Goal: Task Accomplishment & Management: Manage account settings

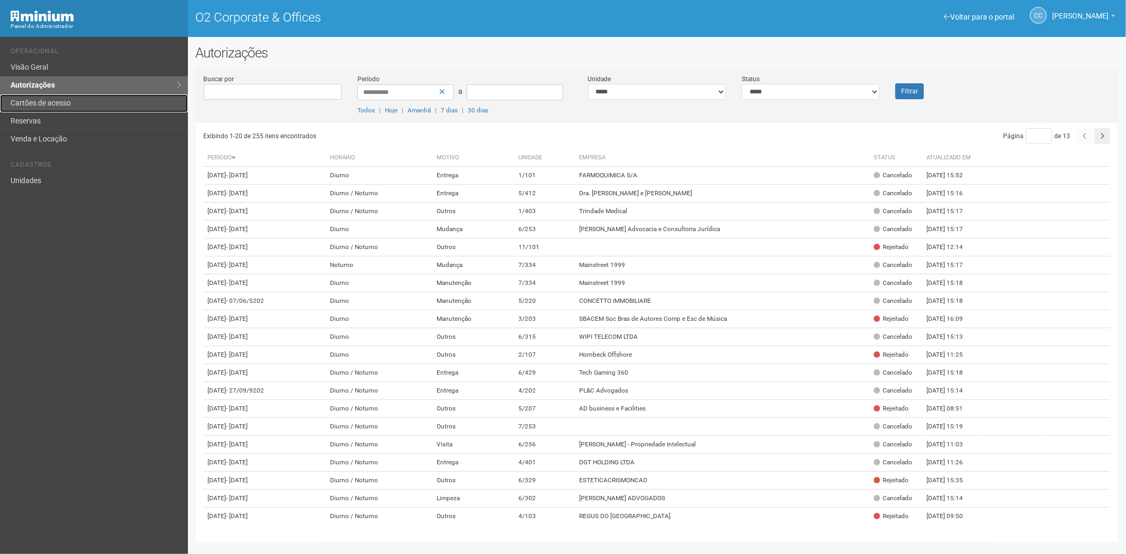
click at [61, 107] on link "Cartões de acesso" at bounding box center [94, 104] width 188 height 18
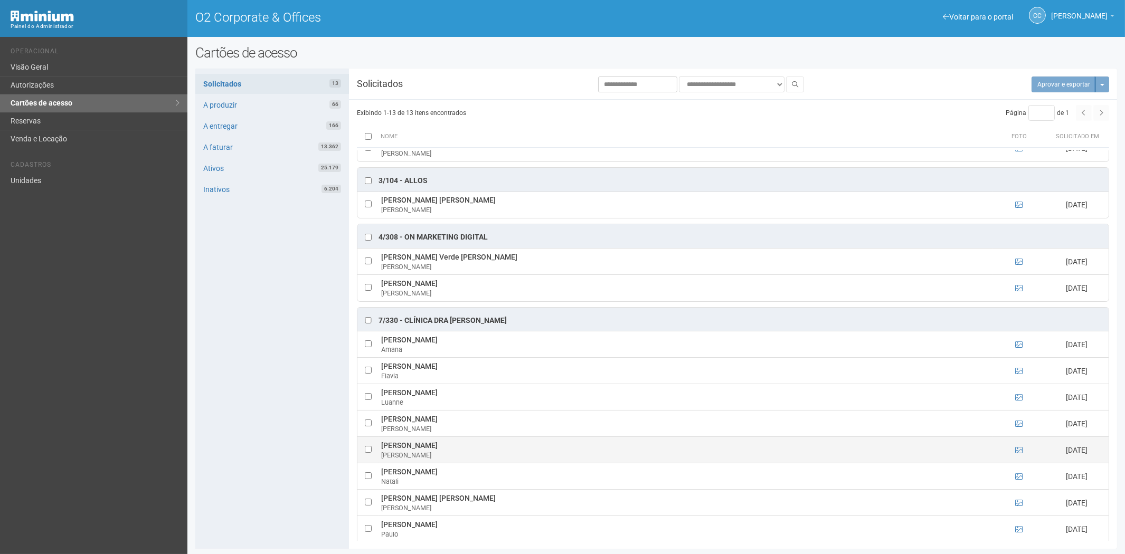
scroll to position [76, 0]
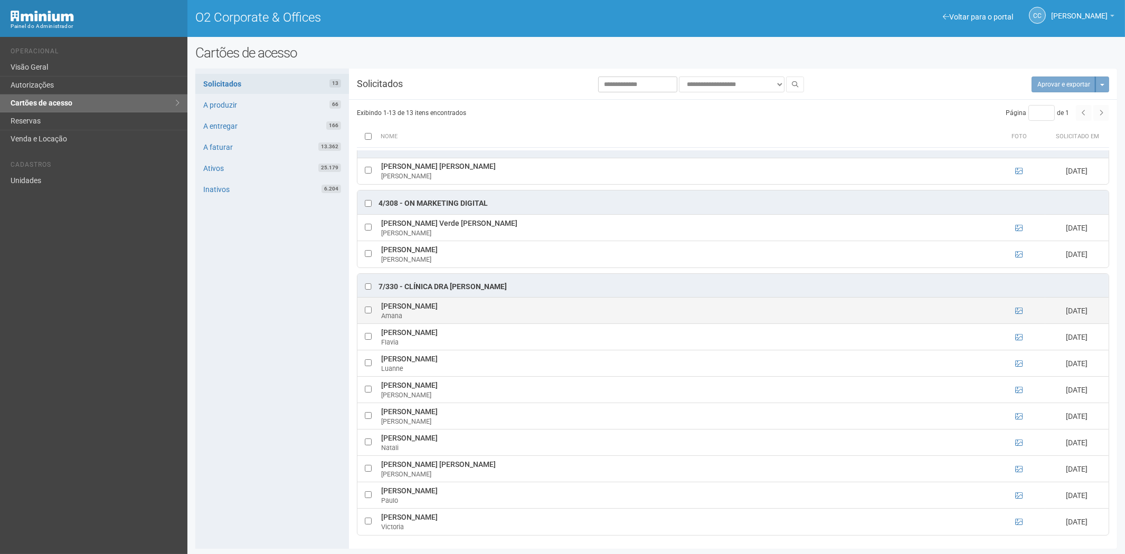
click at [1011, 313] on td at bounding box center [1019, 311] width 53 height 26
click at [1018, 309] on icon at bounding box center [1018, 310] width 7 height 7
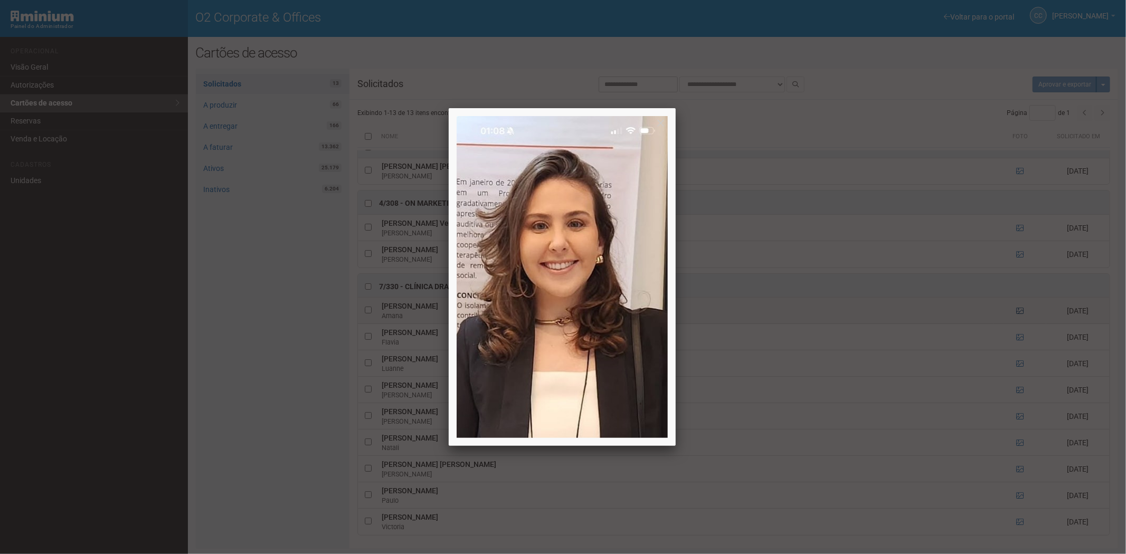
click at [1018, 309] on div at bounding box center [563, 277] width 1126 height 554
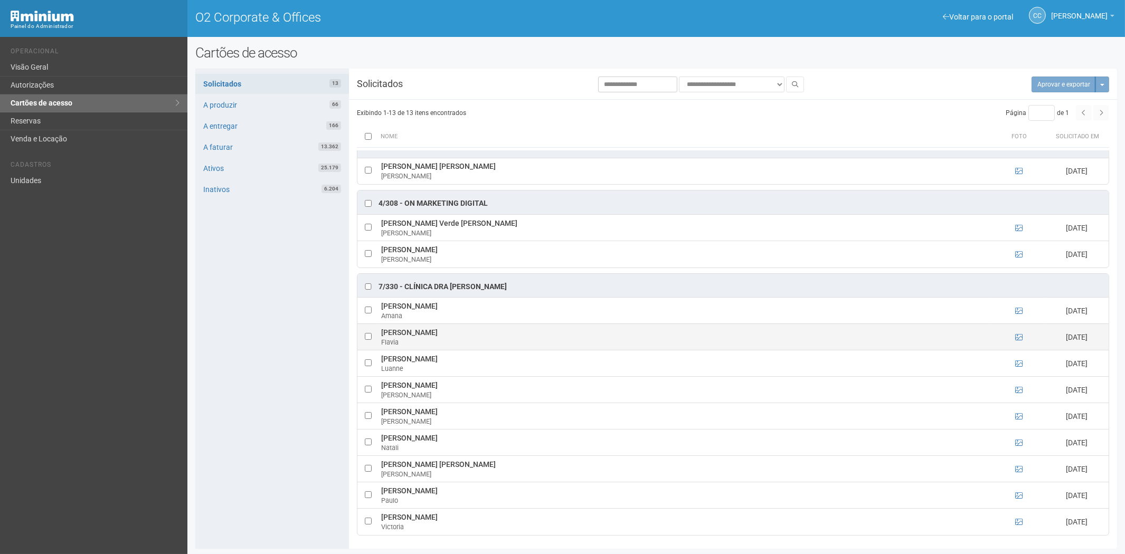
click at [1022, 337] on td at bounding box center [1019, 337] width 53 height 26
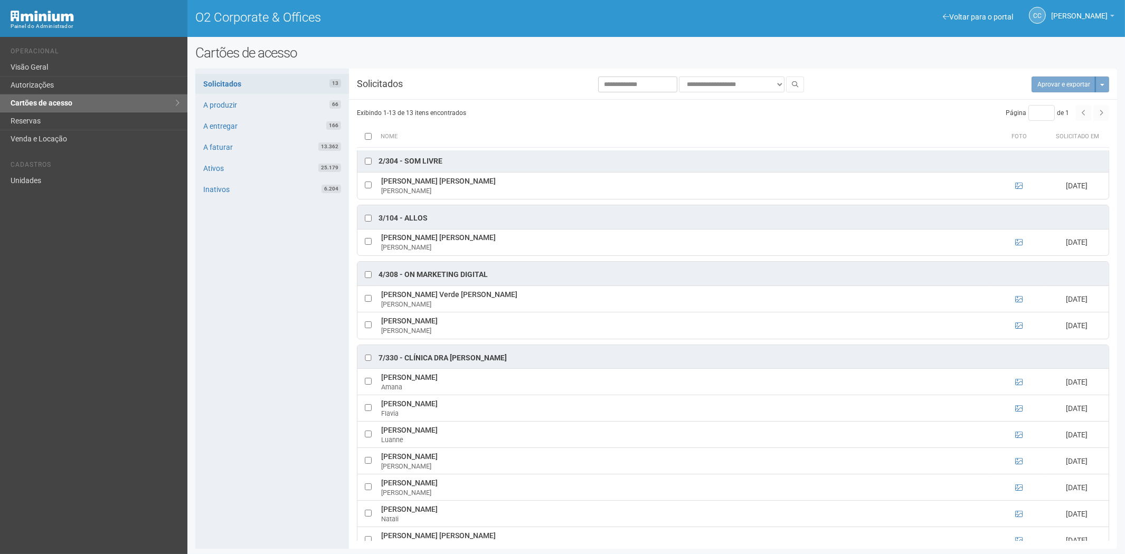
scroll to position [0, 0]
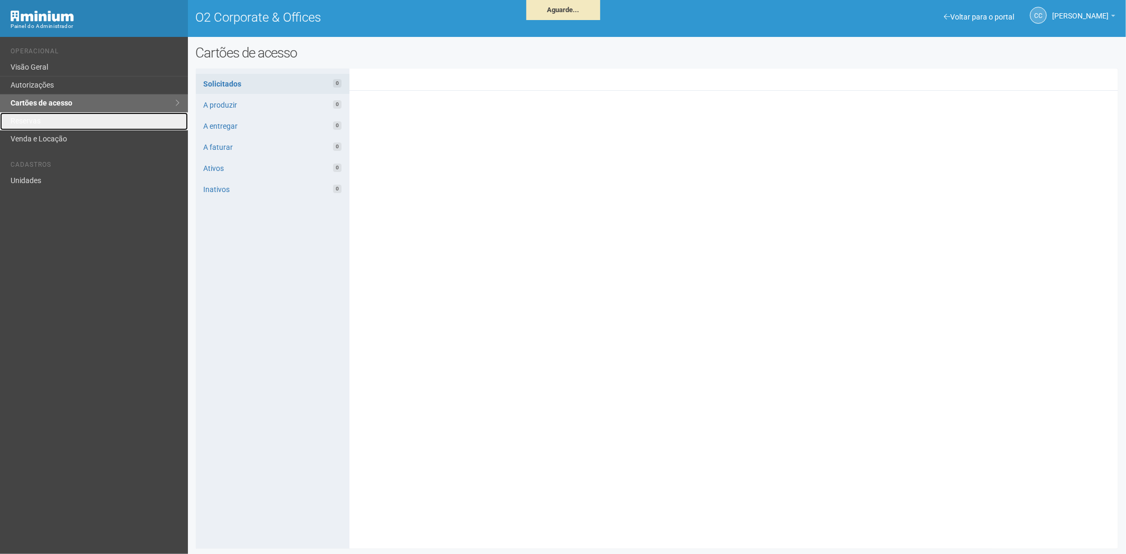
drag, startPoint x: 70, startPoint y: 119, endPoint x: 390, endPoint y: 205, distance: 331.3
click at [70, 119] on link "Reservas" at bounding box center [94, 121] width 188 height 18
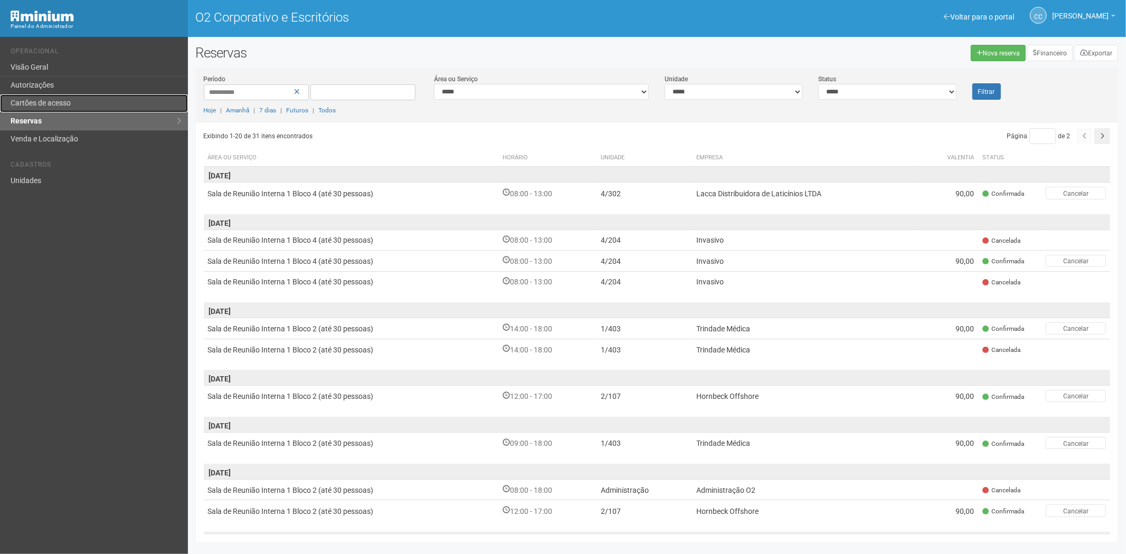
click at [64, 99] on font "Cartões de acesso" at bounding box center [41, 103] width 60 height 8
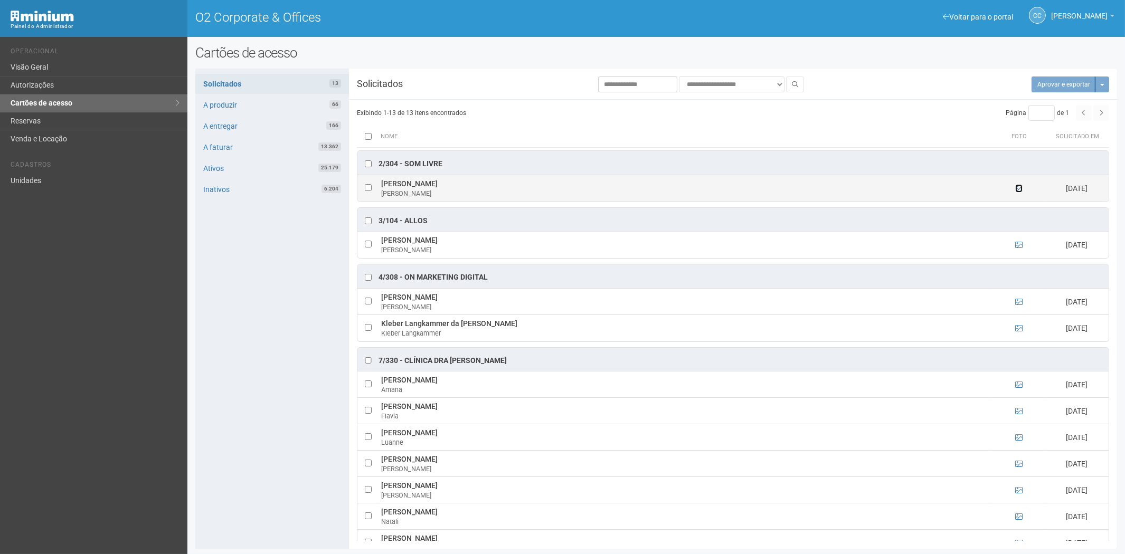
click at [1017, 191] on icon at bounding box center [1018, 188] width 7 height 7
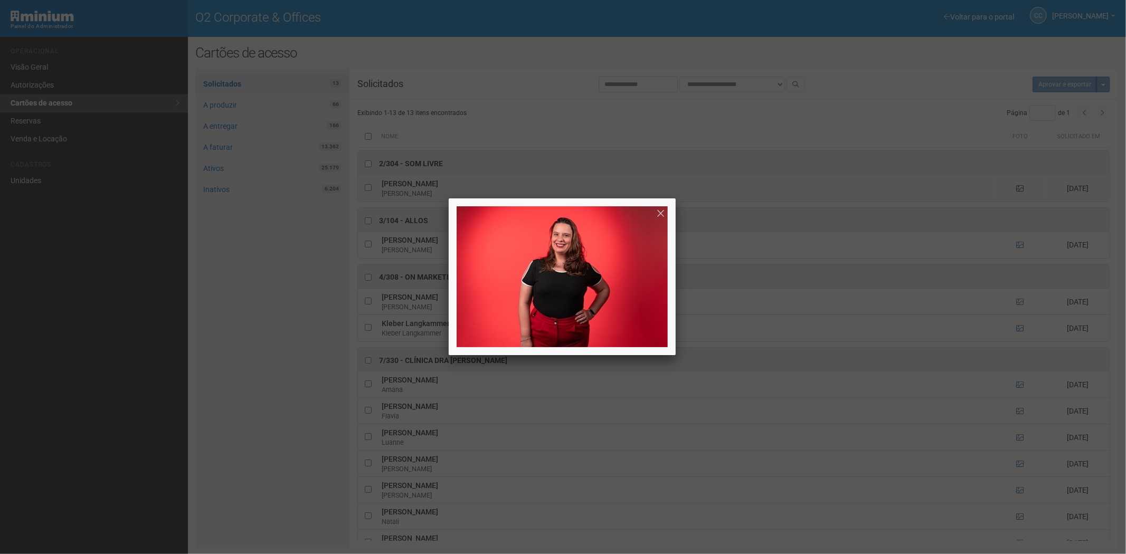
click at [1017, 191] on div at bounding box center [563, 277] width 1126 height 554
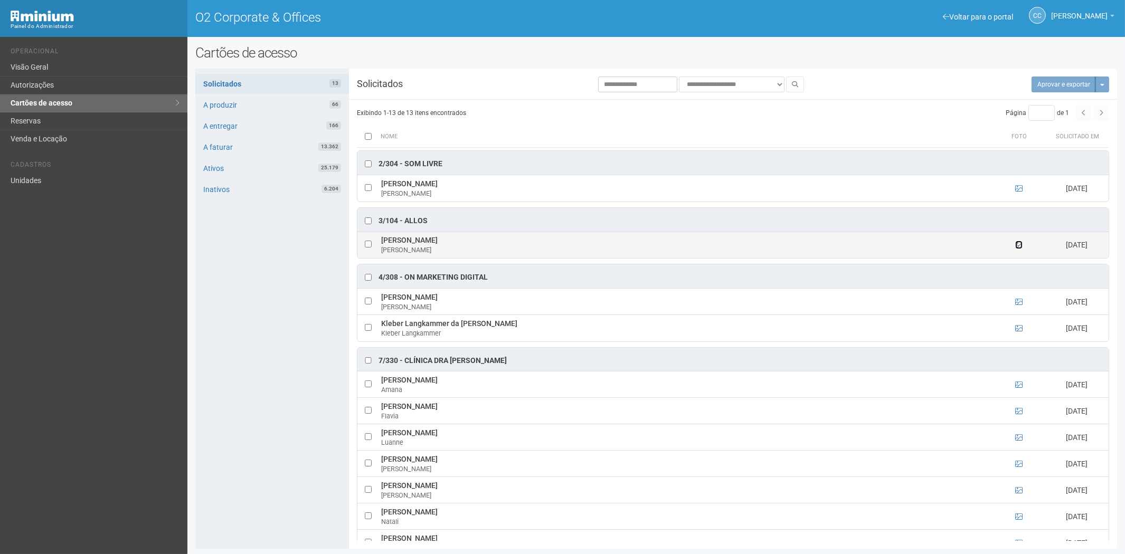
click at [1020, 242] on link at bounding box center [1018, 245] width 7 height 8
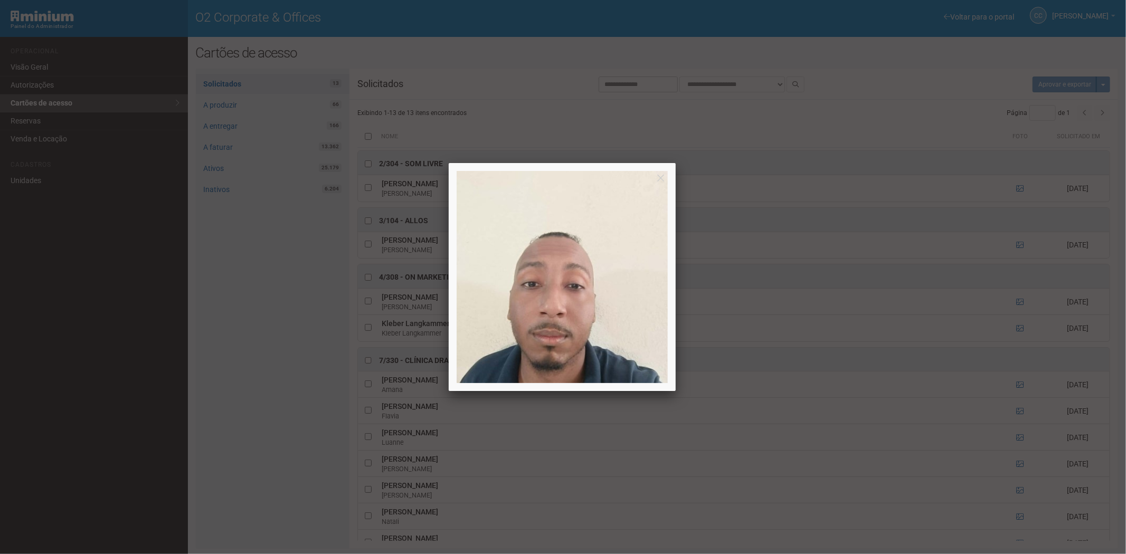
click at [1017, 247] on div at bounding box center [563, 277] width 1126 height 554
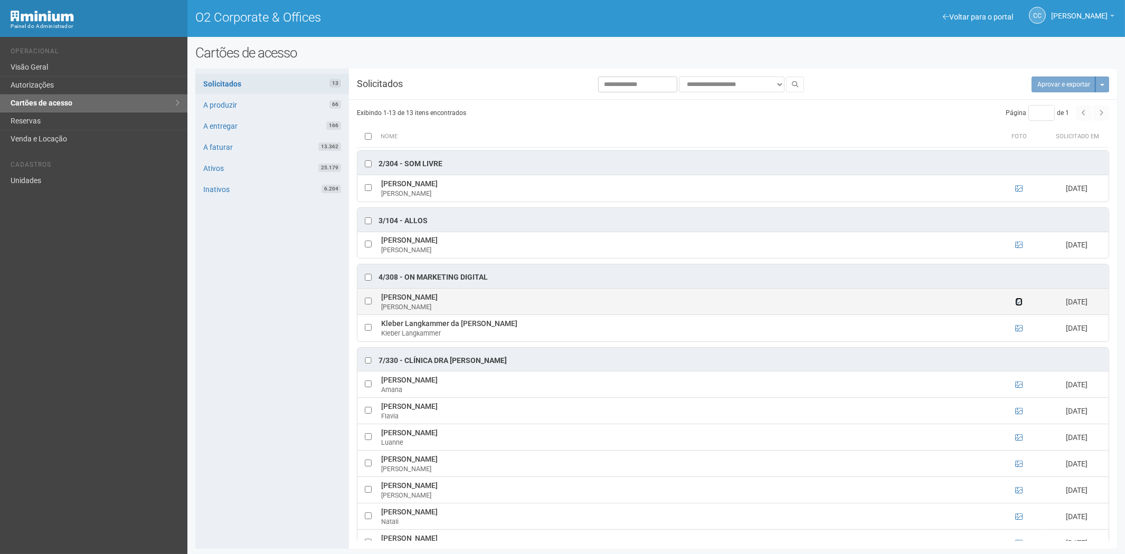
click at [1018, 303] on icon at bounding box center [1018, 301] width 7 height 7
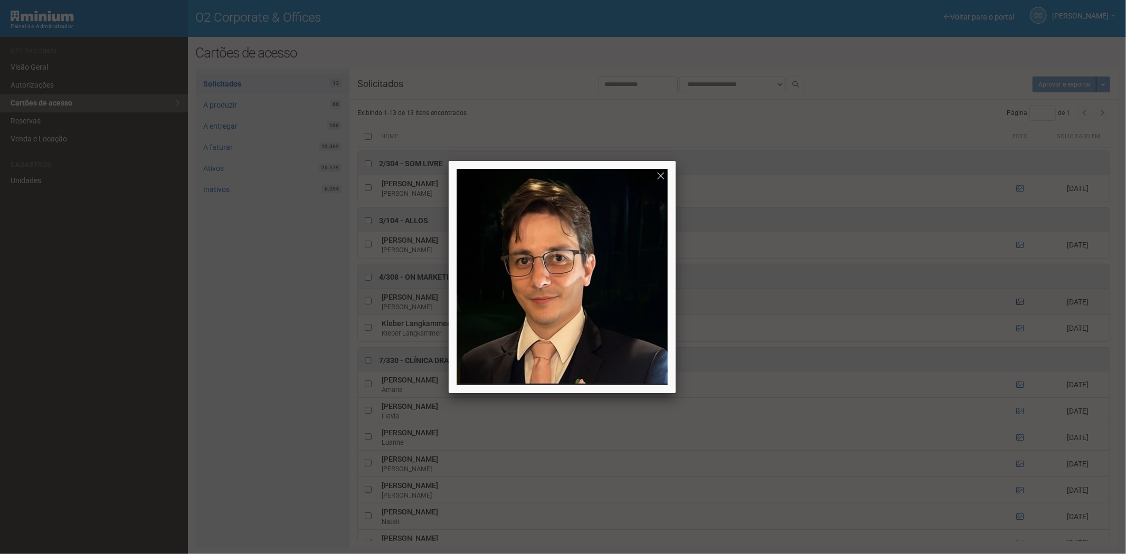
click at [1018, 303] on div at bounding box center [563, 277] width 1126 height 554
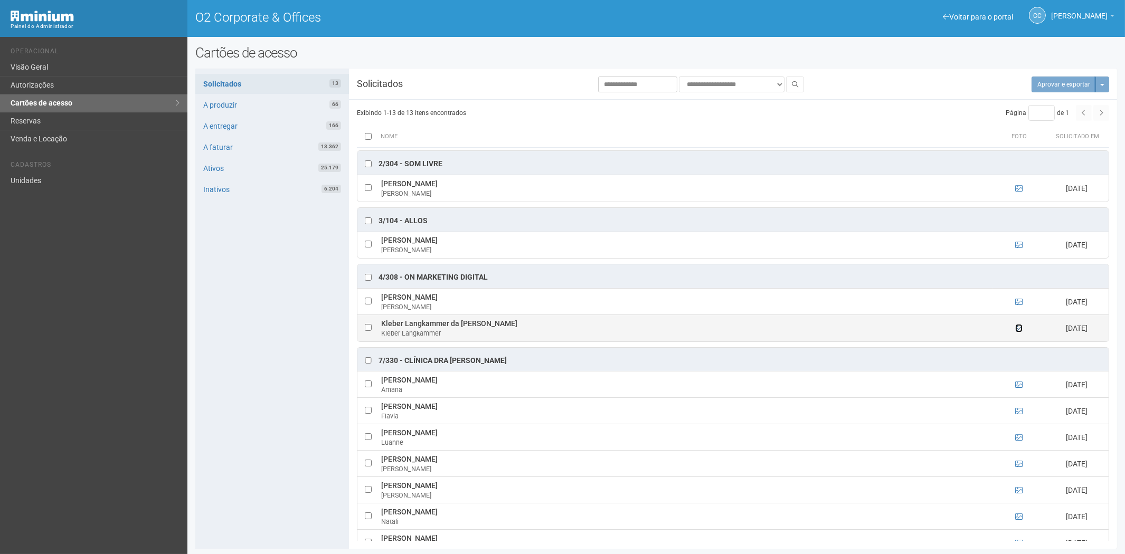
click at [1019, 332] on icon at bounding box center [1018, 328] width 7 height 7
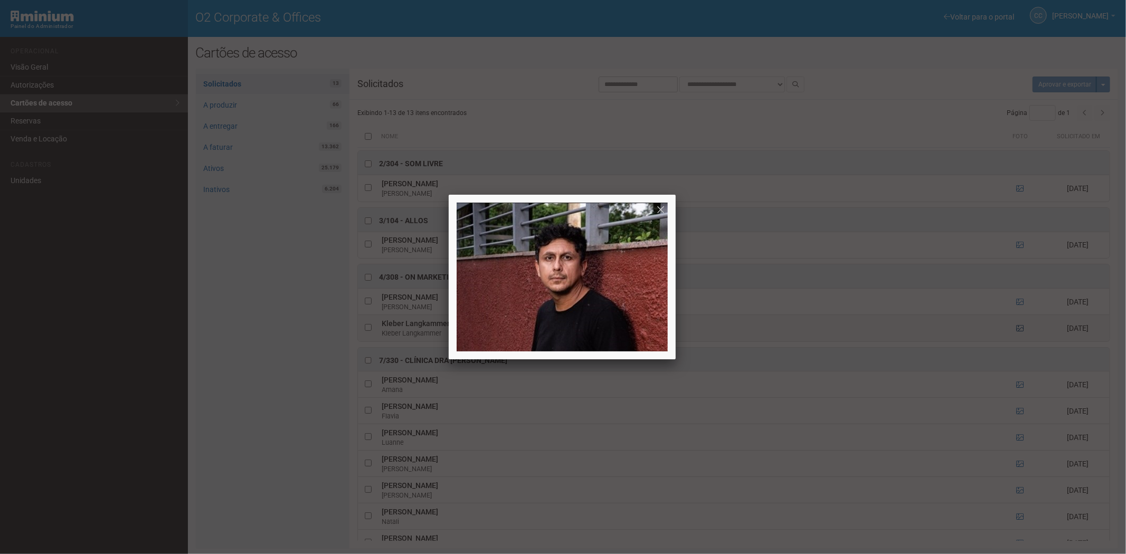
click at [1019, 332] on div at bounding box center [563, 277] width 1126 height 554
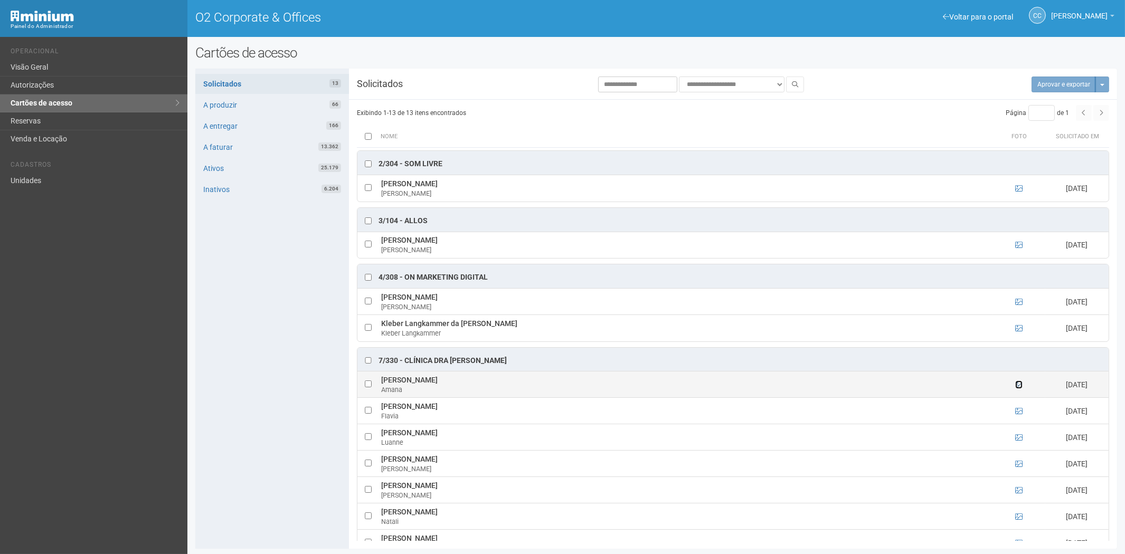
click at [1017, 387] on icon at bounding box center [1018, 384] width 7 height 7
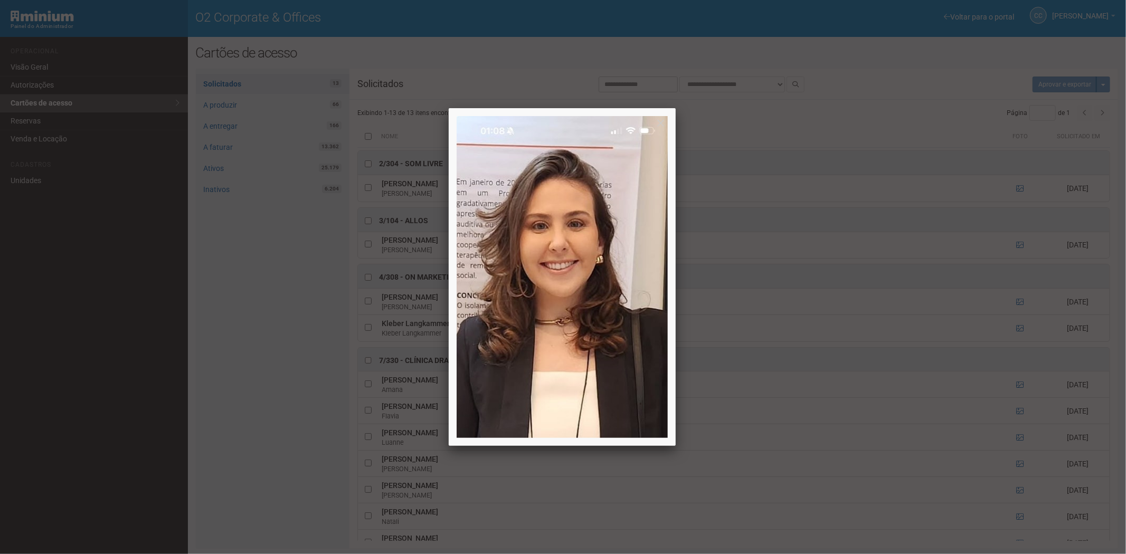
click at [1023, 414] on div at bounding box center [563, 277] width 1126 height 554
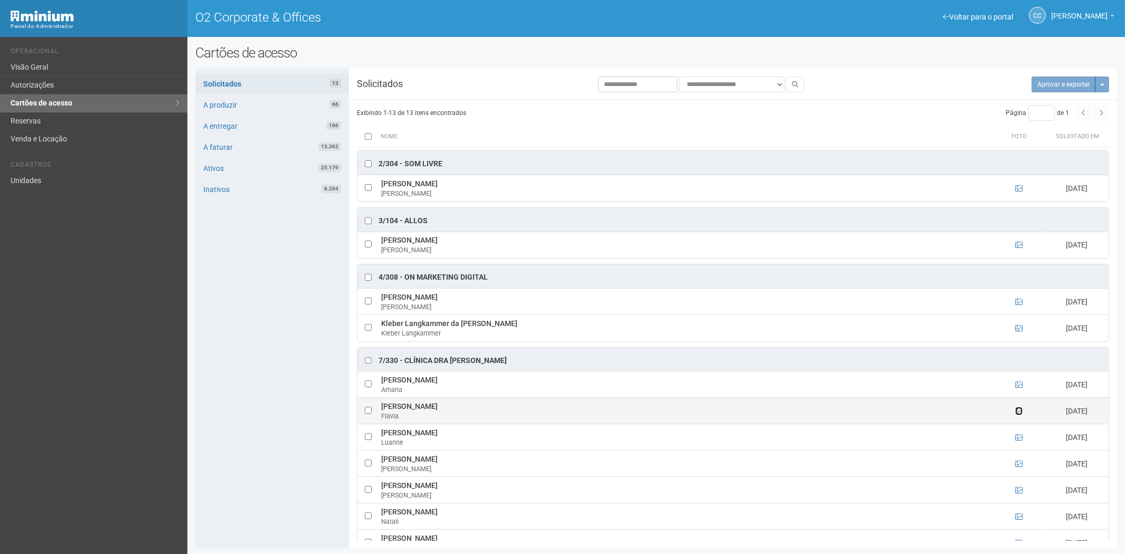
click at [1017, 414] on icon at bounding box center [1018, 411] width 7 height 7
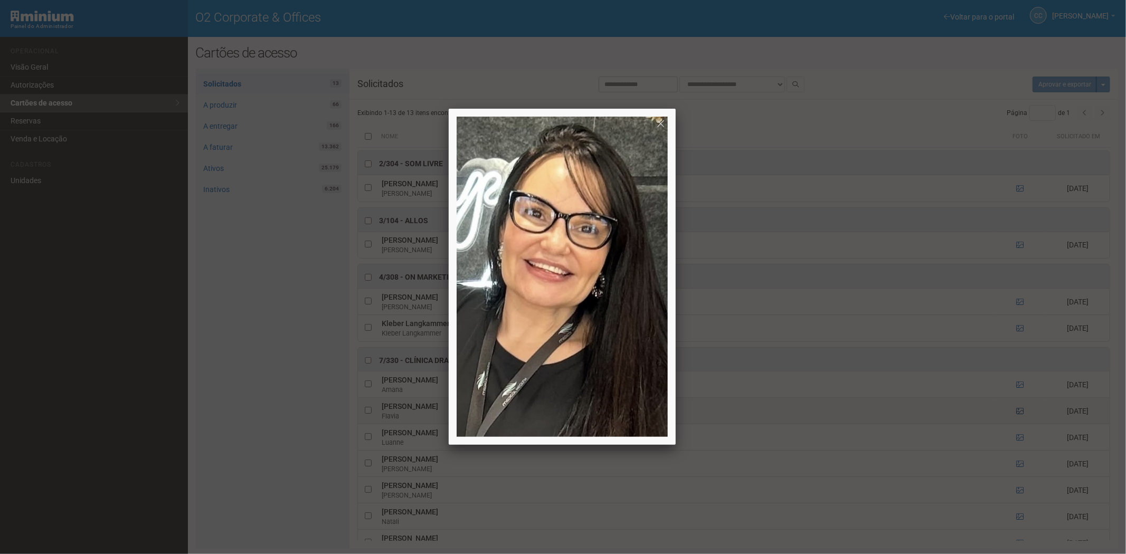
click at [1017, 414] on div at bounding box center [563, 277] width 1126 height 554
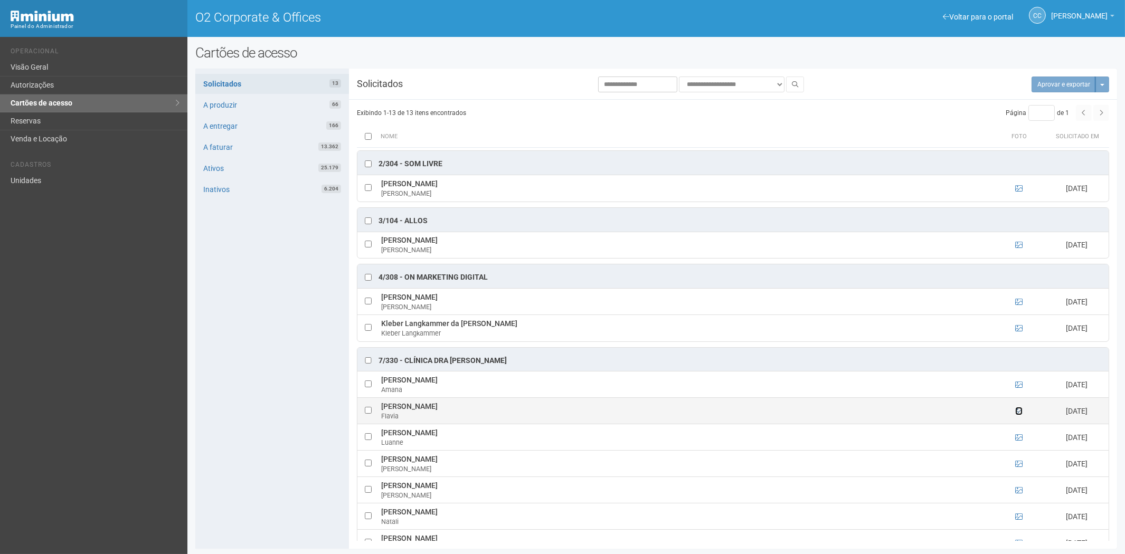
click at [1019, 413] on icon at bounding box center [1018, 411] width 7 height 7
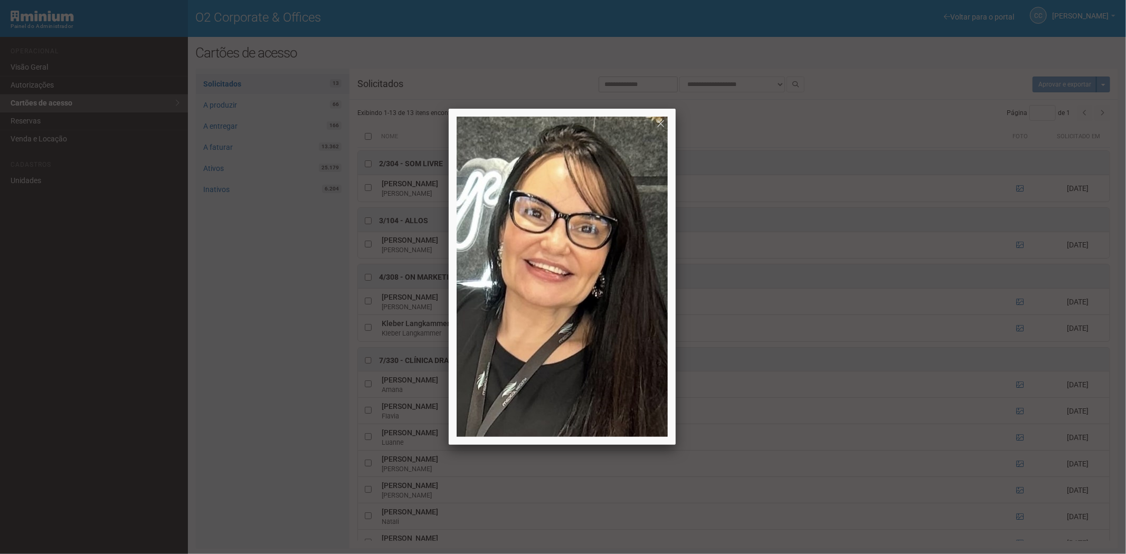
drag, startPoint x: 916, startPoint y: 416, endPoint x: 1004, endPoint y: 447, distance: 93.5
click at [919, 419] on div at bounding box center [563, 277] width 1126 height 554
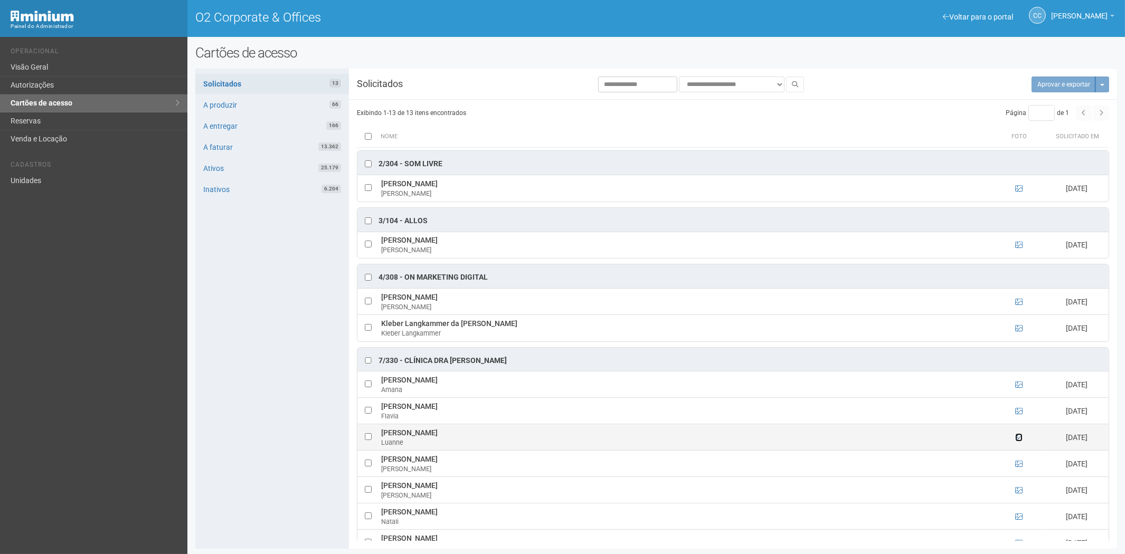
click at [1021, 438] on icon at bounding box center [1018, 437] width 7 height 7
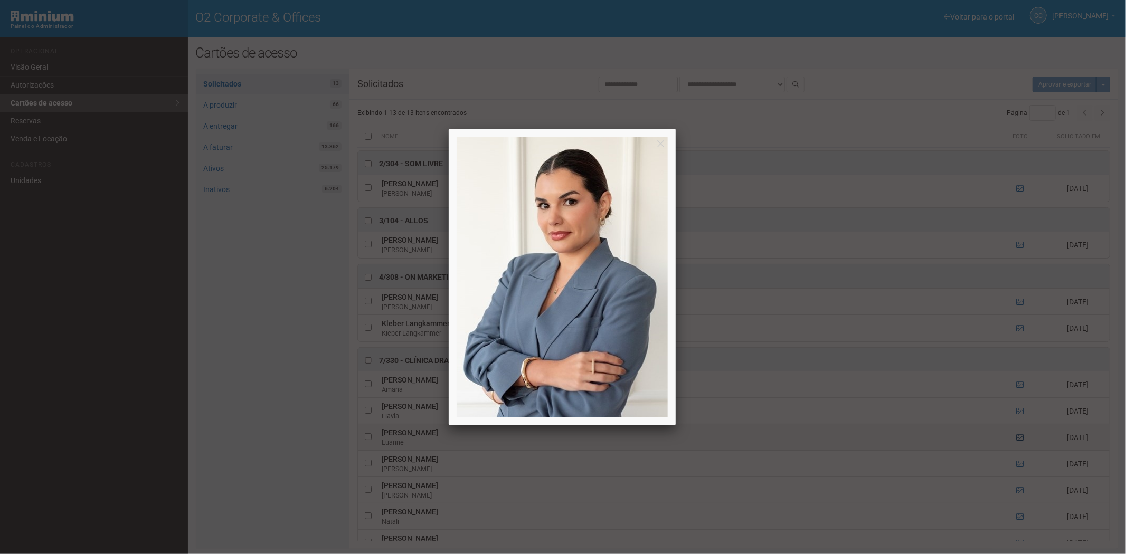
click at [1021, 438] on div at bounding box center [563, 277] width 1126 height 554
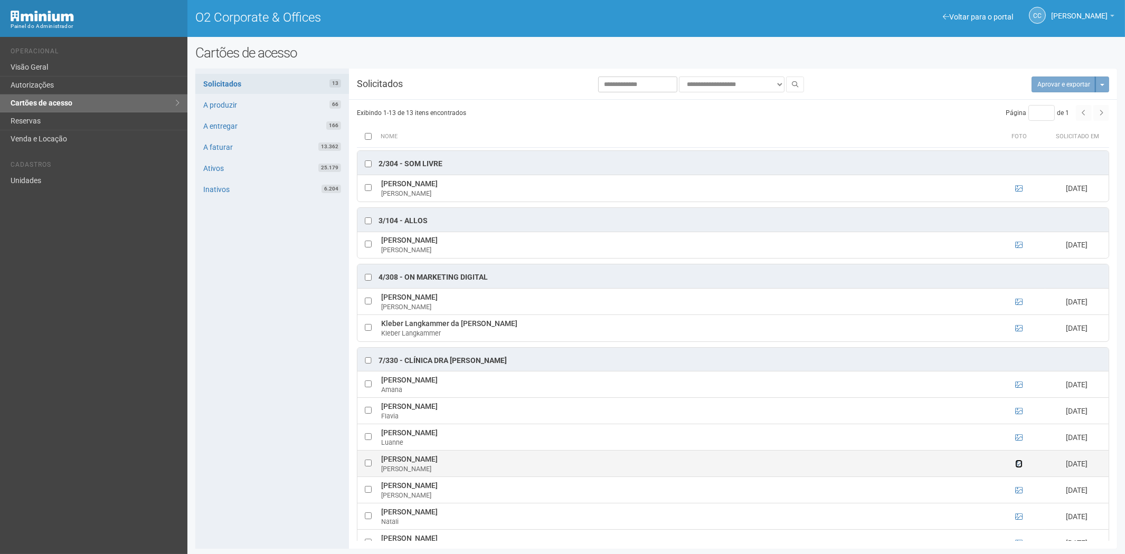
click at [1017, 466] on icon at bounding box center [1018, 463] width 7 height 7
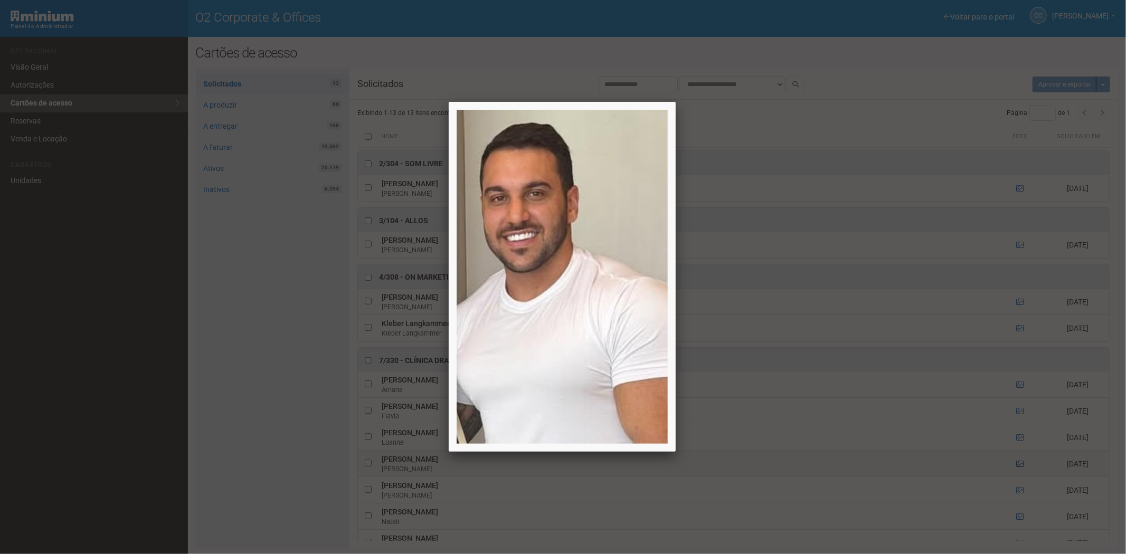
click at [1017, 466] on div at bounding box center [563, 277] width 1126 height 554
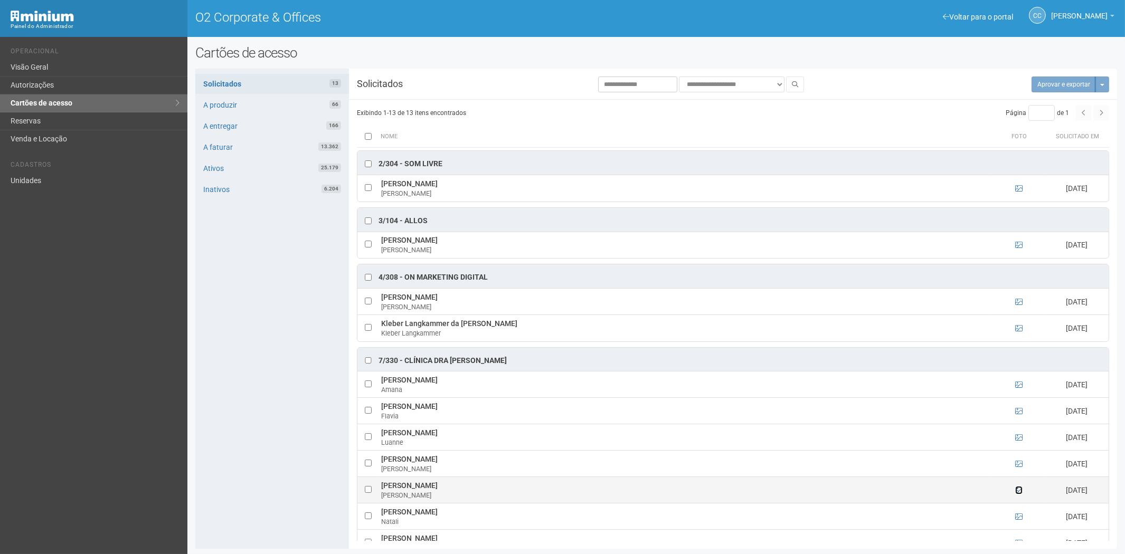
click at [1017, 493] on icon at bounding box center [1018, 490] width 7 height 7
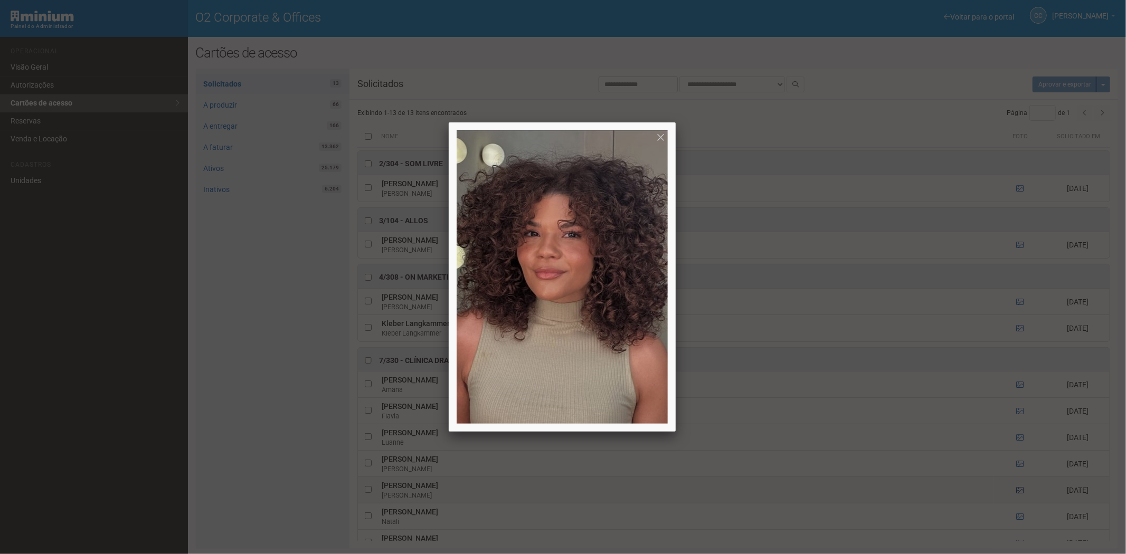
click at [1017, 493] on div at bounding box center [563, 277] width 1126 height 554
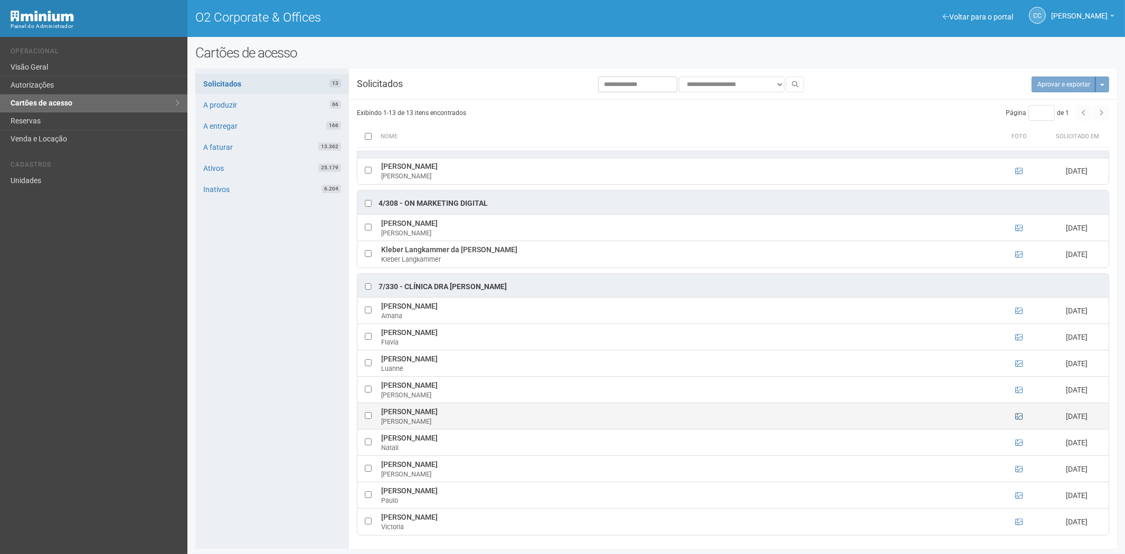
scroll to position [76, 0]
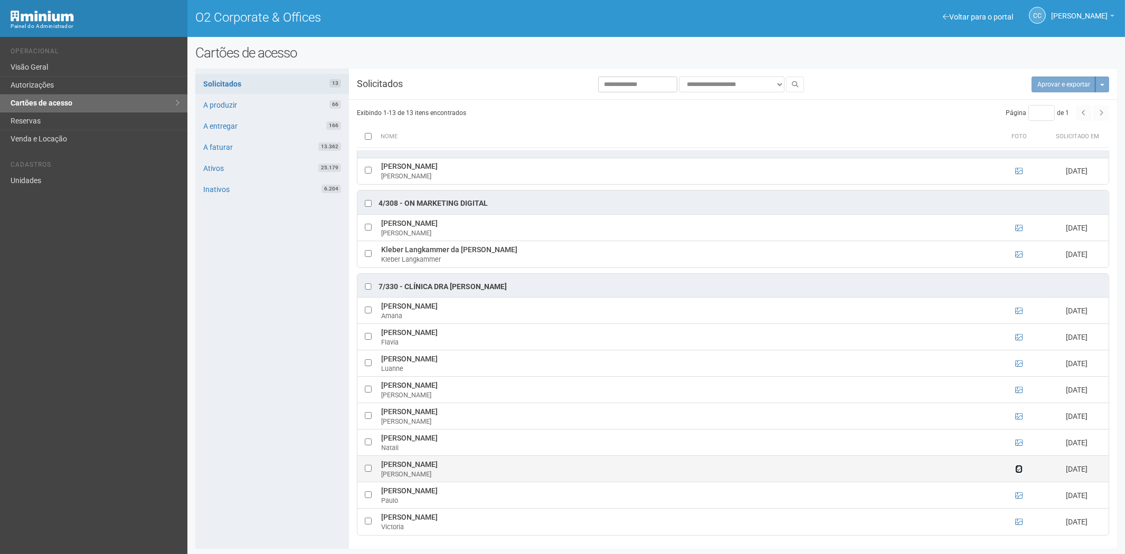
click at [1019, 467] on icon at bounding box center [1018, 469] width 7 height 7
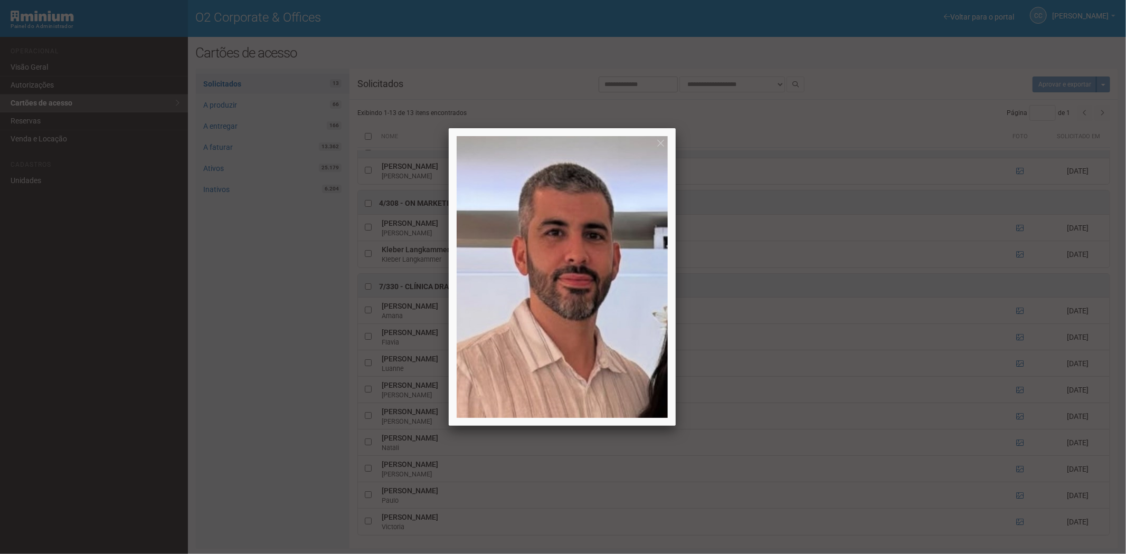
click at [1010, 423] on div at bounding box center [563, 277] width 1126 height 554
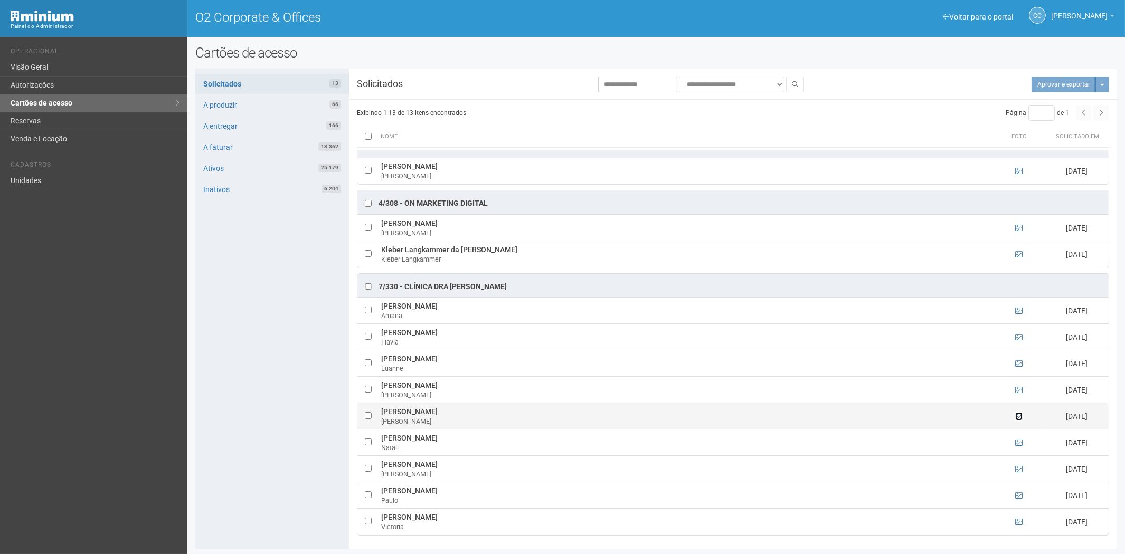
click at [1018, 416] on icon at bounding box center [1018, 416] width 7 height 7
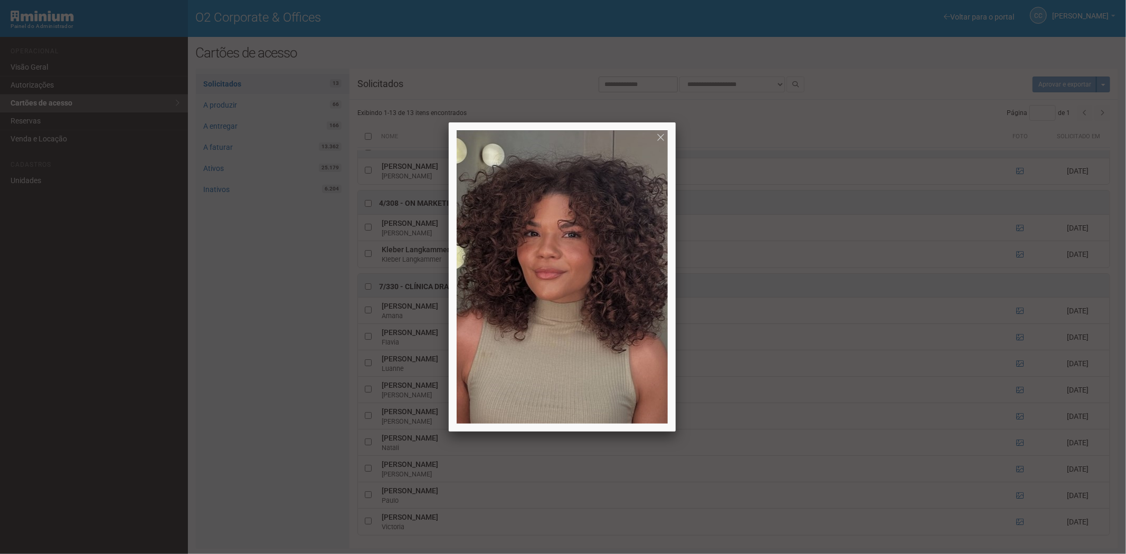
click at [1022, 449] on div at bounding box center [563, 277] width 1126 height 554
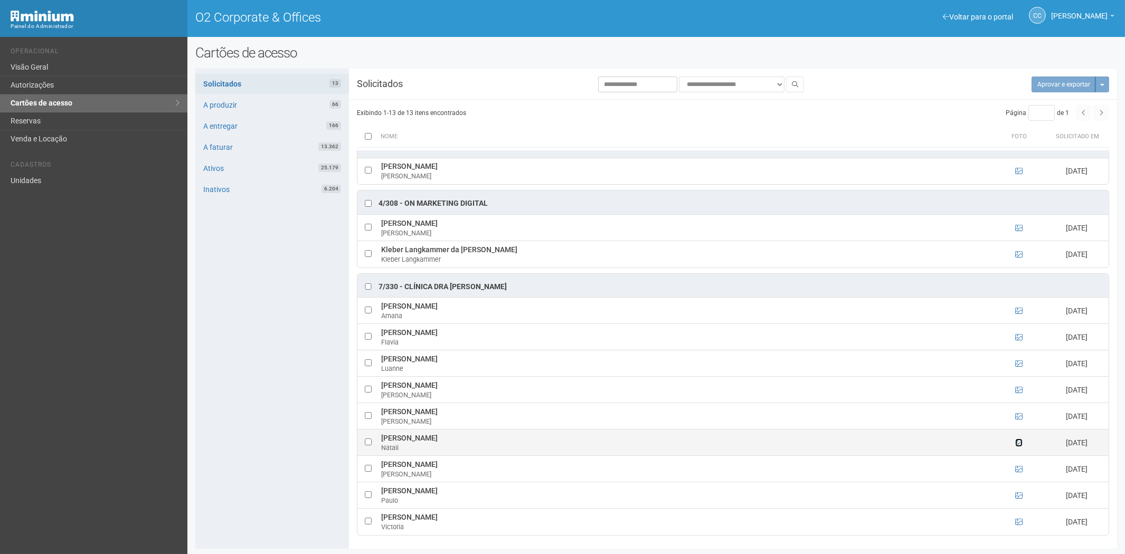
click at [1020, 442] on icon at bounding box center [1018, 442] width 7 height 7
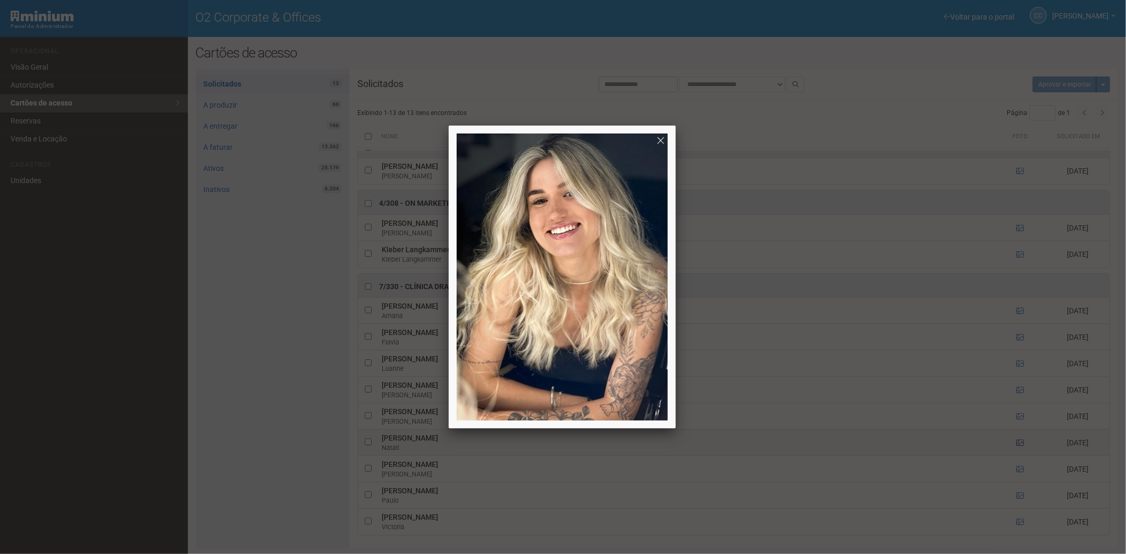
click at [1020, 442] on div at bounding box center [563, 277] width 1126 height 554
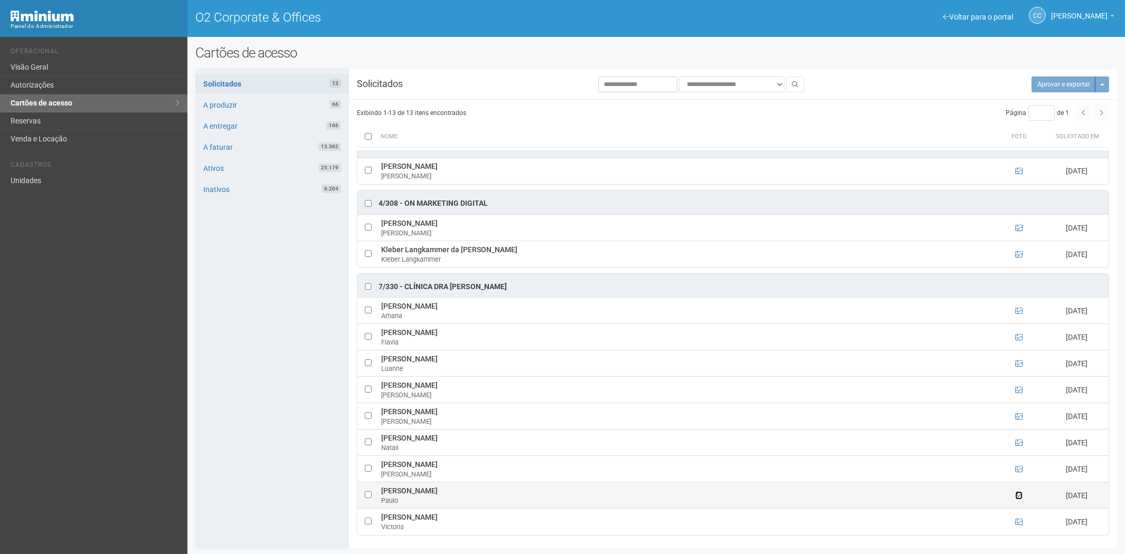
click at [1020, 497] on icon at bounding box center [1018, 495] width 7 height 7
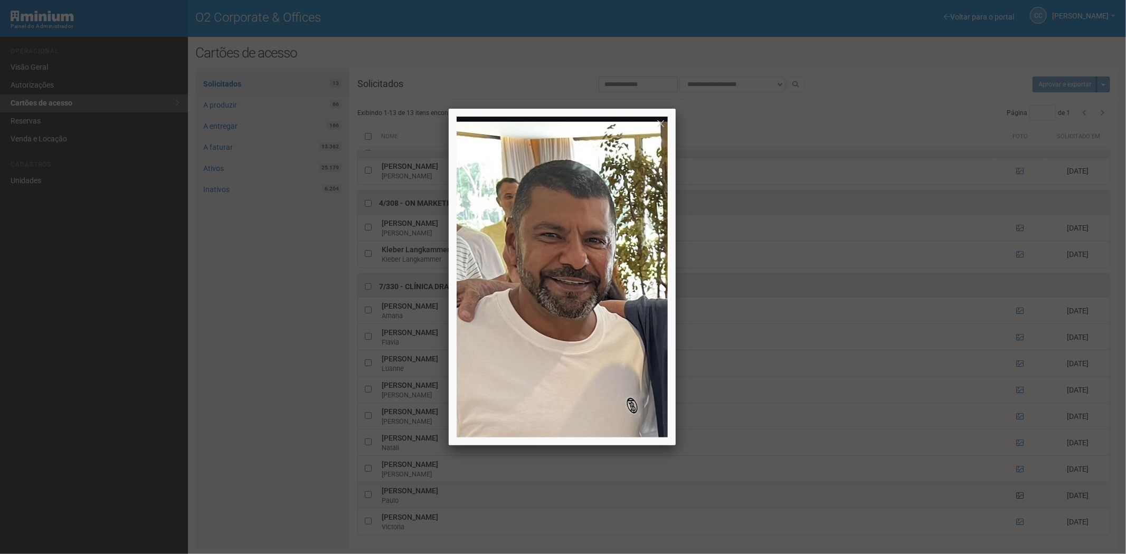
click at [1020, 497] on div at bounding box center [563, 277] width 1126 height 554
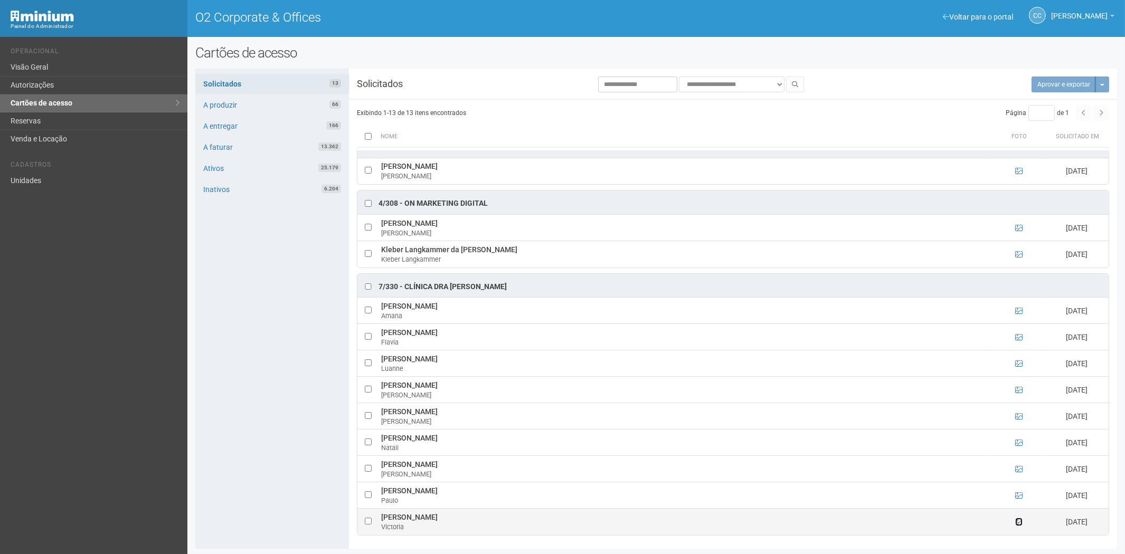
click at [1016, 523] on icon at bounding box center [1018, 522] width 7 height 7
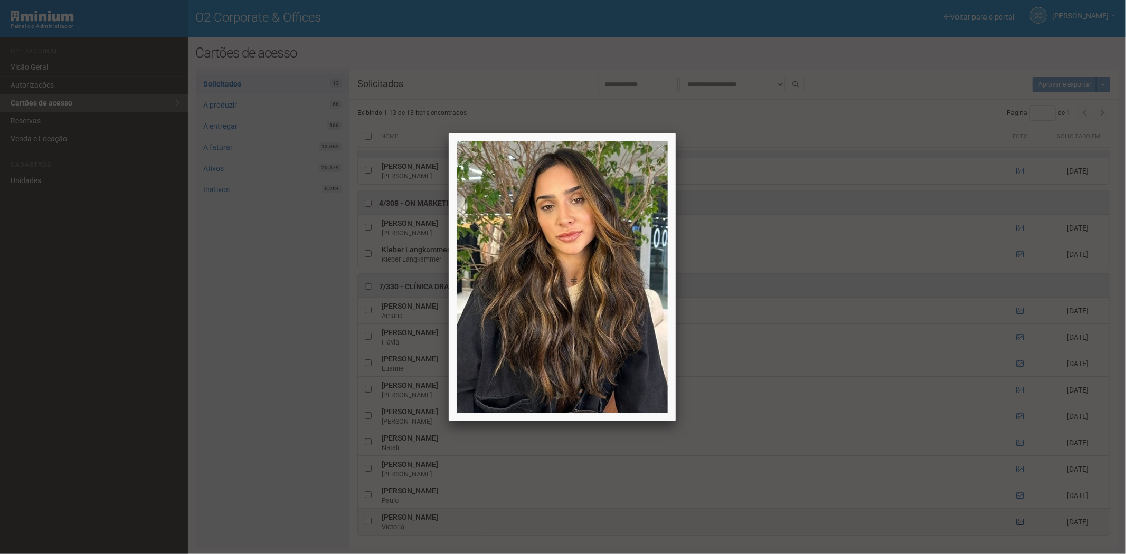
click at [1016, 523] on div at bounding box center [563, 277] width 1126 height 554
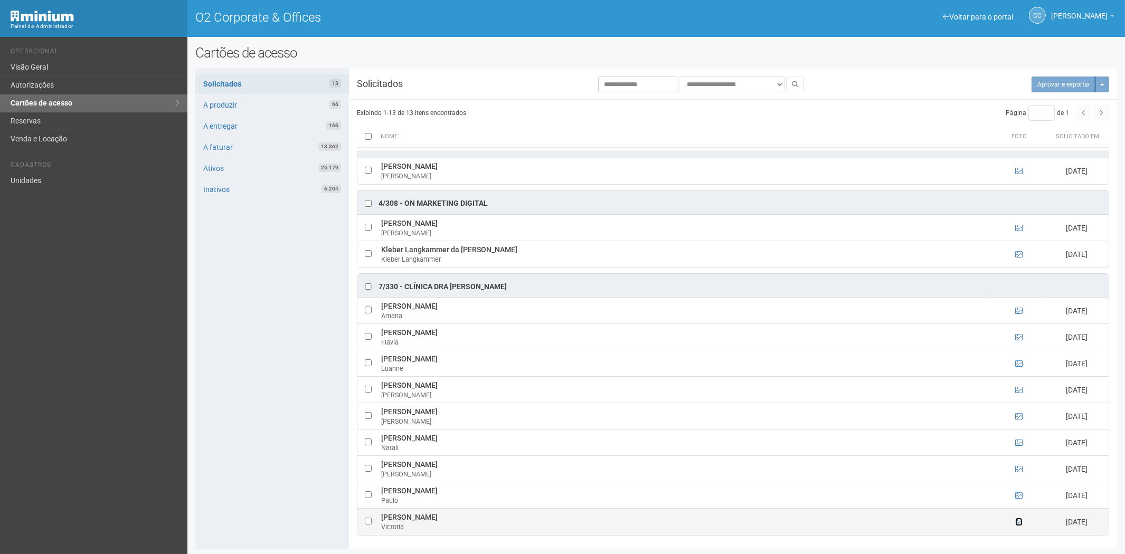
click at [1017, 524] on icon at bounding box center [1018, 522] width 7 height 7
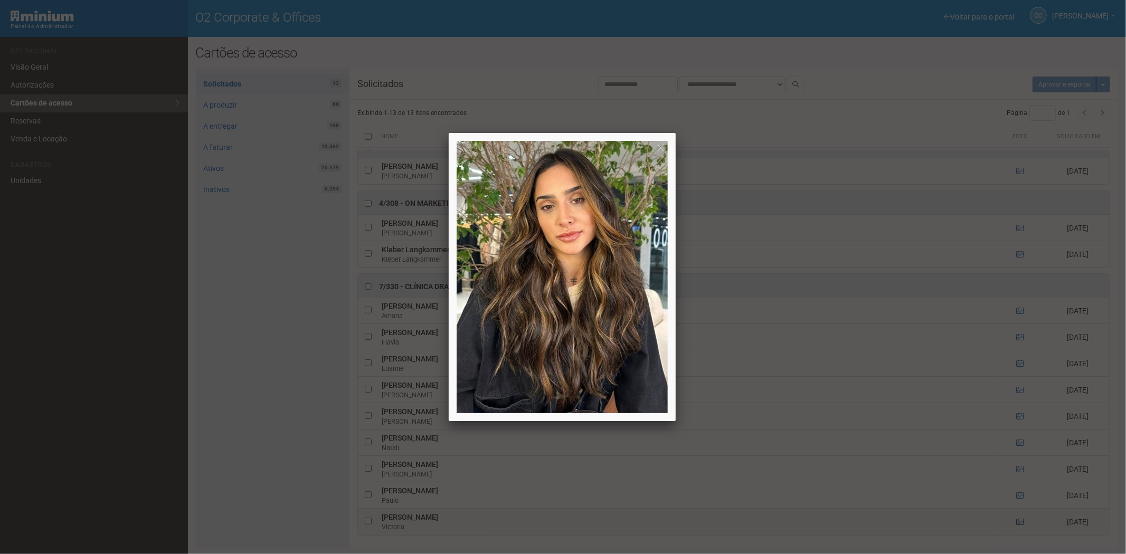
click at [1017, 524] on div at bounding box center [563, 277] width 1126 height 554
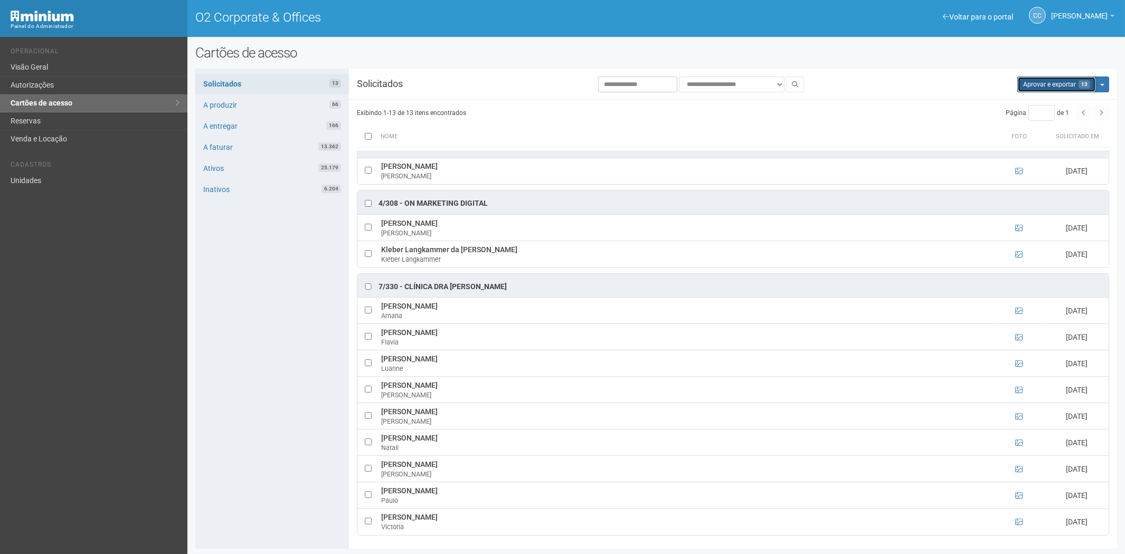
click at [1032, 86] on button "Aprovar e exportar 13" at bounding box center [1056, 85] width 79 height 16
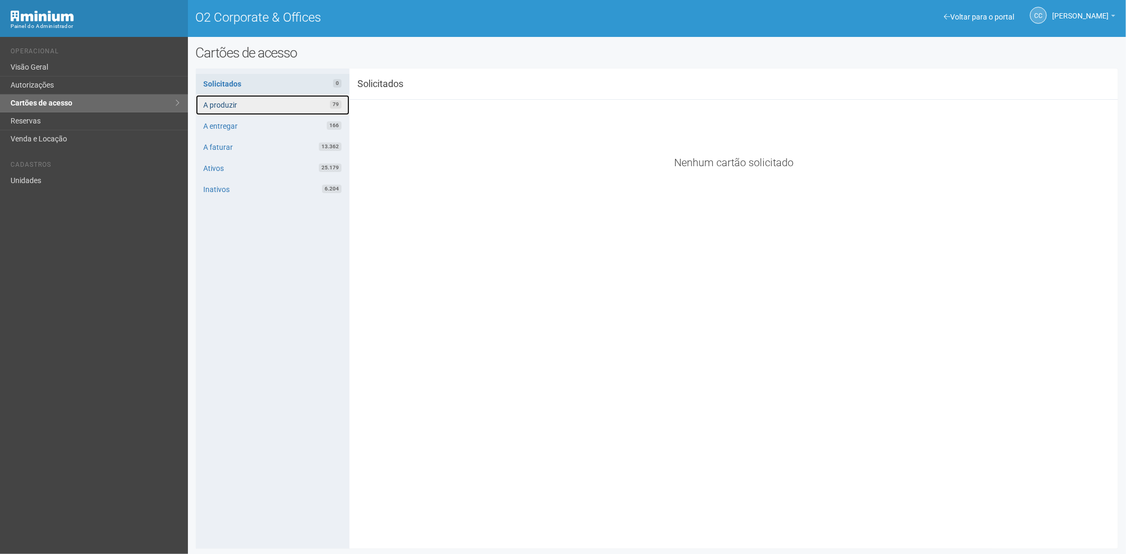
click at [287, 106] on link "A produzir 79" at bounding box center [273, 105] width 154 height 20
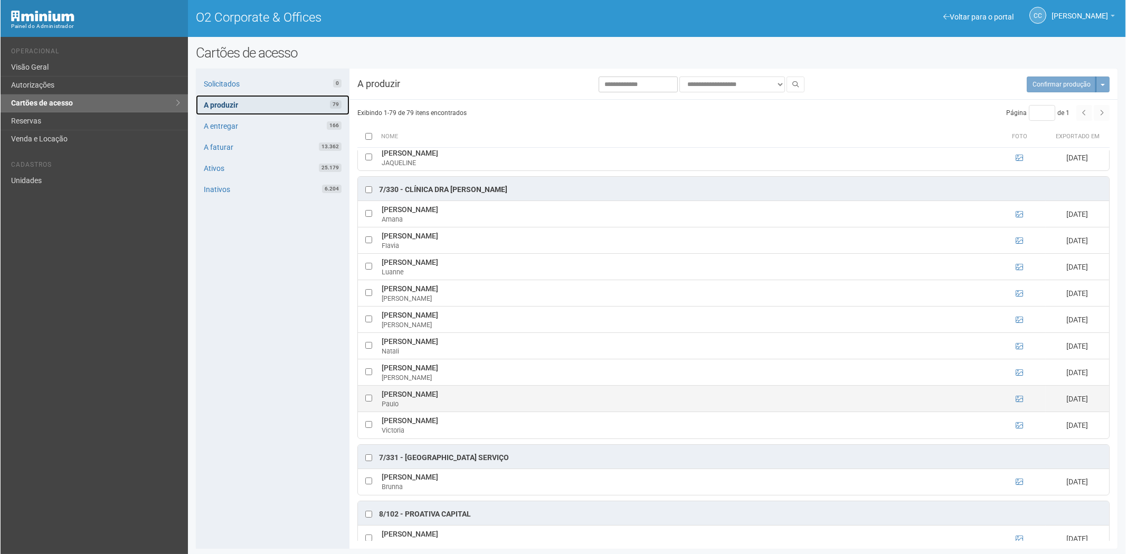
scroll to position [2950, 0]
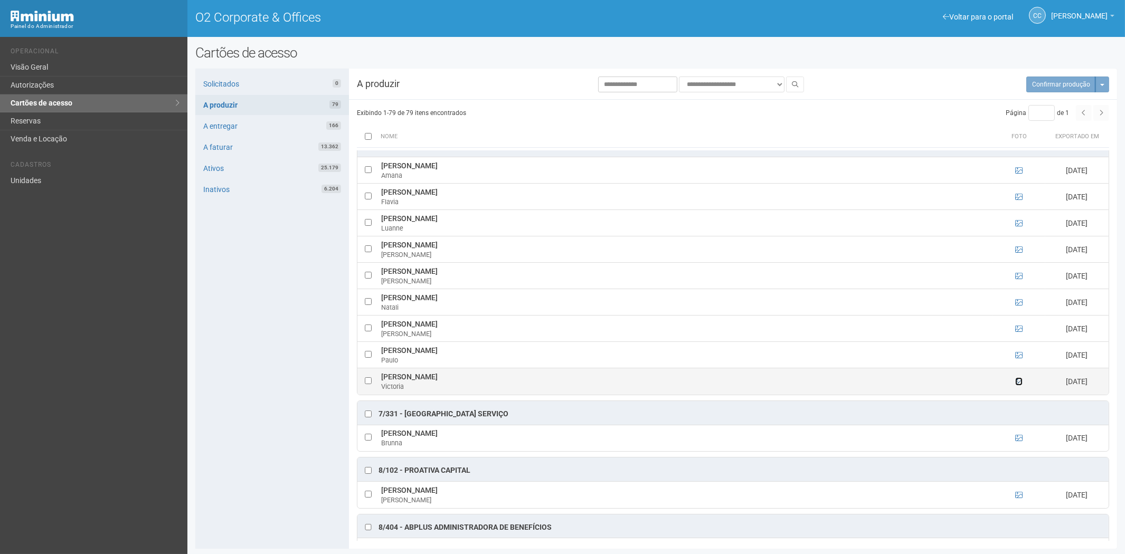
click at [1018, 385] on icon at bounding box center [1018, 381] width 7 height 7
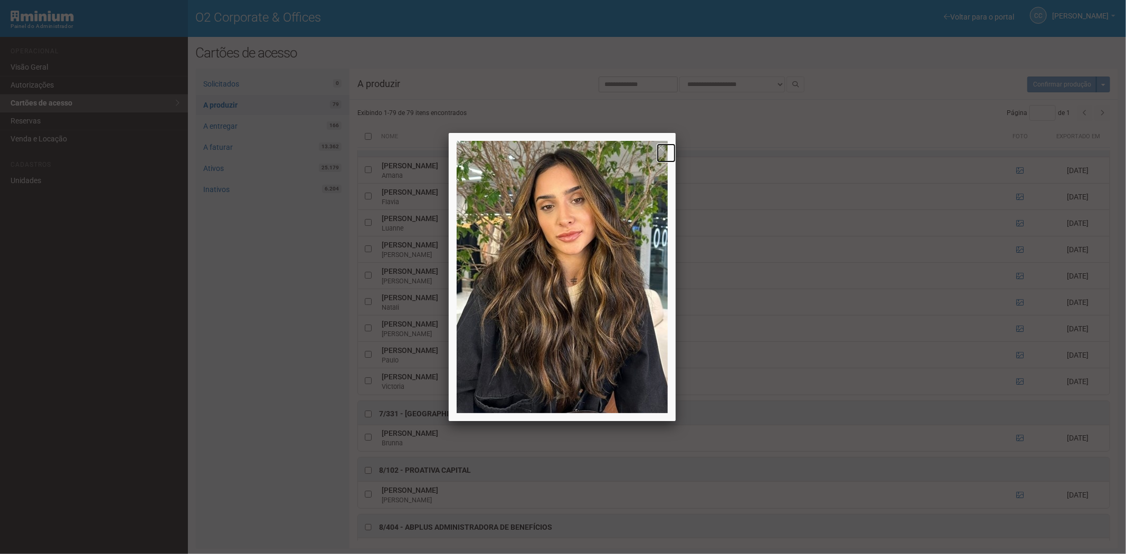
click at [662, 146] on link at bounding box center [666, 153] width 19 height 19
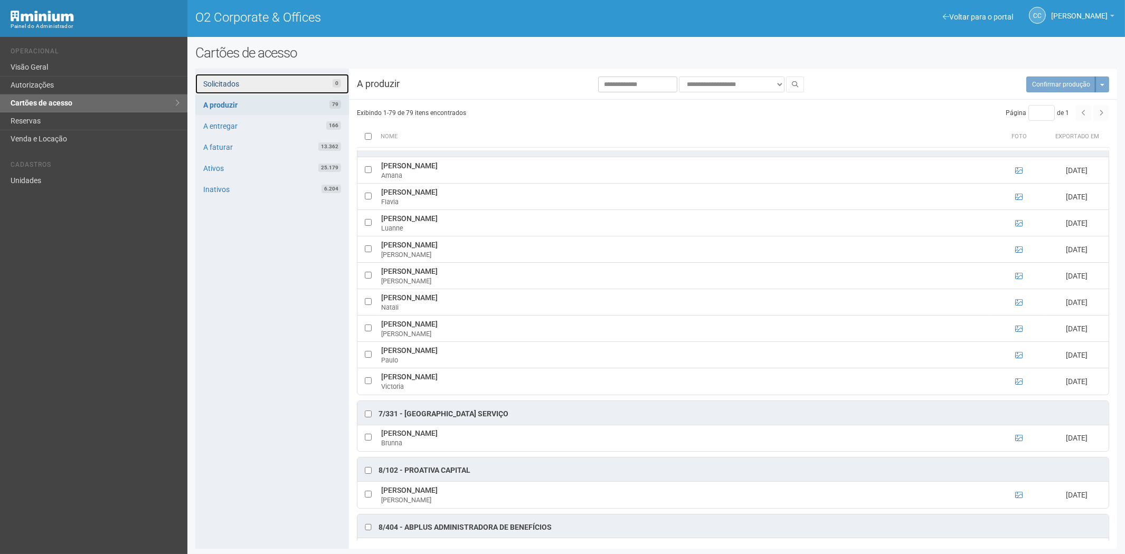
drag, startPoint x: 299, startPoint y: 75, endPoint x: 331, endPoint y: 244, distance: 171.9
click at [299, 76] on link "Solicitados 0" at bounding box center [272, 84] width 154 height 20
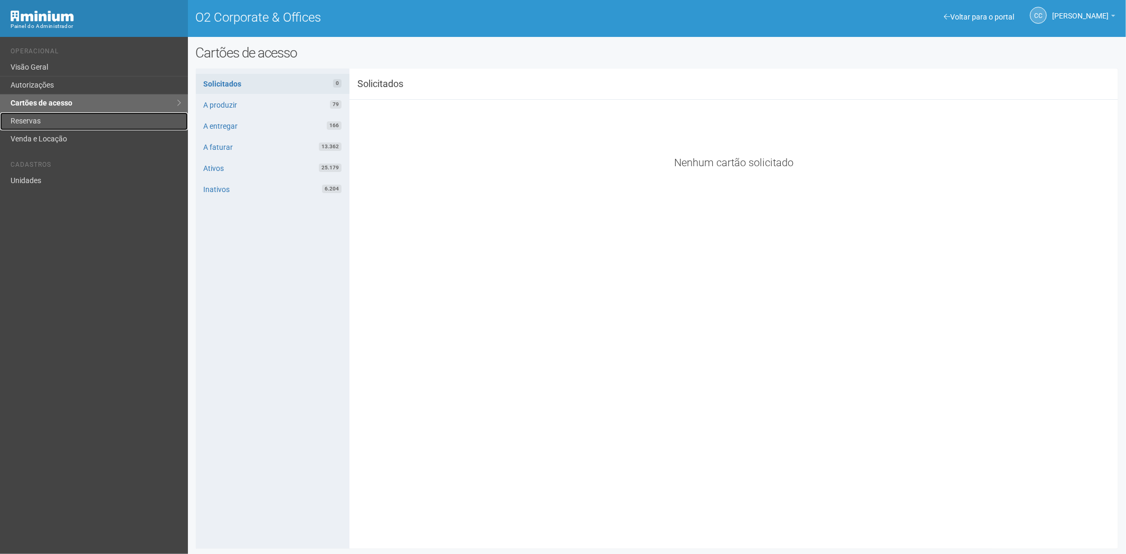
click at [55, 118] on link "Reservas" at bounding box center [94, 121] width 188 height 18
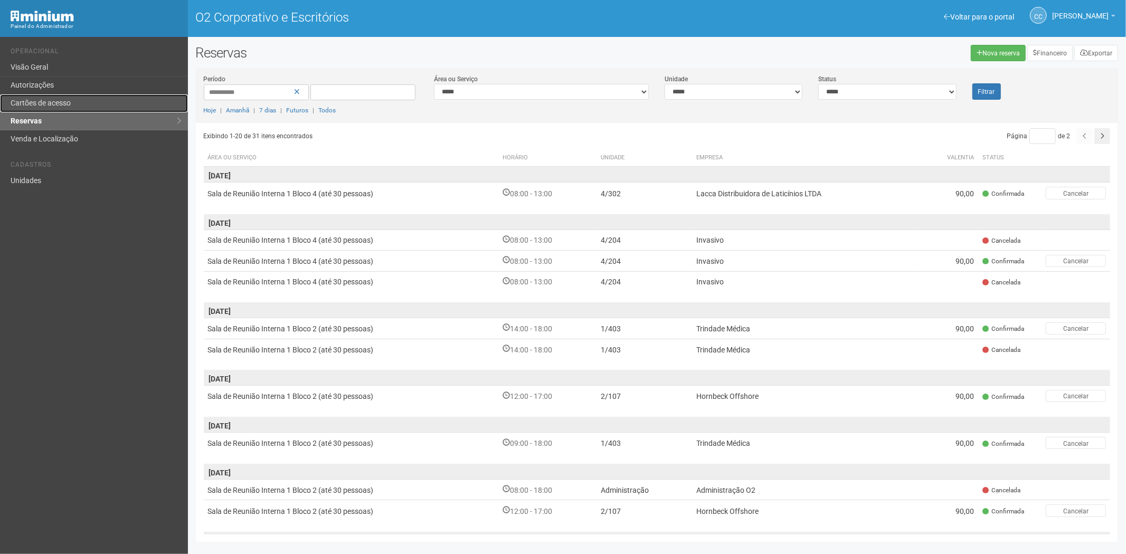
click at [42, 101] on font "Cartões de acesso" at bounding box center [41, 103] width 60 height 8
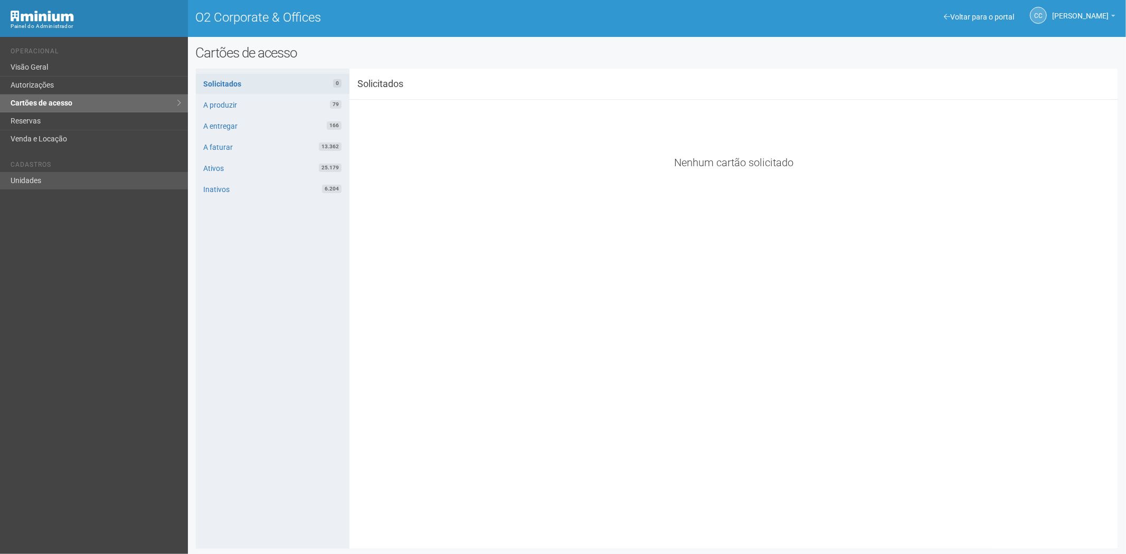
click at [54, 189] on div "Voltar para o portal Operacional Visão Geral Autorizações Cartões de acesso Res…" at bounding box center [94, 295] width 188 height 517
click at [64, 170] on li "Cadastros" at bounding box center [95, 166] width 169 height 11
click at [51, 181] on link "Unidades" at bounding box center [94, 180] width 188 height 17
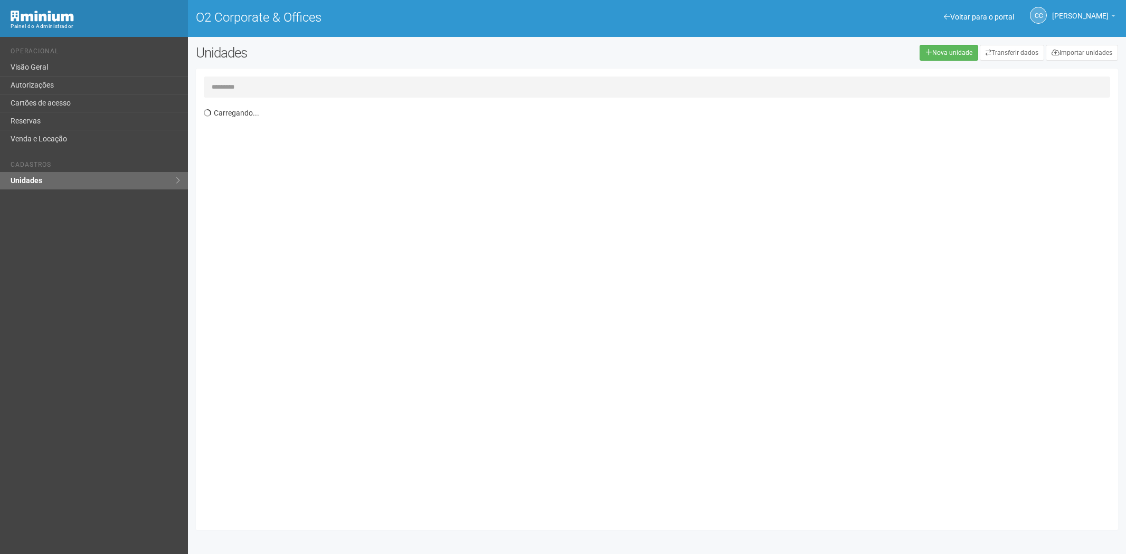
click at [255, 88] on input "text" at bounding box center [657, 87] width 907 height 21
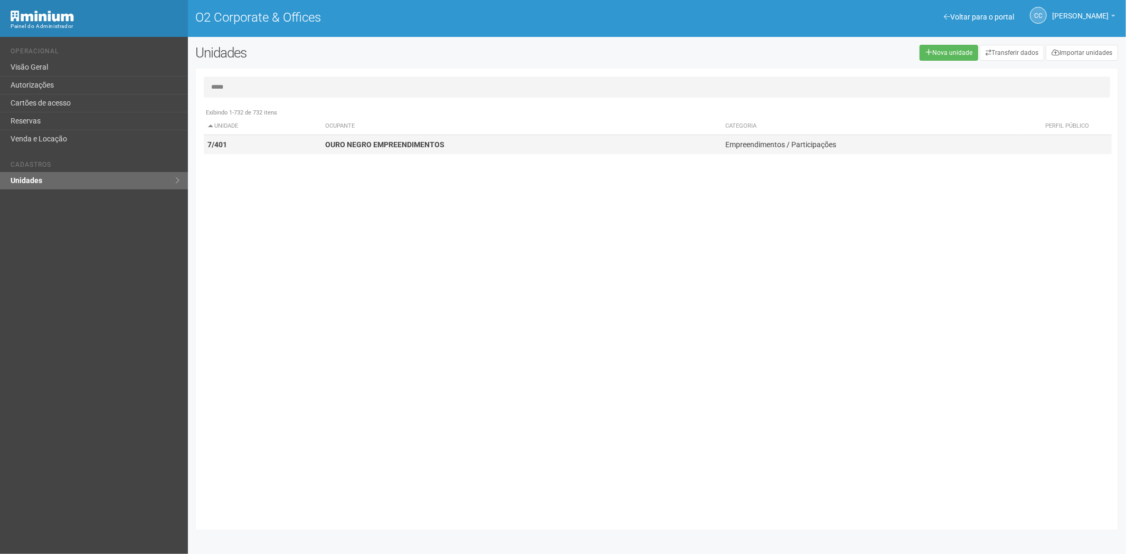
type input "*****"
click at [346, 152] on td "OURO NEGRO EMPREENDIMENTOS" at bounding box center [521, 145] width 400 height 20
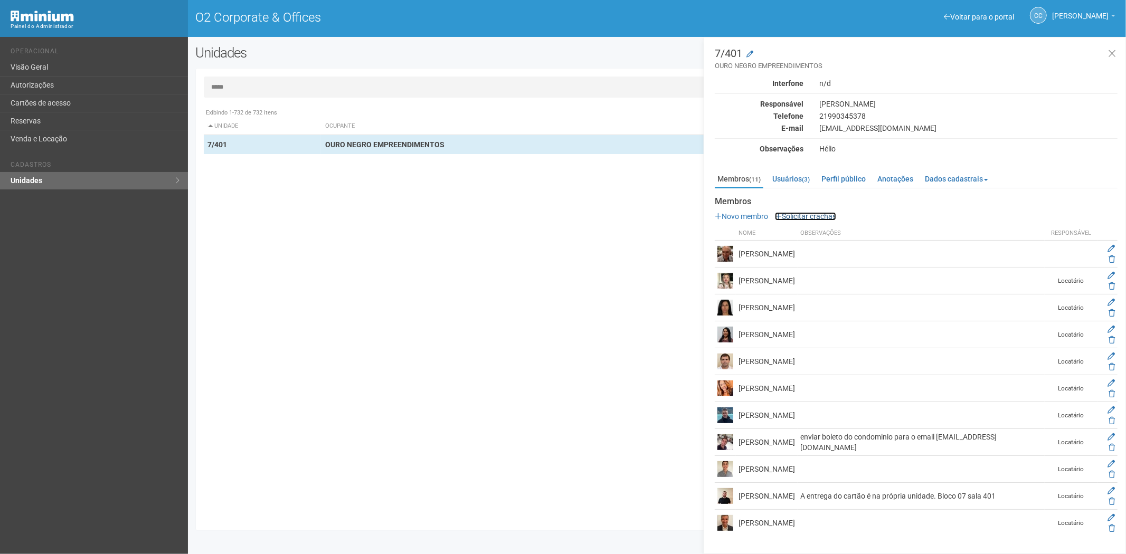
click at [815, 215] on link "Solicitar crachás" at bounding box center [805, 216] width 61 height 8
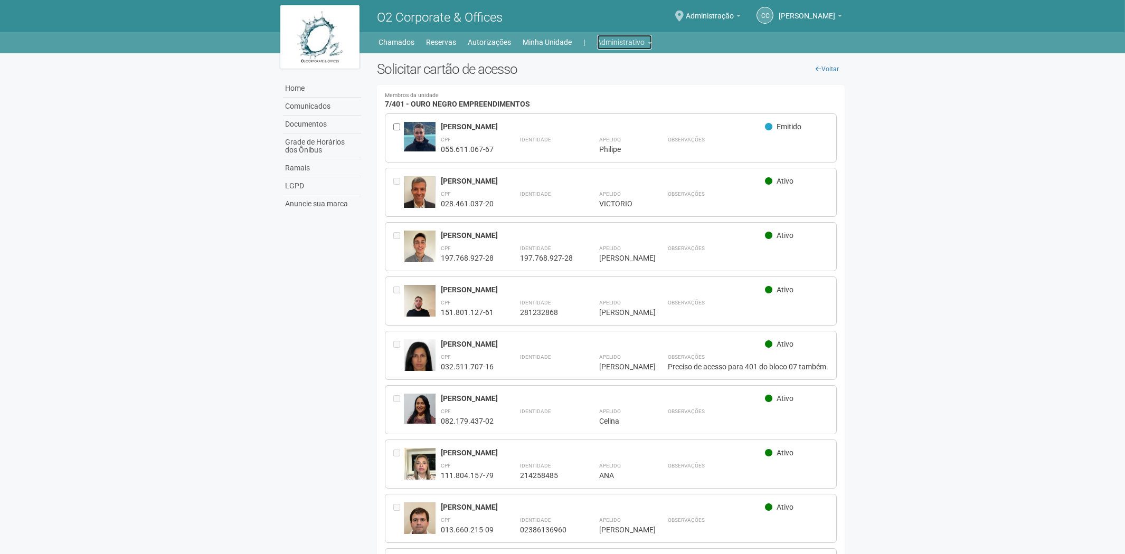
click at [605, 45] on link "Administrativo" at bounding box center [624, 42] width 55 height 15
click at [620, 77] on link "Cartões de acesso" at bounding box center [610, 83] width 90 height 18
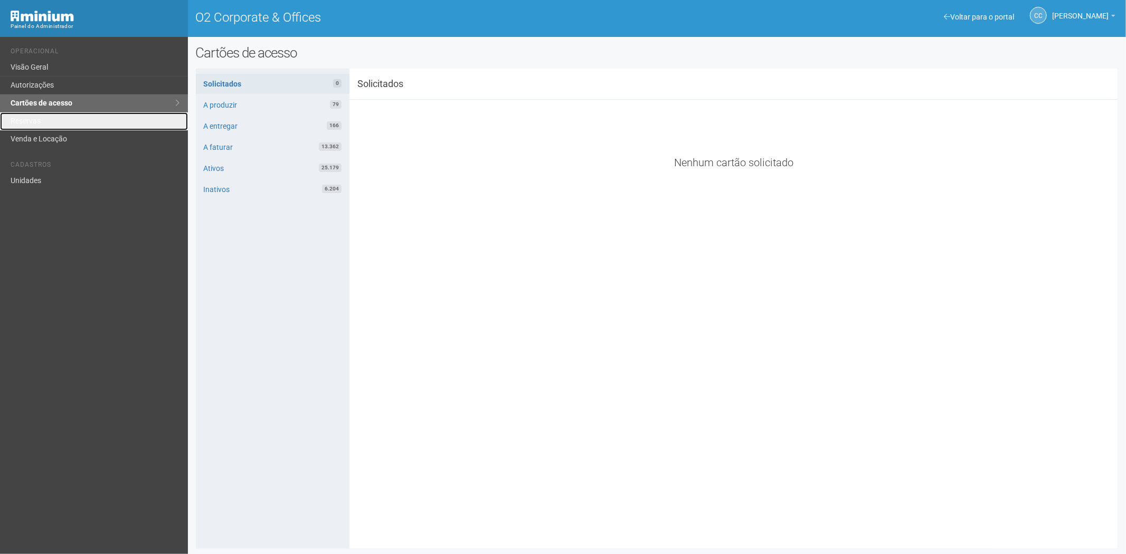
drag, startPoint x: 81, startPoint y: 121, endPoint x: 267, endPoint y: 326, distance: 276.6
click at [81, 121] on link "Reservas" at bounding box center [94, 121] width 188 height 18
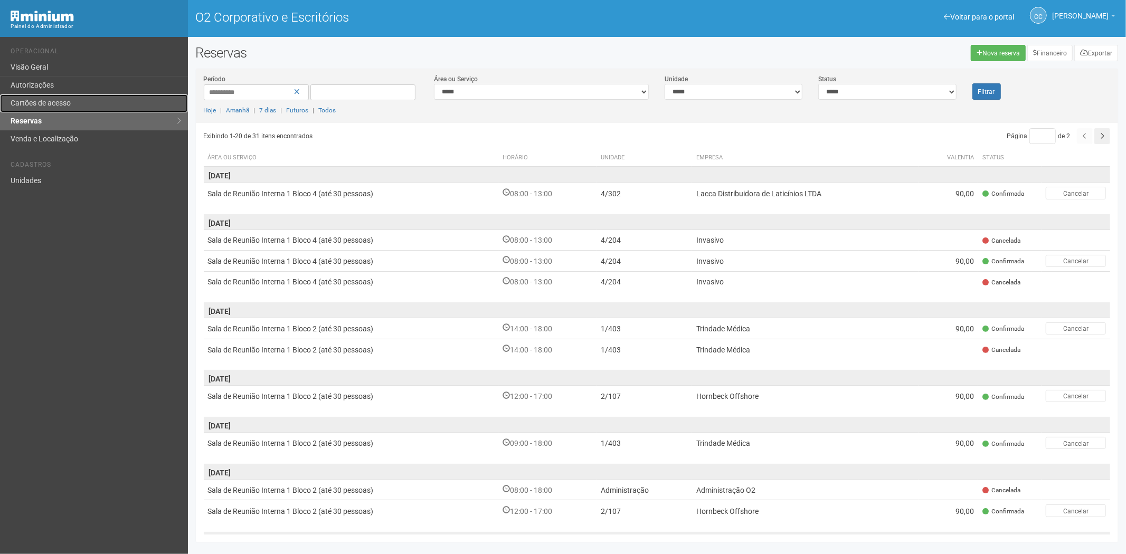
click at [72, 97] on link "Cartões de acesso" at bounding box center [94, 104] width 188 height 18
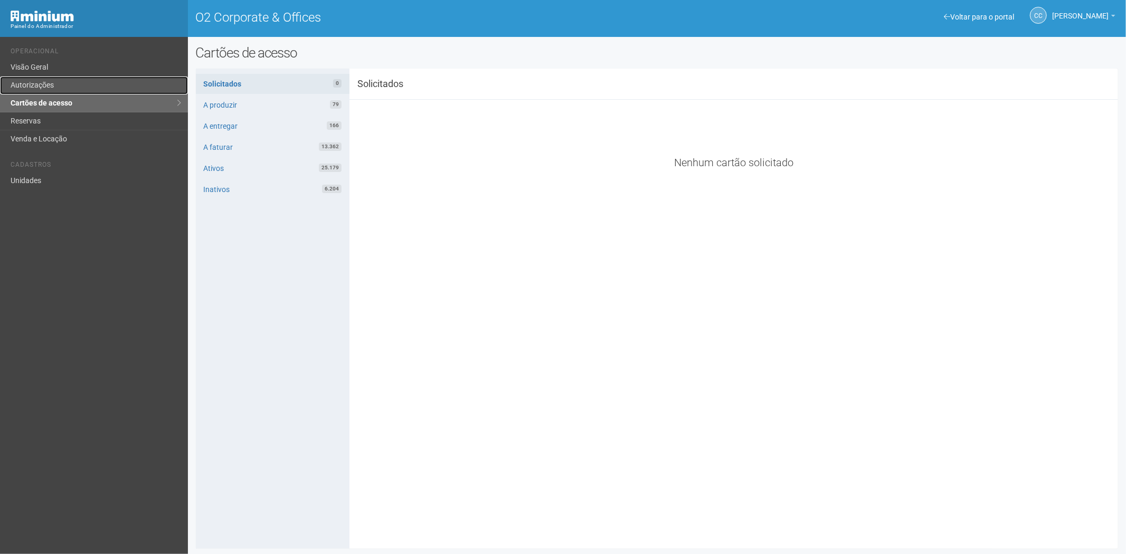
click at [61, 88] on link "Autorizações" at bounding box center [94, 86] width 188 height 18
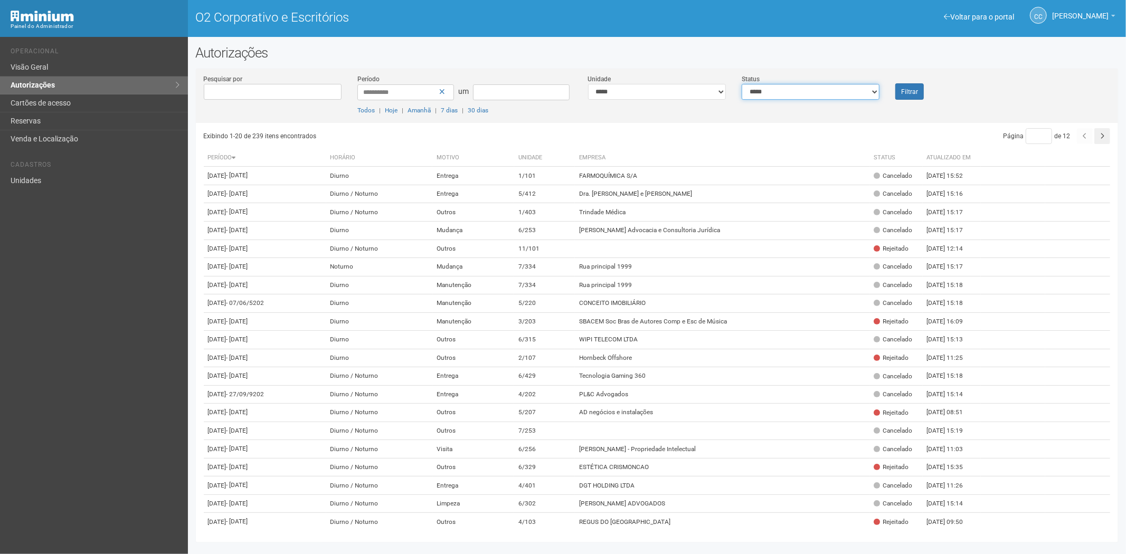
click at [797, 97] on select "**********" at bounding box center [811, 92] width 138 height 16
select select "*"
click at [742, 84] on select "**********" at bounding box center [811, 92] width 138 height 16
click at [912, 91] on font "Filtrar" at bounding box center [909, 91] width 17 height 7
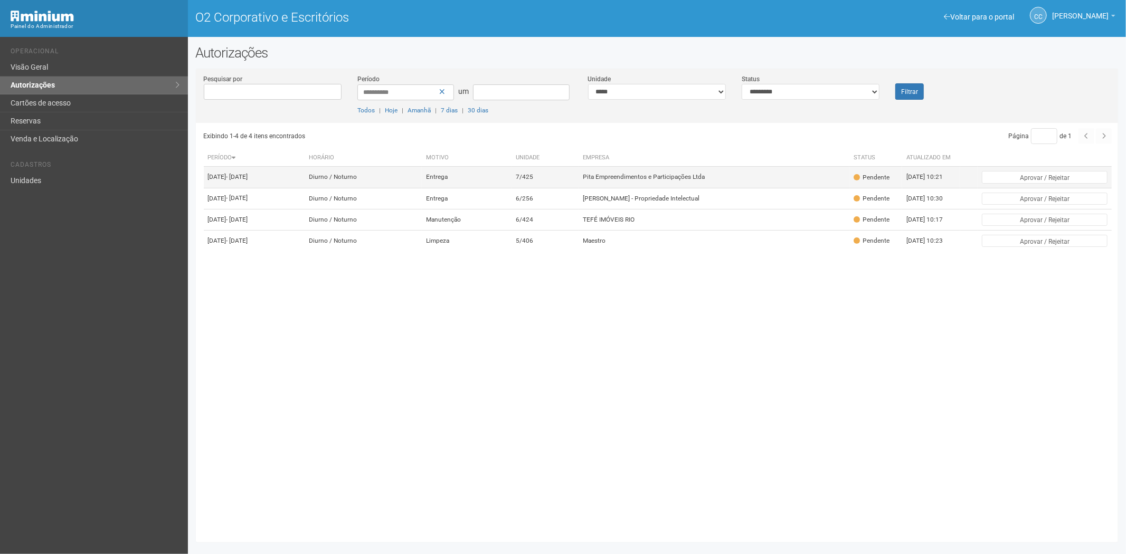
click at [671, 177] on td "Pita Empreendimentos e Participações Ltda" at bounding box center [714, 177] width 271 height 21
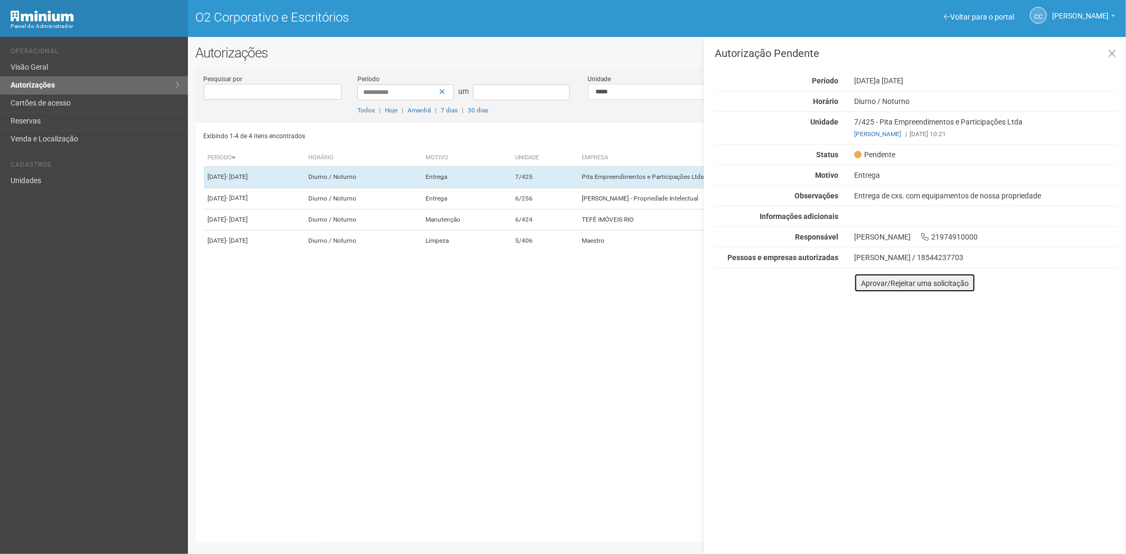
click at [861, 284] on font "Aprovar/Rejeitar uma solicitação" at bounding box center [915, 283] width 108 height 8
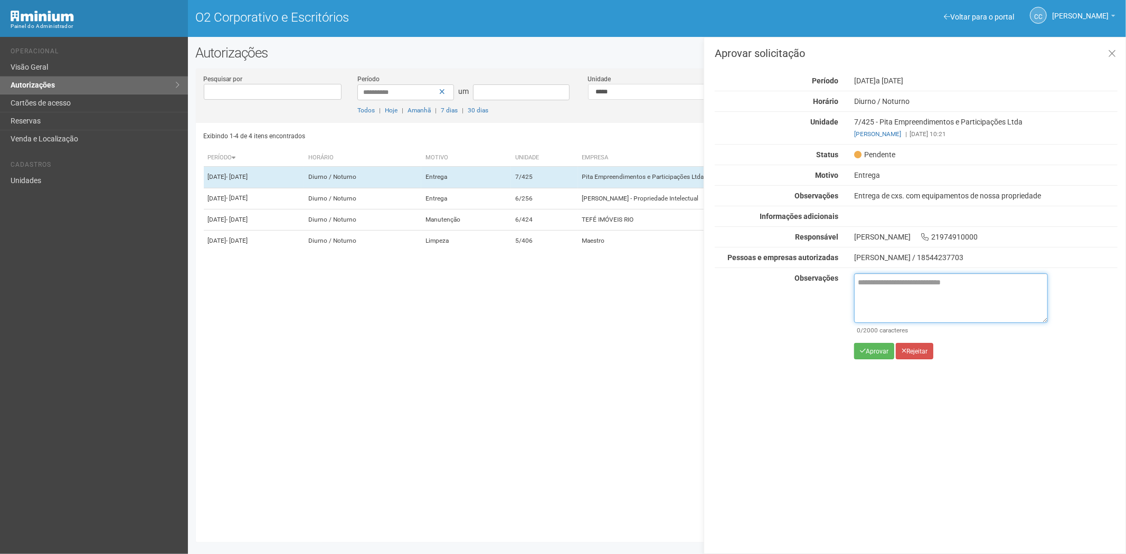
click at [884, 292] on textarea at bounding box center [951, 299] width 194 height 50
paste textarea "**********"
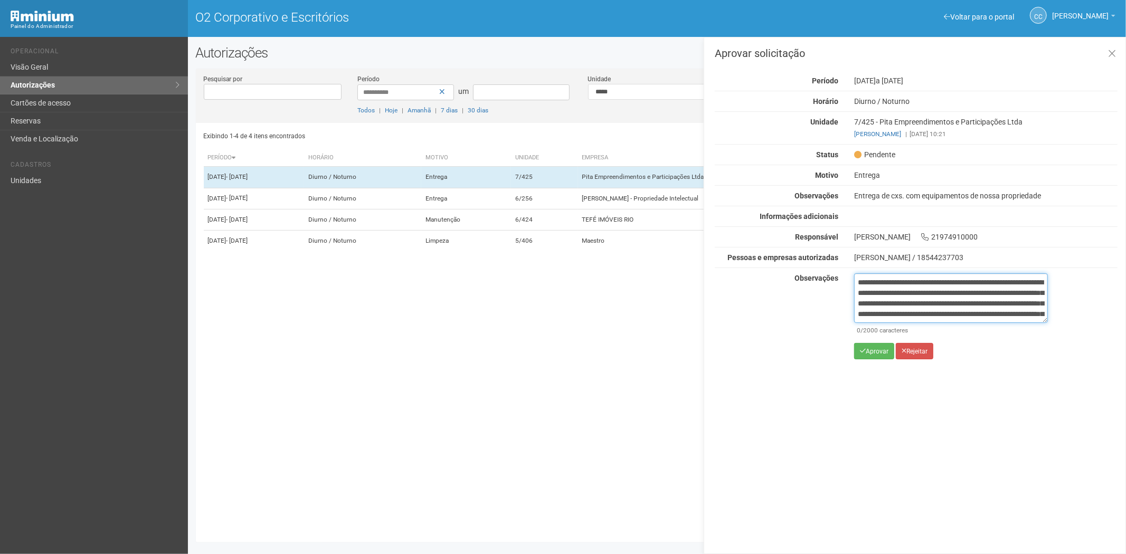
scroll to position [59, 0]
type textarea "**********"
click at [881, 351] on font "Aprovar" at bounding box center [877, 351] width 23 height 7
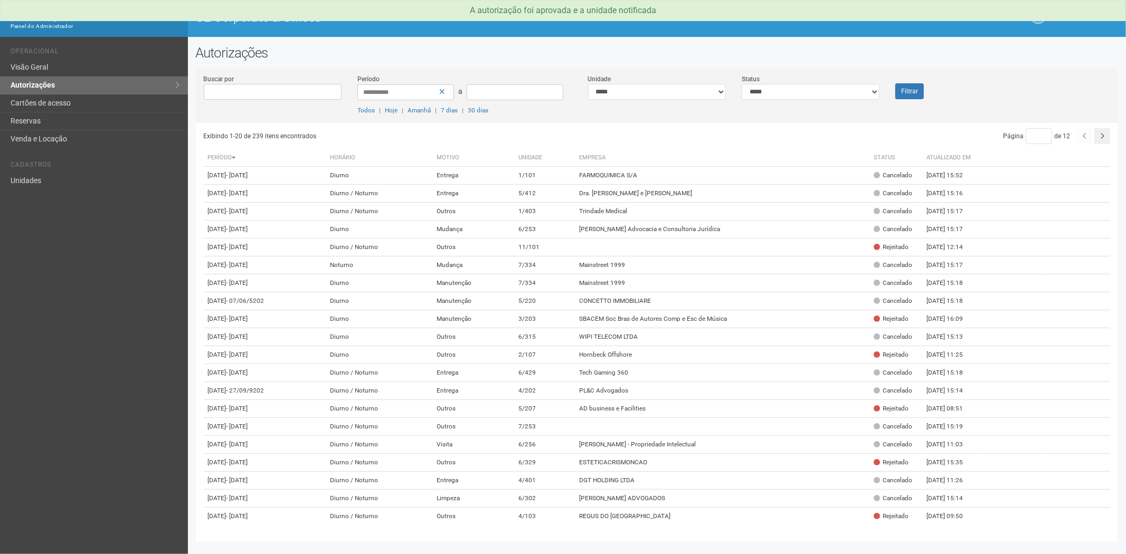
click at [870, 86] on div "**********" at bounding box center [811, 87] width 154 height 26
drag, startPoint x: 861, startPoint y: 92, endPoint x: 844, endPoint y: 98, distance: 17.7
click at [861, 92] on select "**********" at bounding box center [811, 92] width 138 height 16
select select "*"
click at [742, 84] on select "**********" at bounding box center [811, 92] width 138 height 16
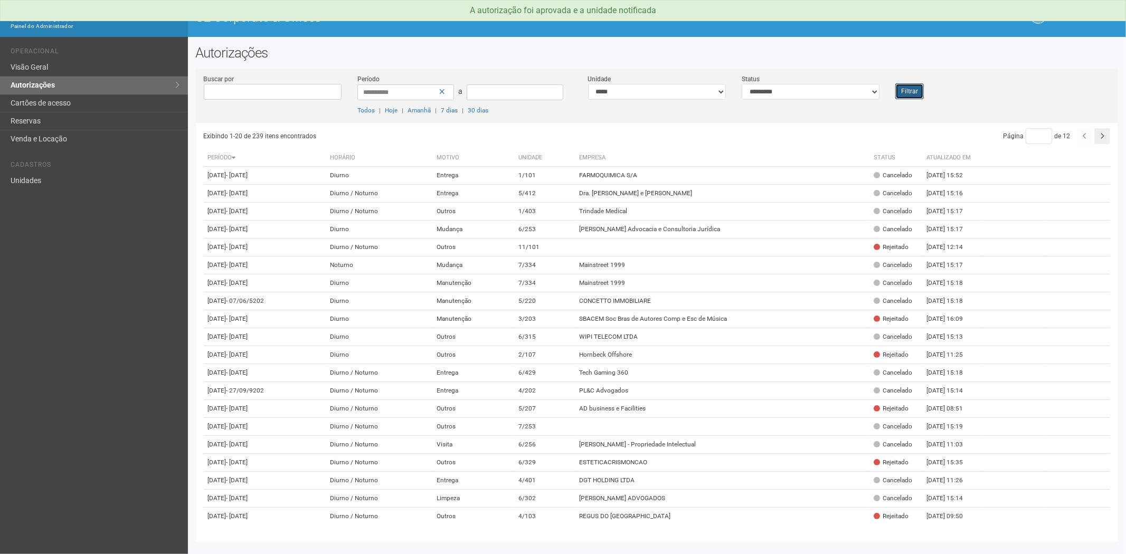
click at [912, 93] on button "Filtrar" at bounding box center [910, 91] width 29 height 16
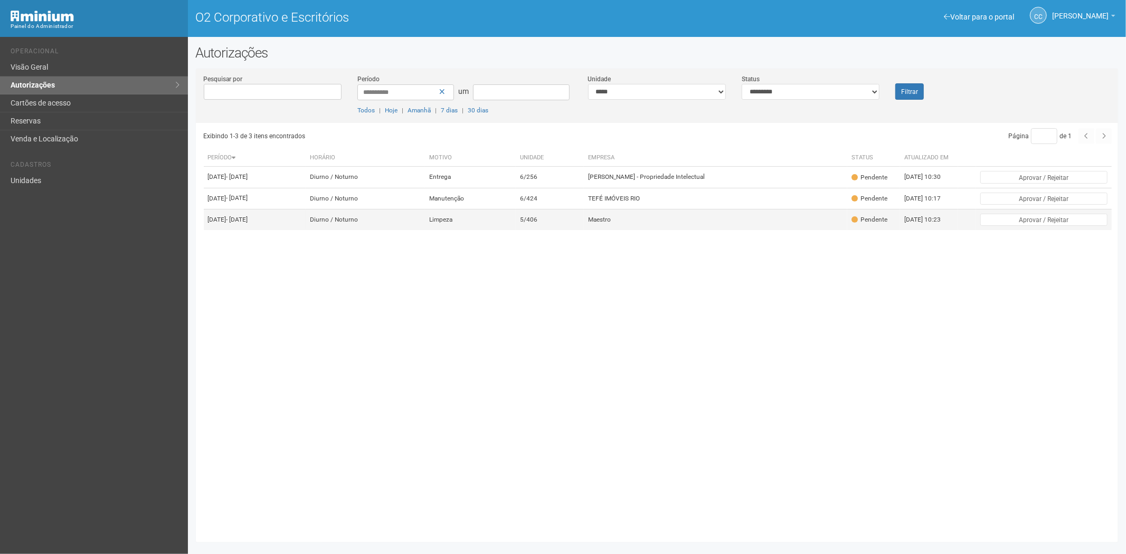
click at [584, 230] on td "5/406" at bounding box center [550, 219] width 68 height 21
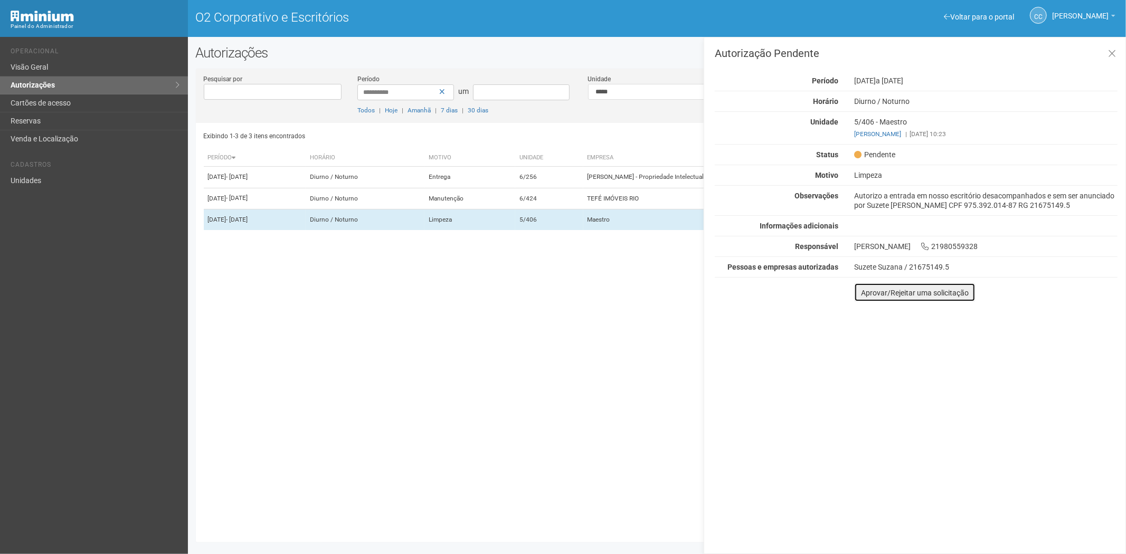
click at [866, 297] on button "Aprovar/Rejeitar uma solicitação" at bounding box center [914, 292] width 121 height 19
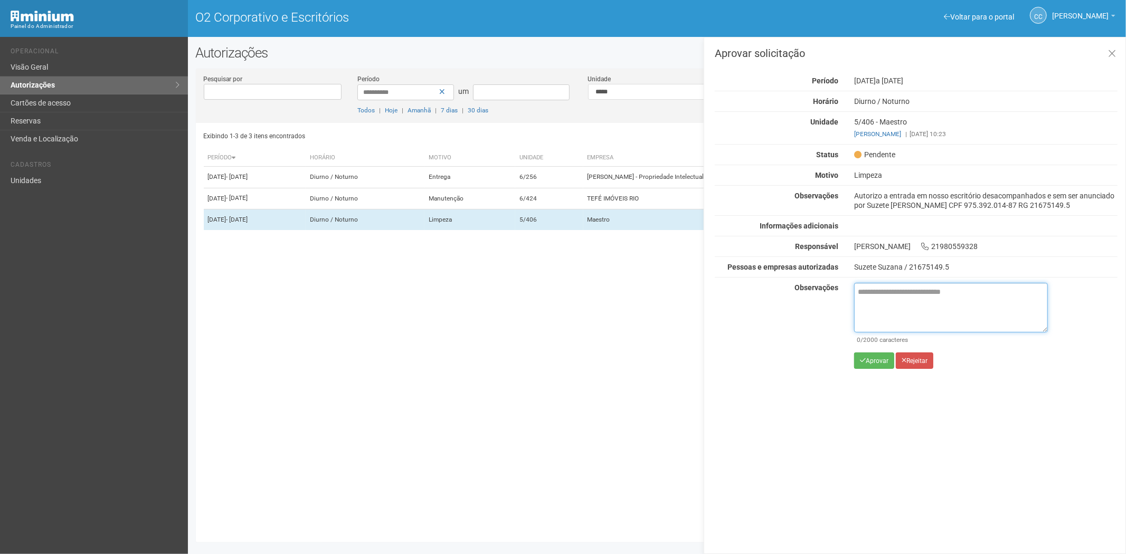
click at [879, 314] on textarea at bounding box center [951, 308] width 194 height 50
paste textarea "**********"
type textarea "**********"
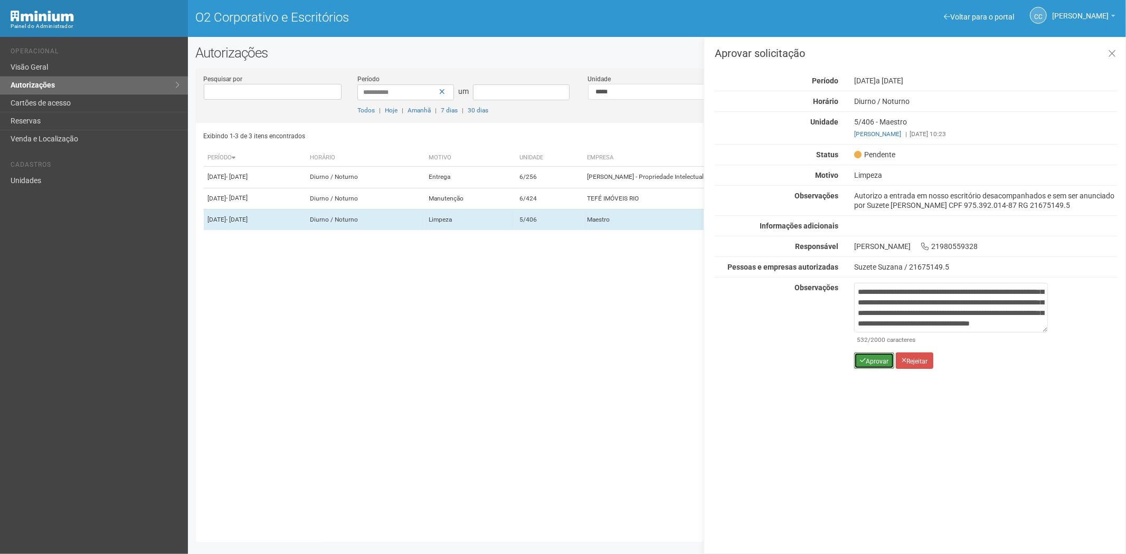
click at [873, 357] on font "Aprovar" at bounding box center [877, 360] width 23 height 7
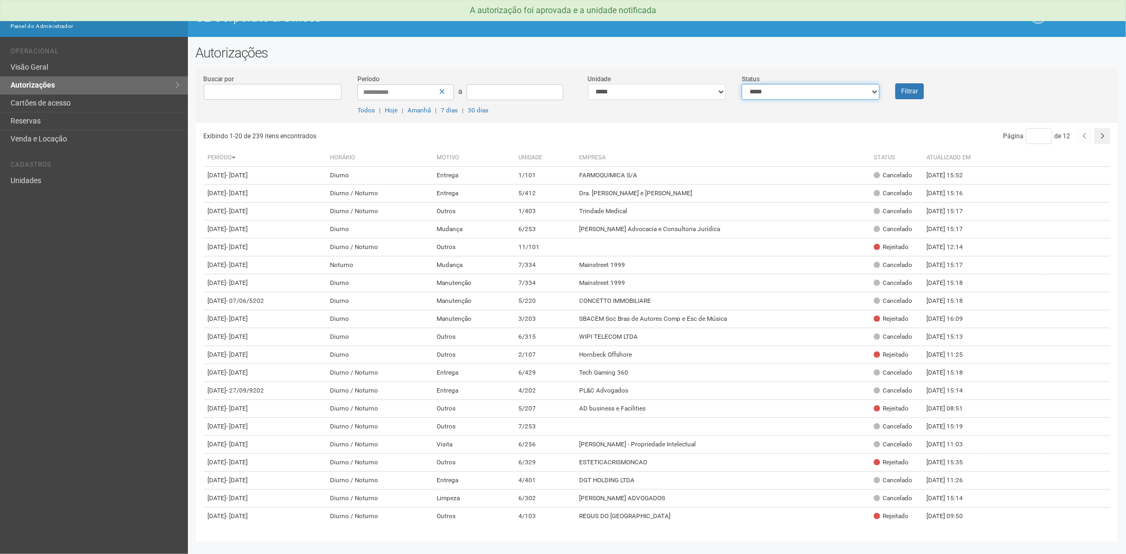
click at [840, 95] on select "**********" at bounding box center [811, 92] width 138 height 16
select select "*"
click at [742, 84] on select "**********" at bounding box center [811, 92] width 138 height 16
click at [912, 88] on button "Filtrar" at bounding box center [910, 91] width 29 height 16
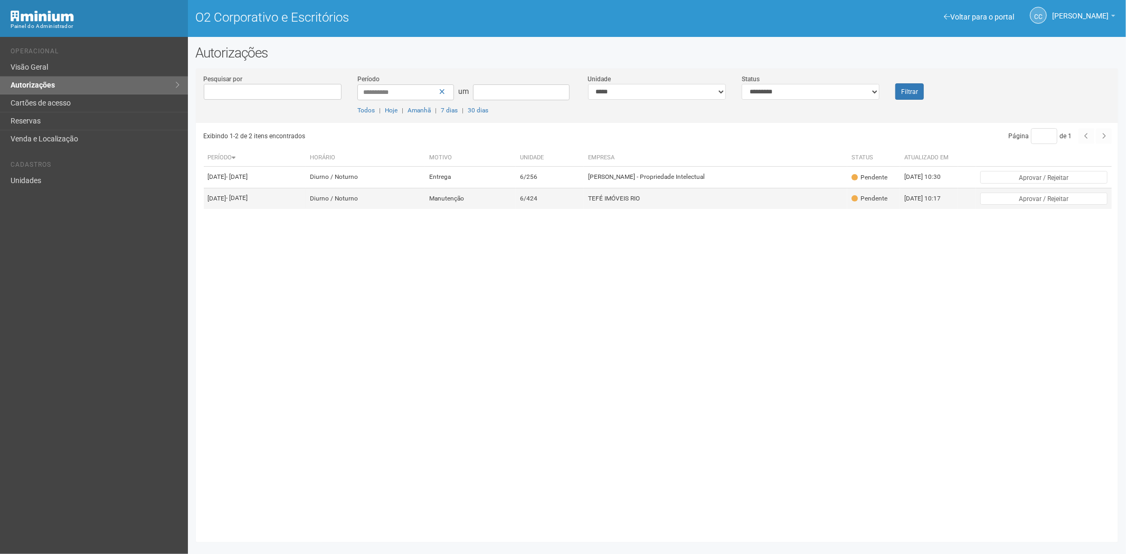
click at [666, 203] on td "TEFÉ IMÓVEIS RIO" at bounding box center [715, 198] width 263 height 21
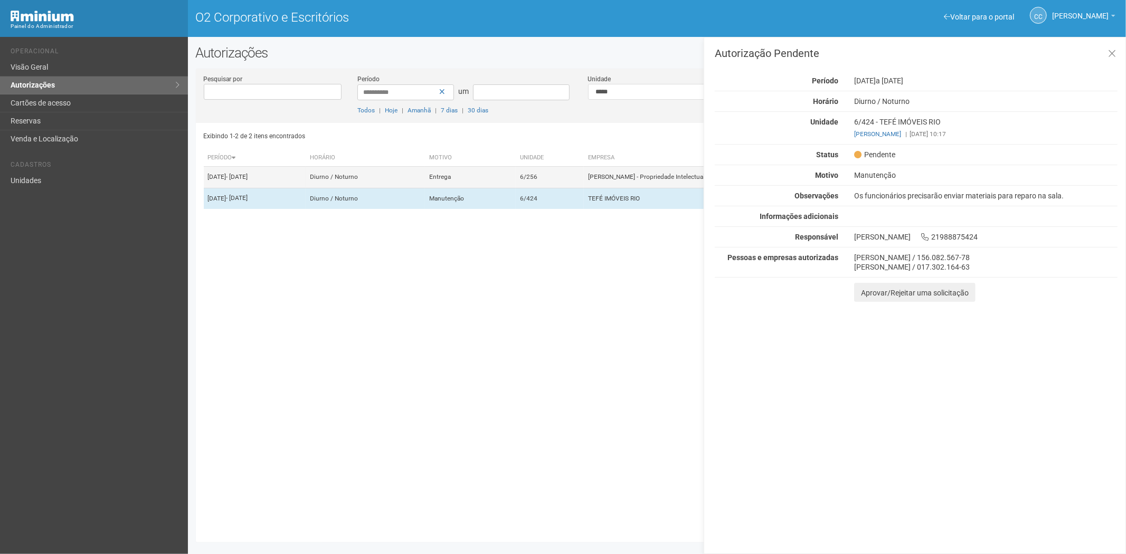
click at [584, 181] on td "6/256" at bounding box center [550, 177] width 68 height 21
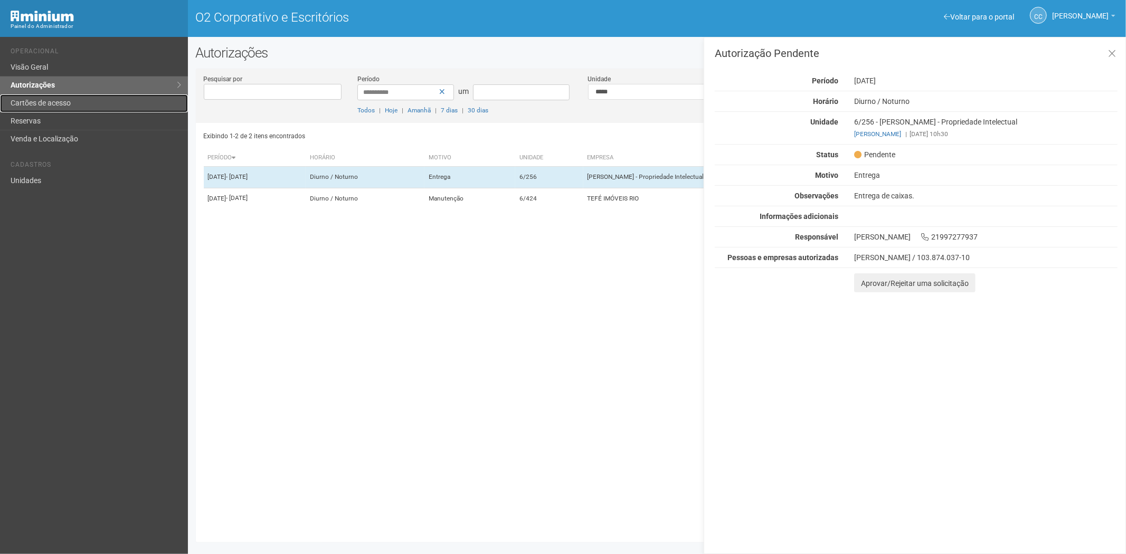
click at [55, 101] on font "Cartões de acesso" at bounding box center [41, 103] width 60 height 8
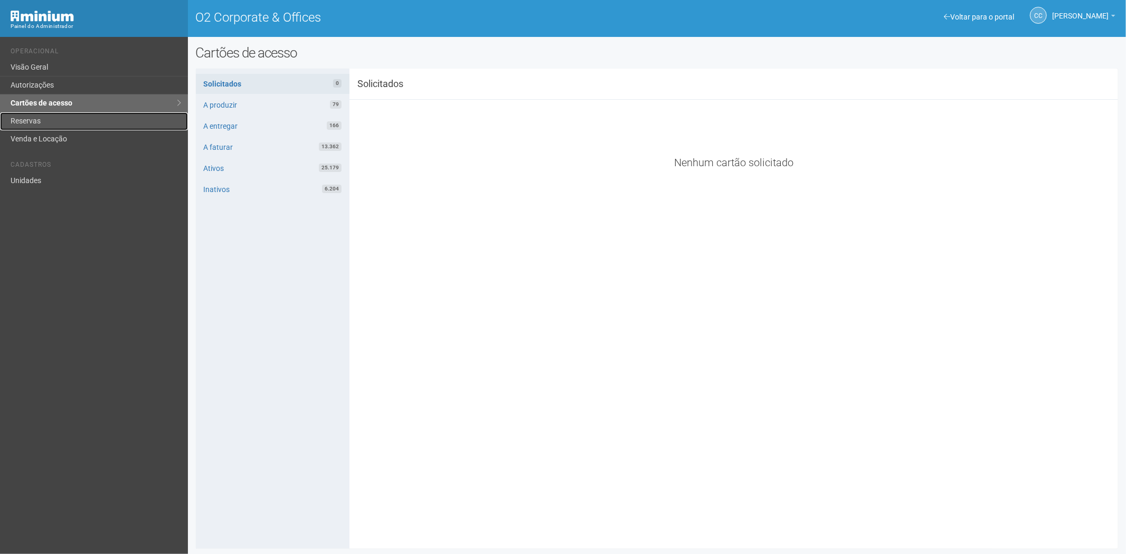
click at [49, 123] on link "Reservas" at bounding box center [94, 121] width 188 height 18
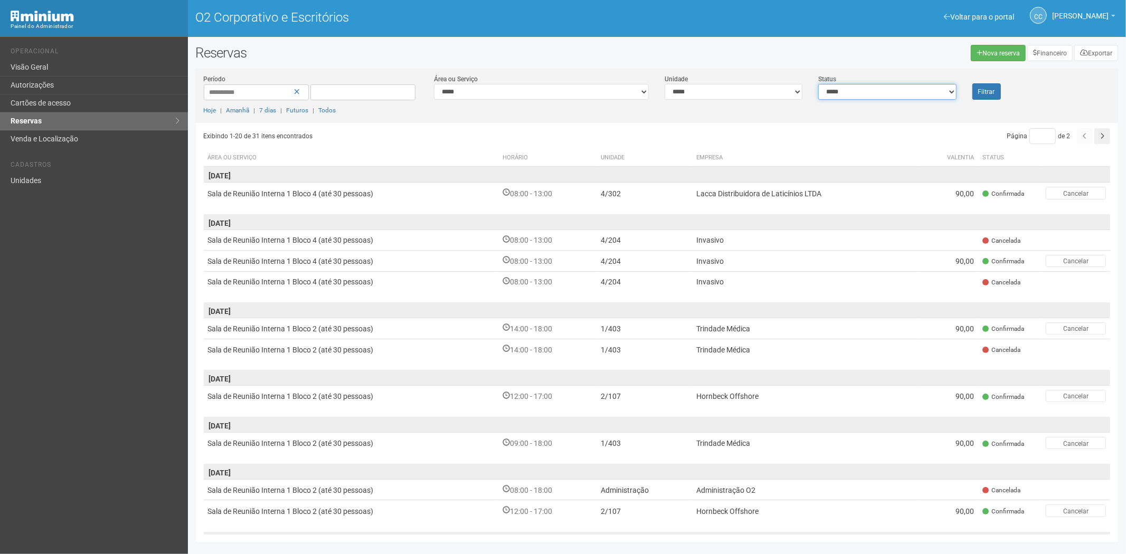
click at [840, 93] on select "**********" at bounding box center [887, 92] width 138 height 16
select select "*"
click at [818, 84] on select "**********" at bounding box center [887, 92] width 138 height 16
click at [982, 91] on font "Filtrar" at bounding box center [986, 91] width 17 height 7
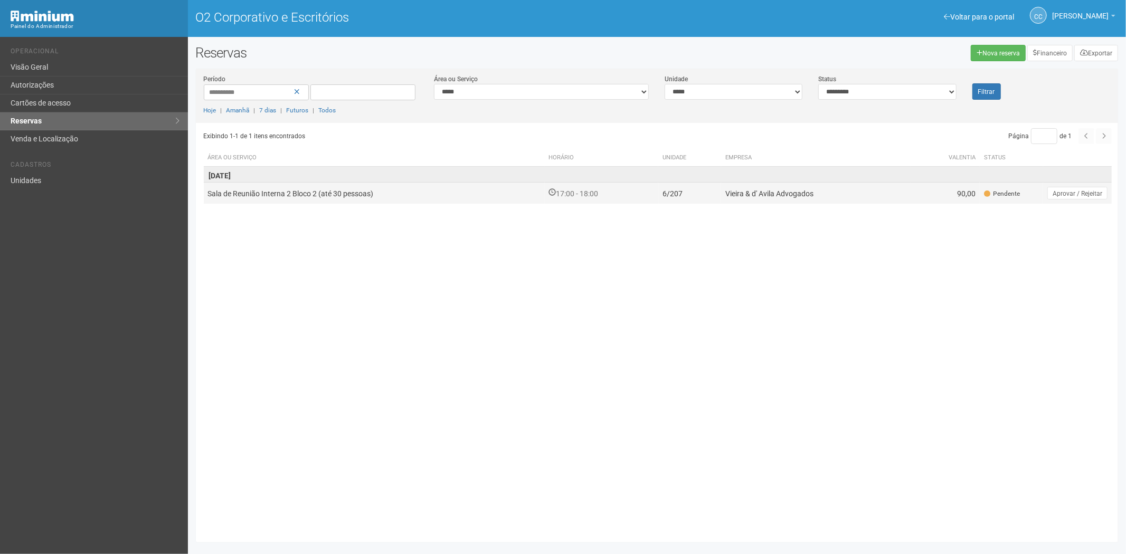
click at [523, 197] on td "Sala de Reunião Interna 2 Bloco 2 (até 30 pessoas)" at bounding box center [374, 193] width 341 height 21
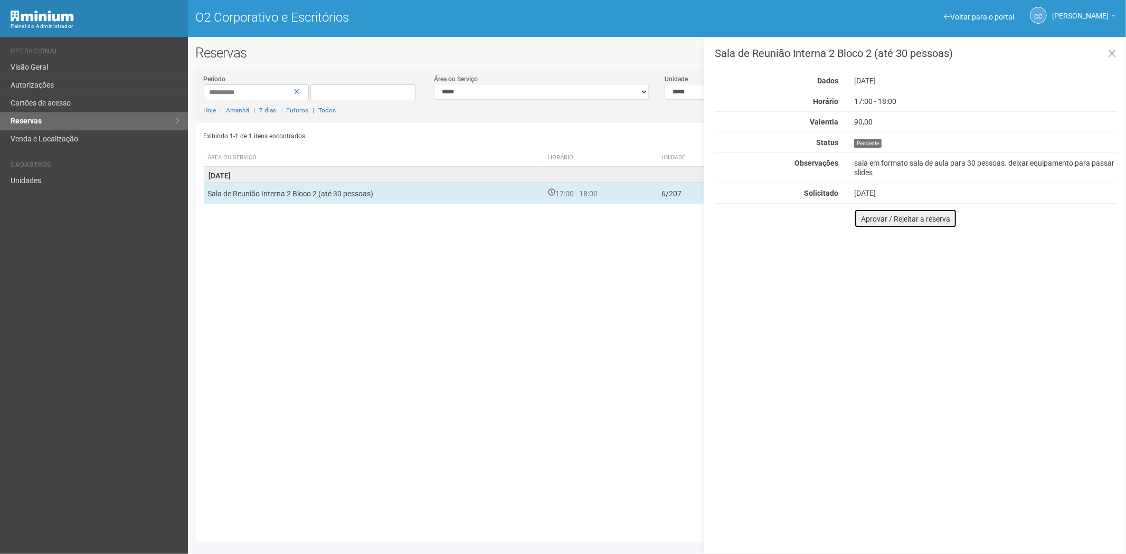
click at [864, 223] on font "Aprovar / Rejeitar a reserva" at bounding box center [905, 219] width 89 height 8
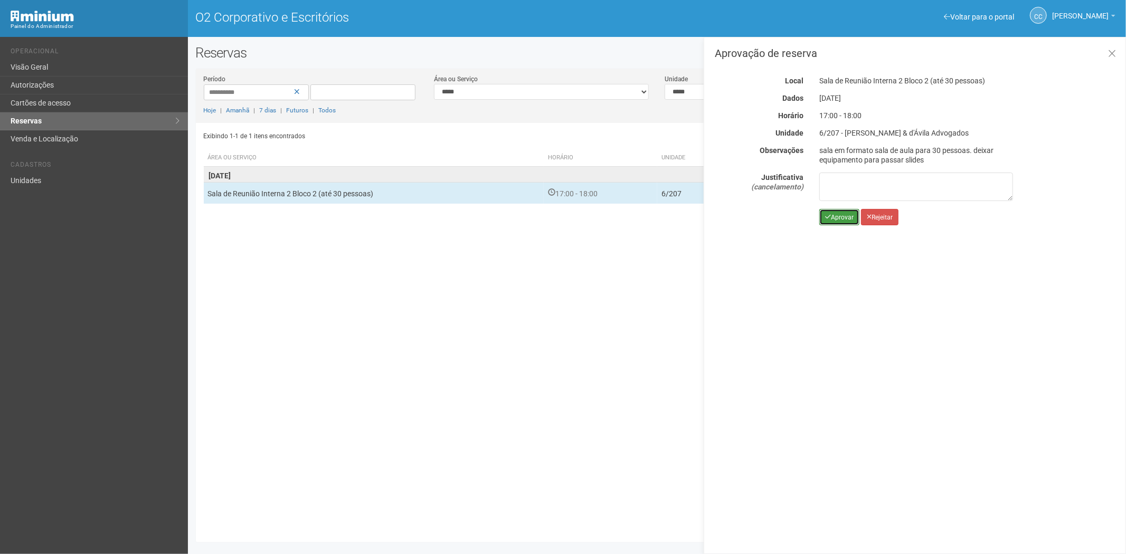
click at [836, 215] on font "Aprovar" at bounding box center [842, 217] width 23 height 7
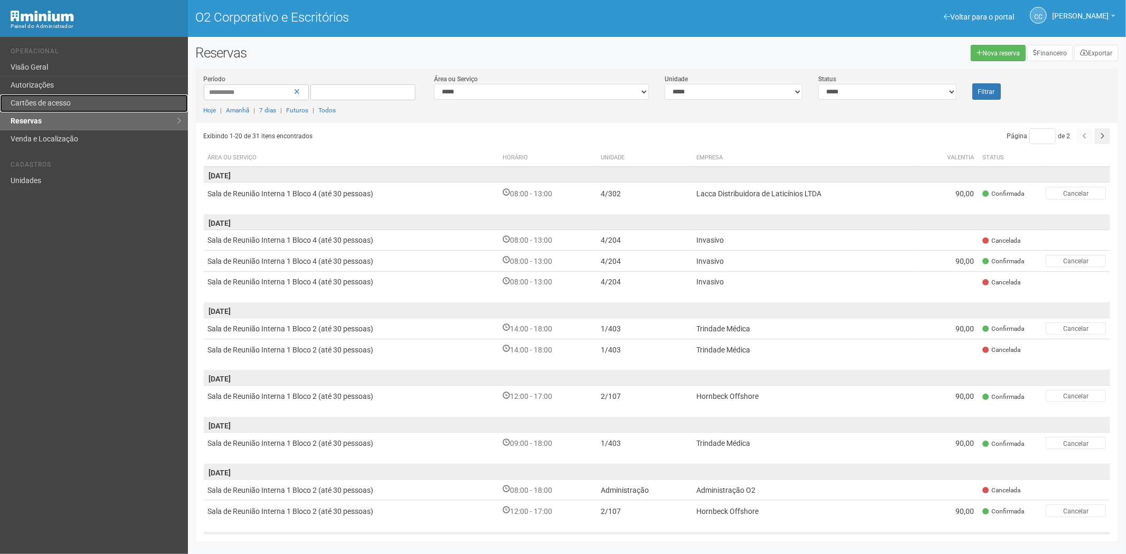
click at [67, 99] on font "Cartões de acesso" at bounding box center [41, 103] width 60 height 8
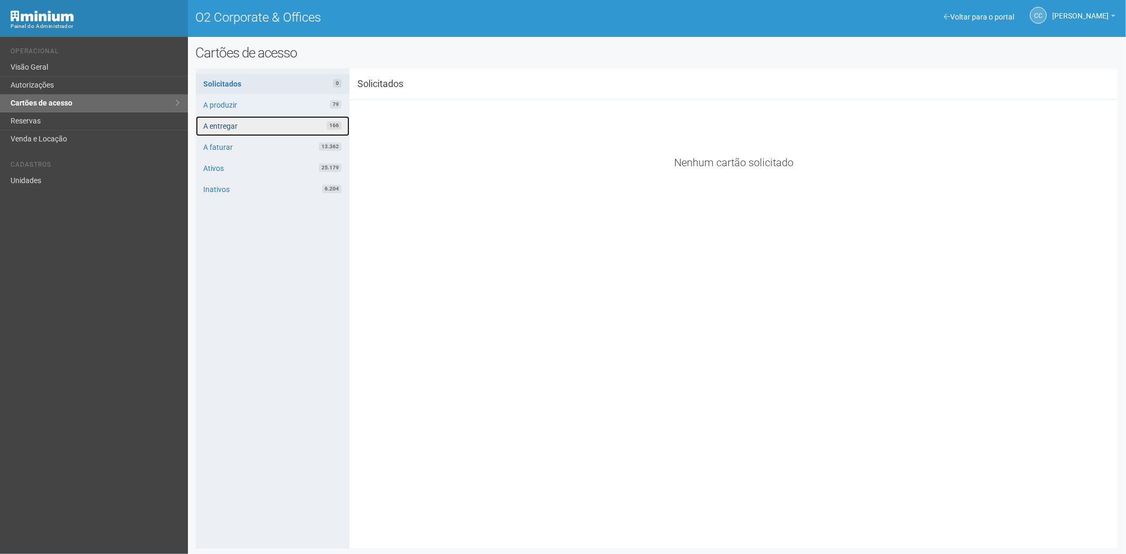
click at [252, 125] on link "A entregar 166" at bounding box center [273, 126] width 154 height 20
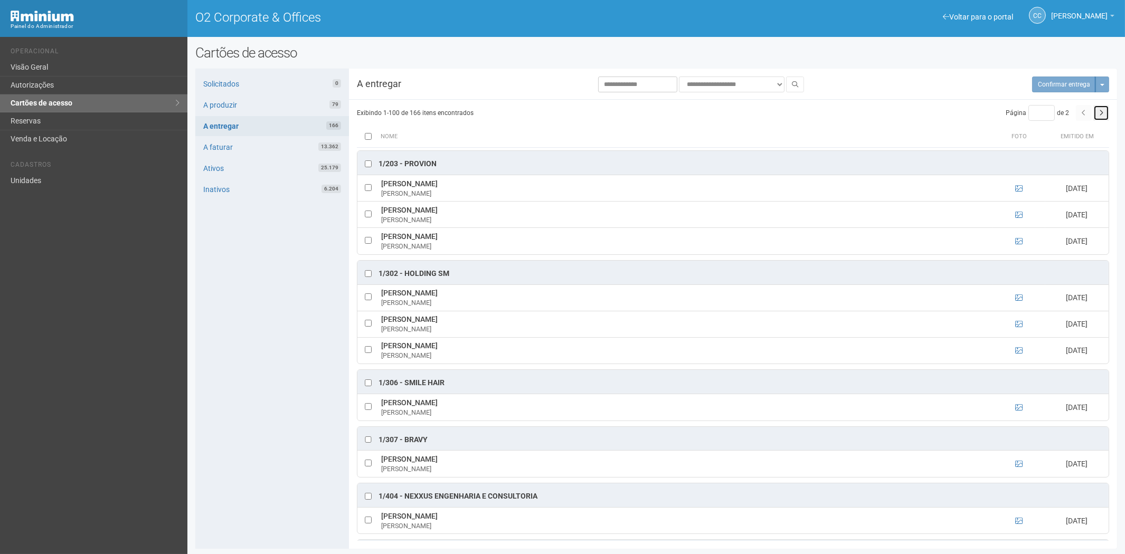
click at [1099, 111] on icon "button" at bounding box center [1101, 113] width 4 height 6
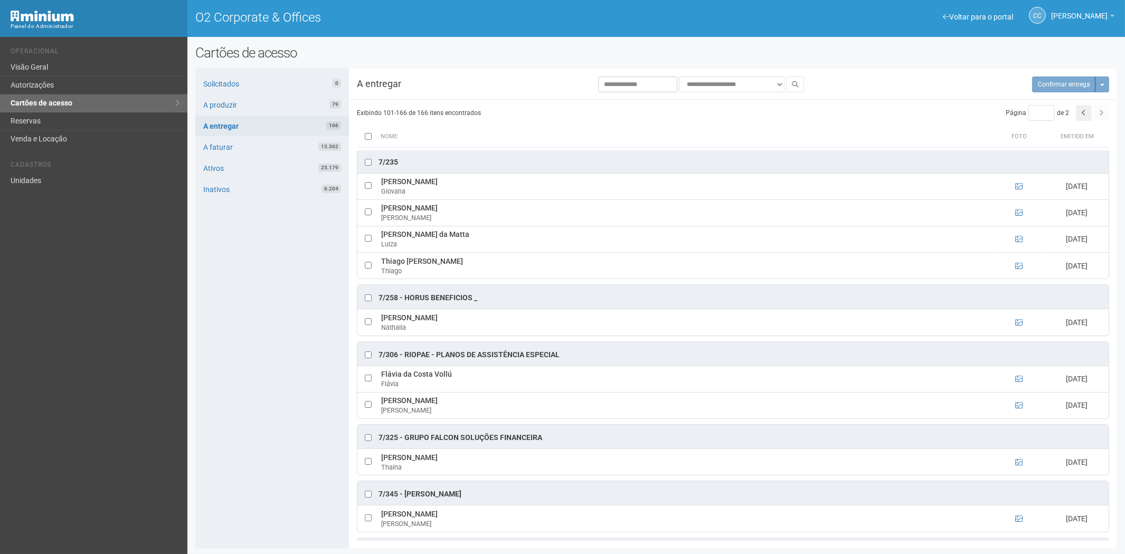
scroll to position [1994, 0]
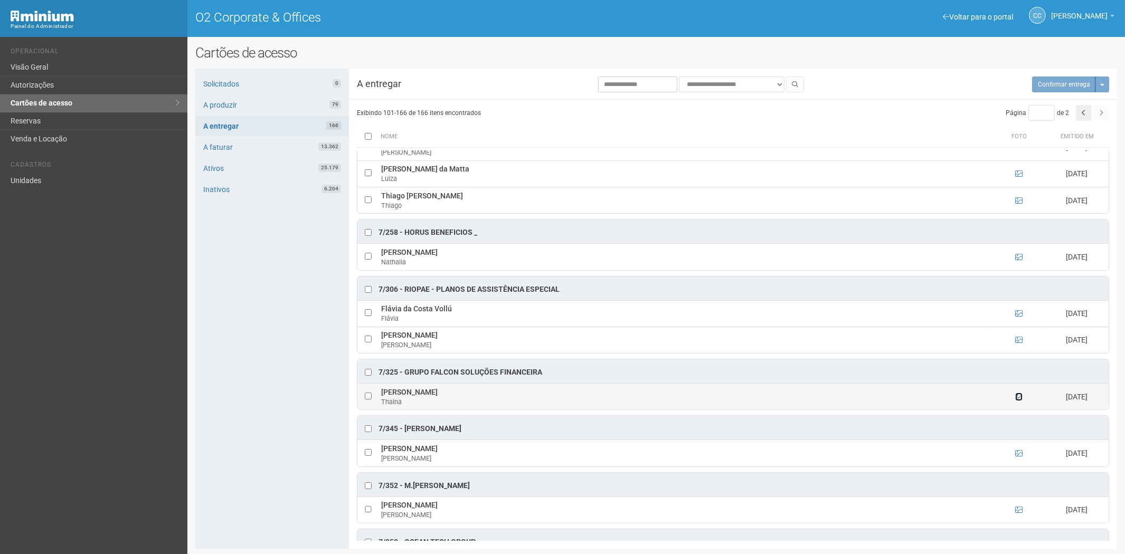
click at [1015, 401] on icon at bounding box center [1018, 396] width 7 height 7
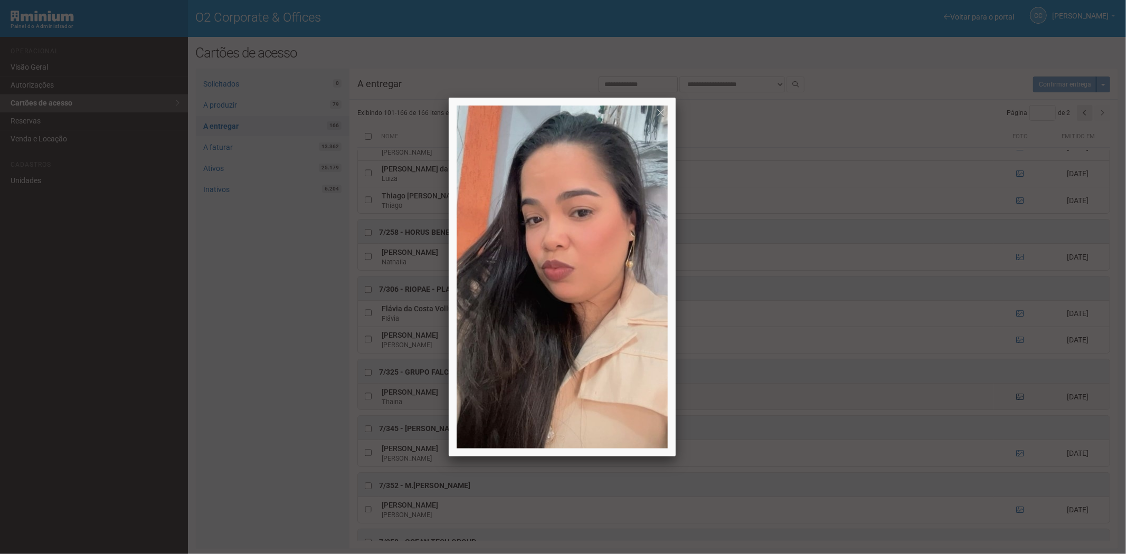
click at [1015, 412] on div at bounding box center [563, 277] width 1126 height 554
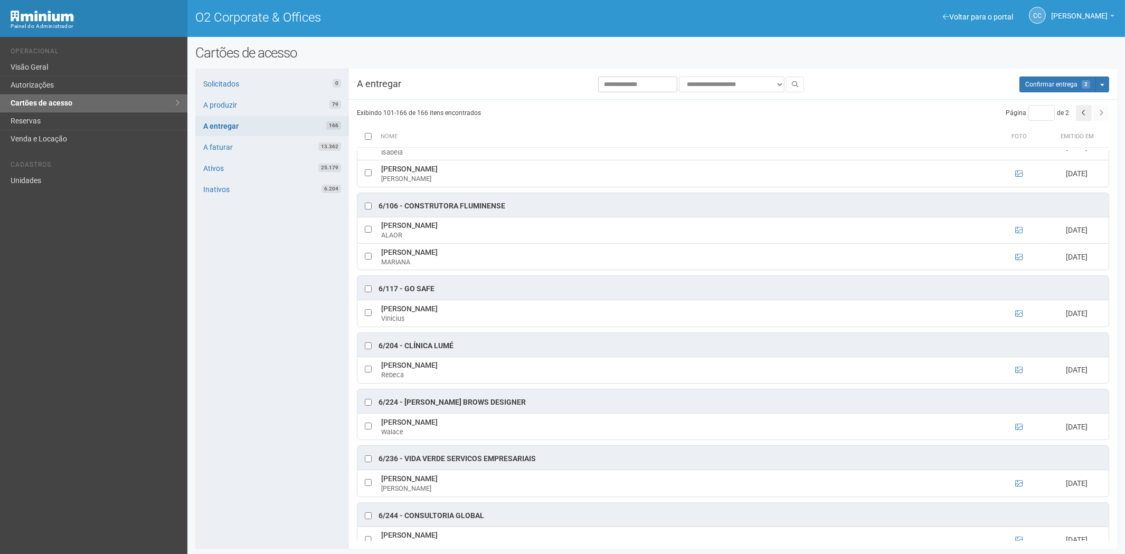
scroll to position [176, 0]
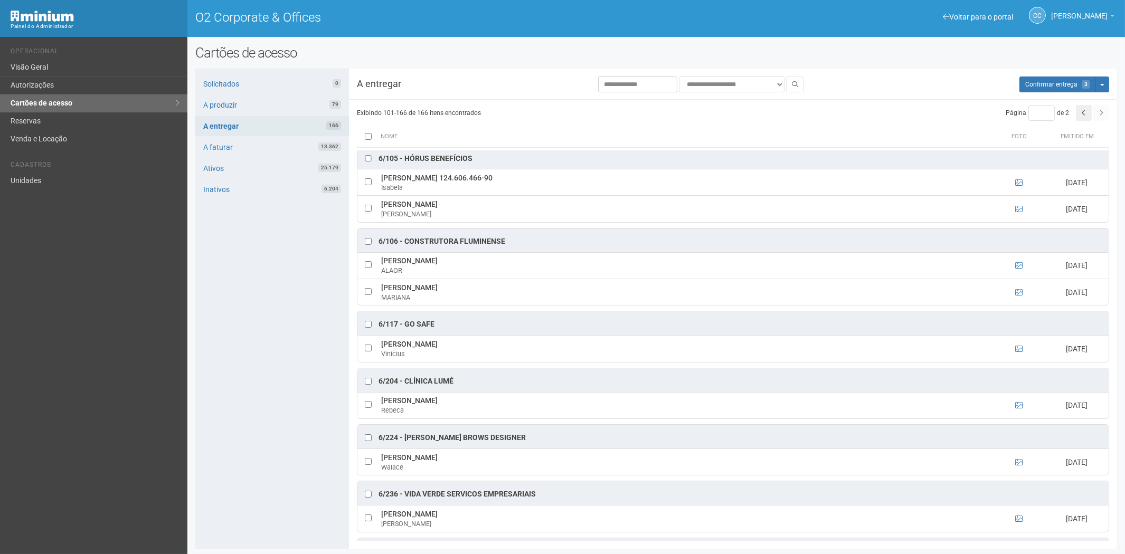
click at [985, 83] on div "Aguarde... Confirmar entrega 3 Mais opções Mais opções Cancelar cartões" at bounding box center [1021, 85] width 192 height 16
click at [1053, 84] on span "Confirmar entrega" at bounding box center [1051, 84] width 52 height 7
type input "*"
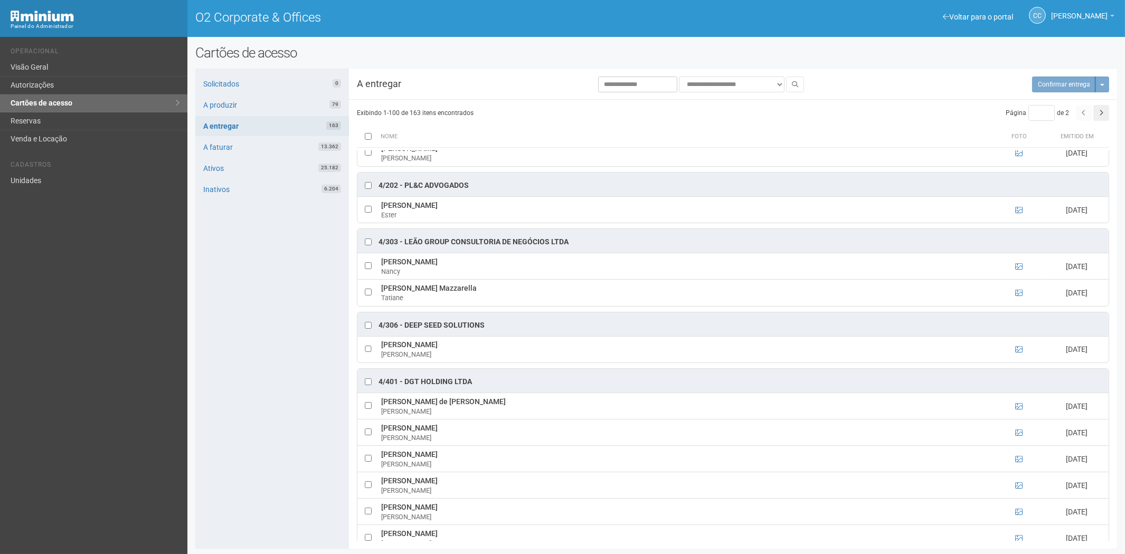
scroll to position [1056, 0]
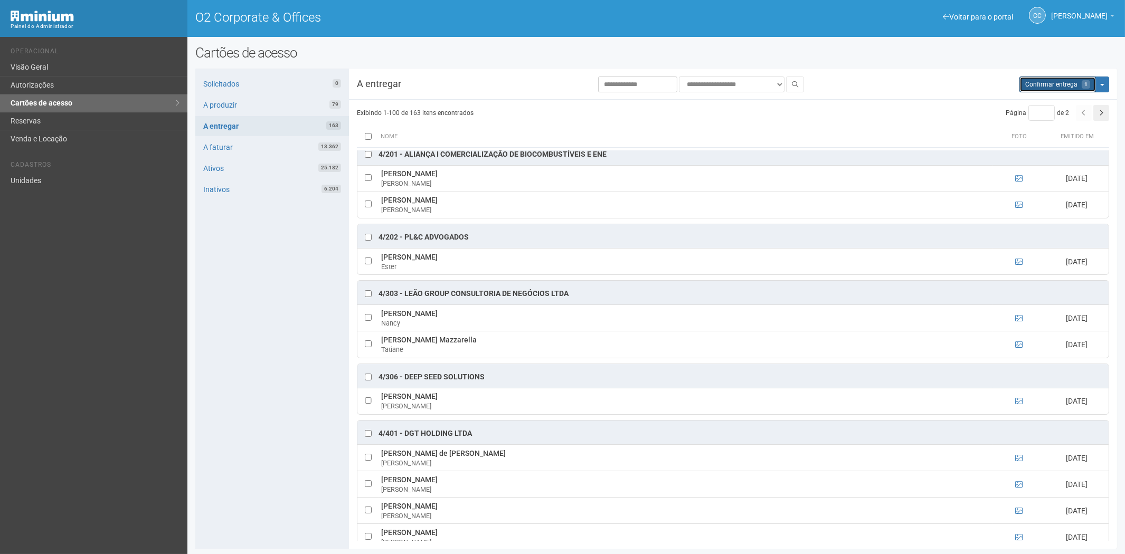
click at [1051, 81] on span "Confirmar entrega" at bounding box center [1051, 84] width 52 height 7
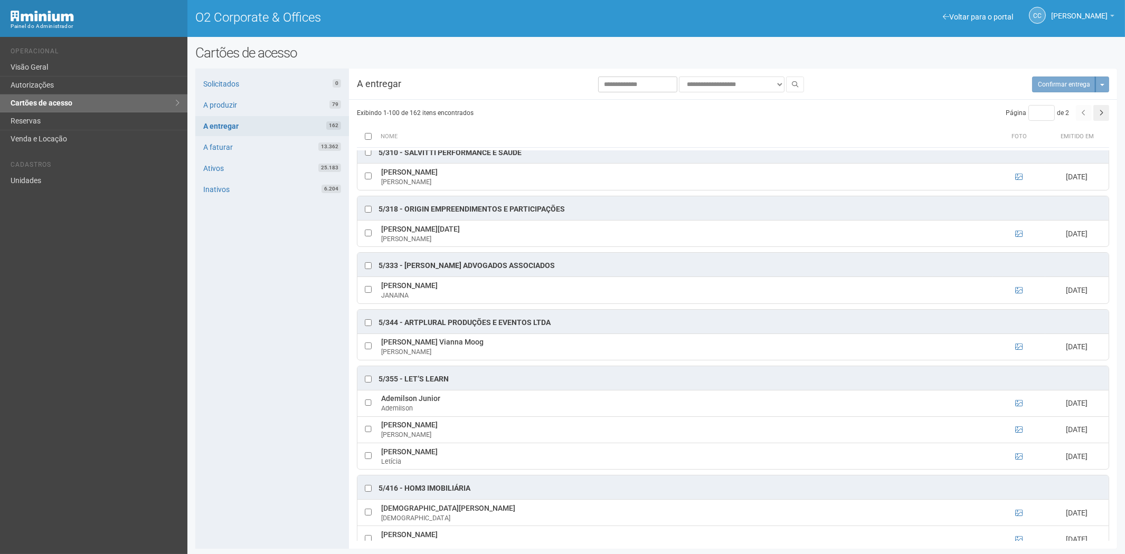
scroll to position [3082, 0]
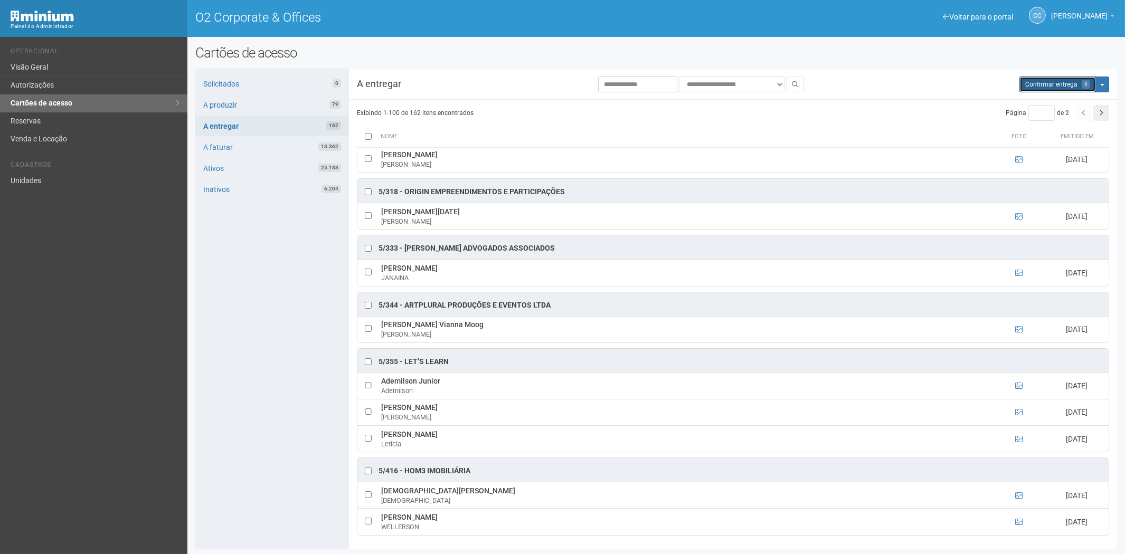
drag, startPoint x: 1053, startPoint y: 89, endPoint x: 611, endPoint y: 55, distance: 442.7
click at [1053, 88] on button "Aguarde... Confirmar entrega 1" at bounding box center [1058, 85] width 77 height 16
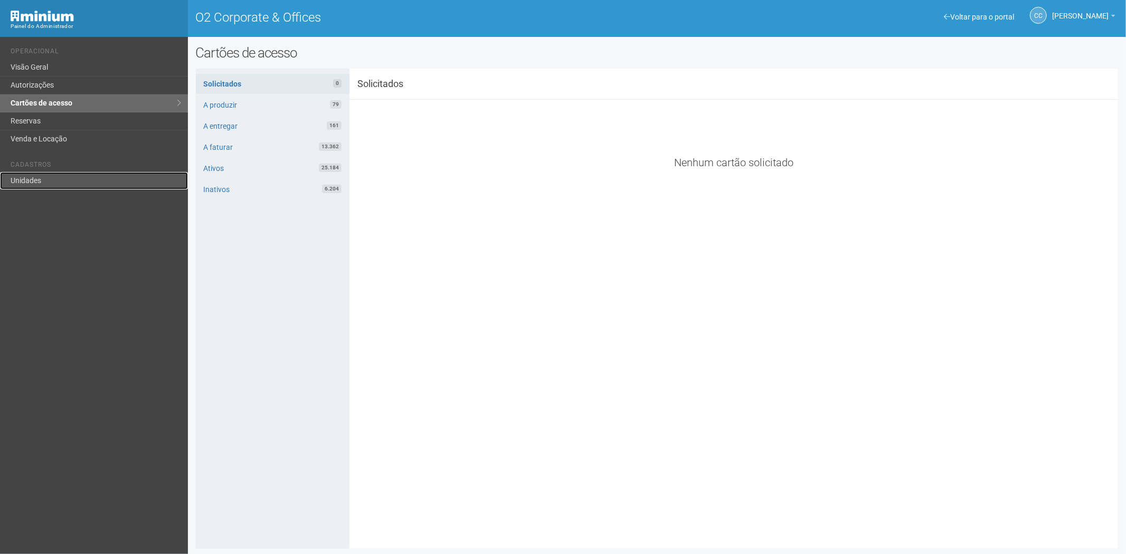
click at [30, 183] on link "Unidades" at bounding box center [94, 180] width 188 height 17
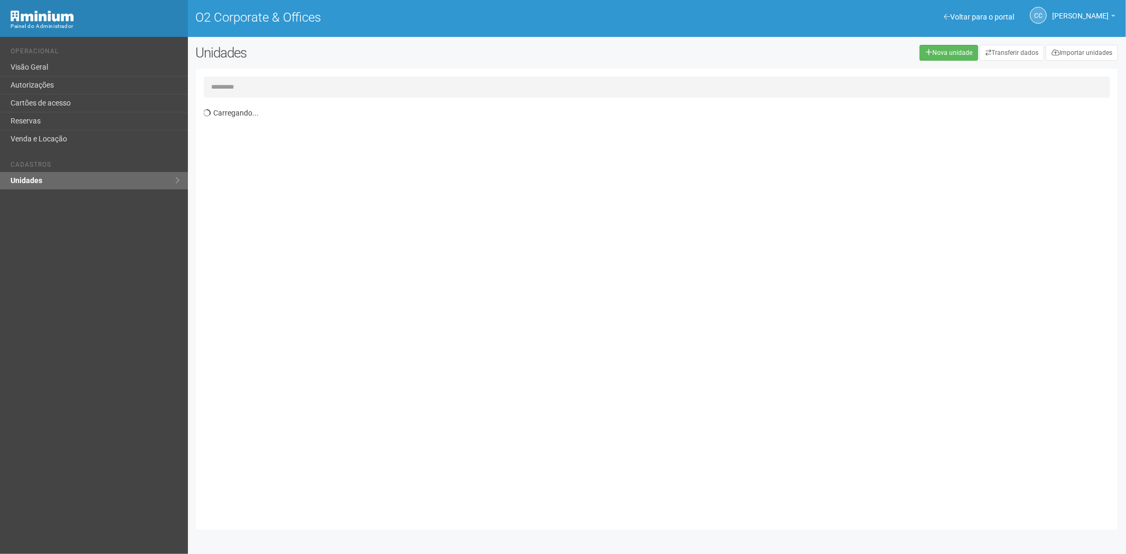
click at [281, 73] on div "Carregando..." at bounding box center [657, 300] width 923 height 462
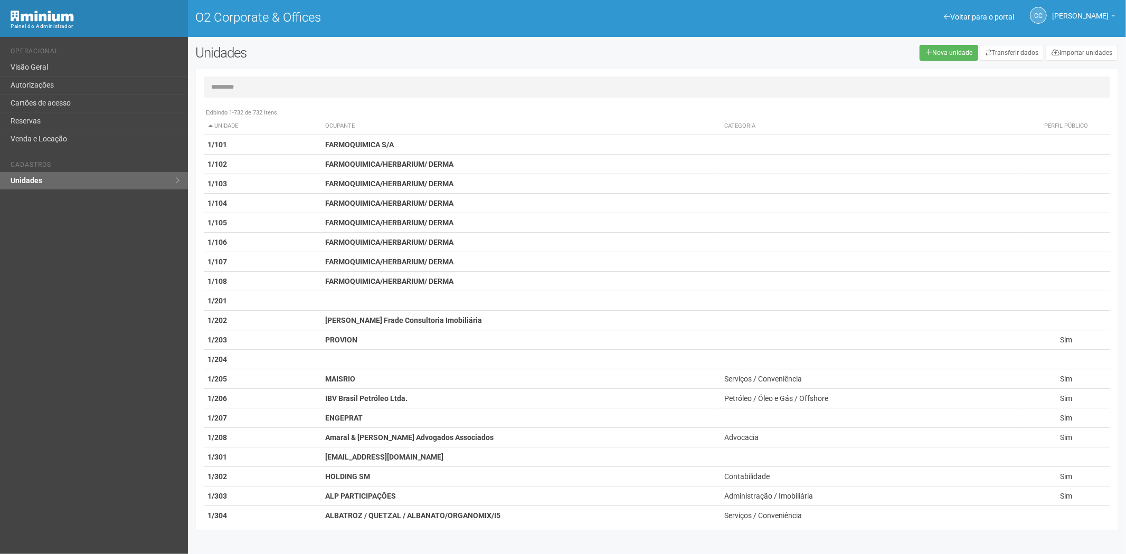
click at [264, 85] on input "text" at bounding box center [657, 87] width 907 height 21
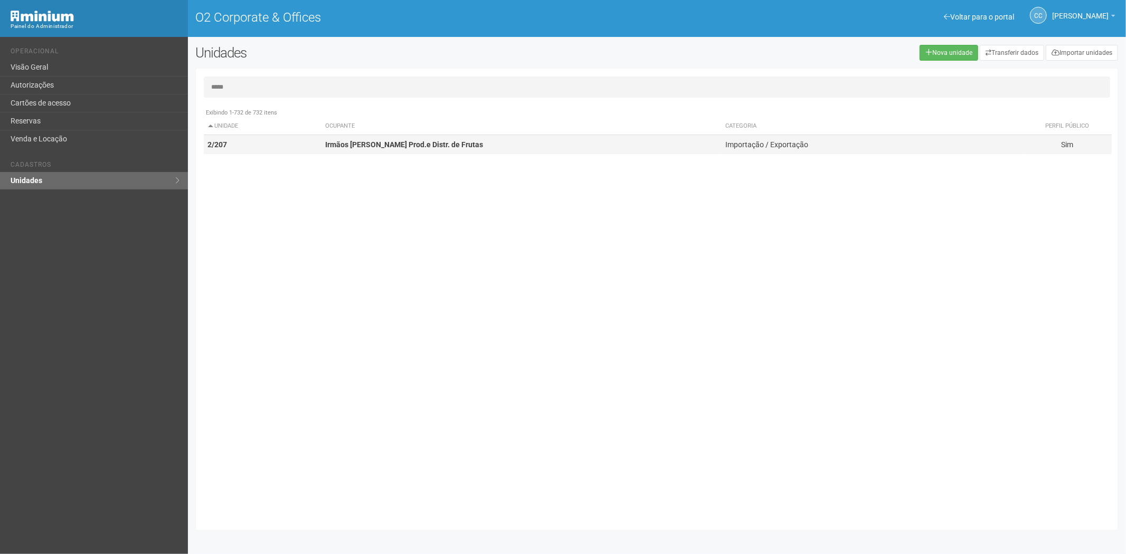
type input "*****"
click at [329, 146] on strong "Irmãos Benassi Prod.e Distr. de Frutas" at bounding box center [404, 144] width 158 height 8
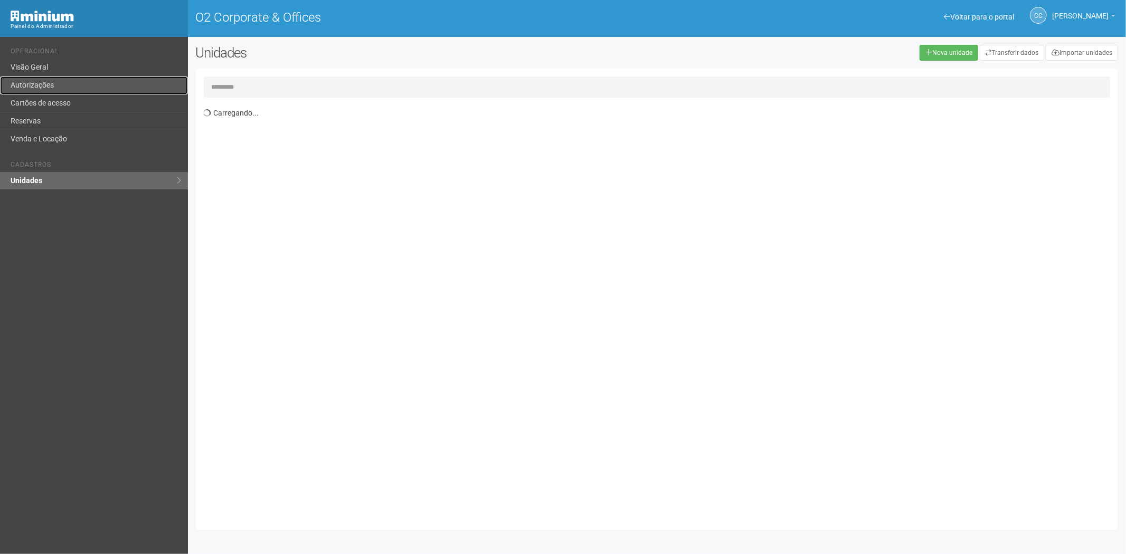
click at [66, 93] on link "Autorizações" at bounding box center [94, 86] width 188 height 18
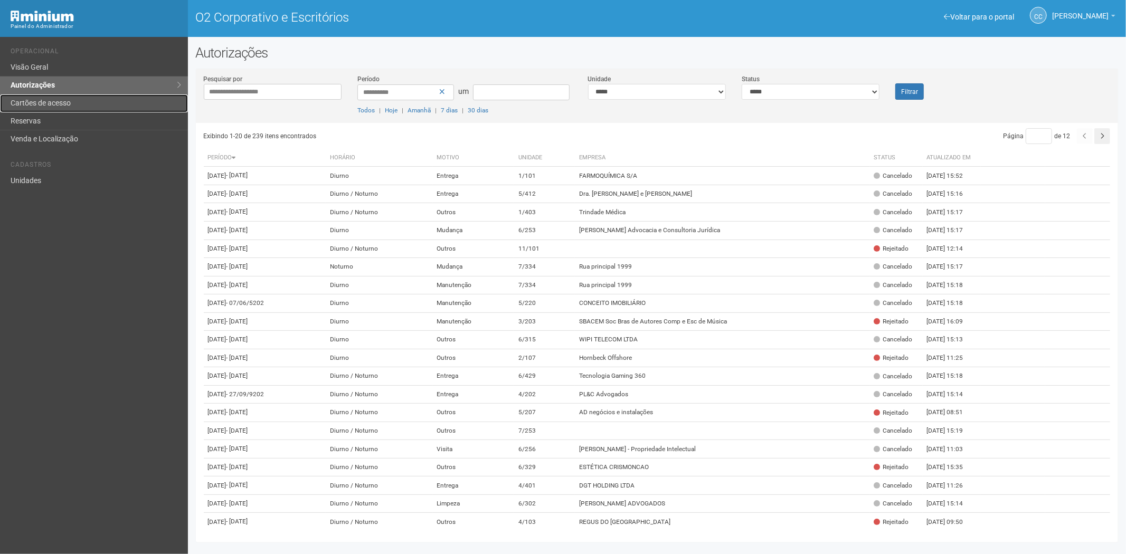
click at [46, 97] on link "Cartões de acesso" at bounding box center [94, 104] width 188 height 18
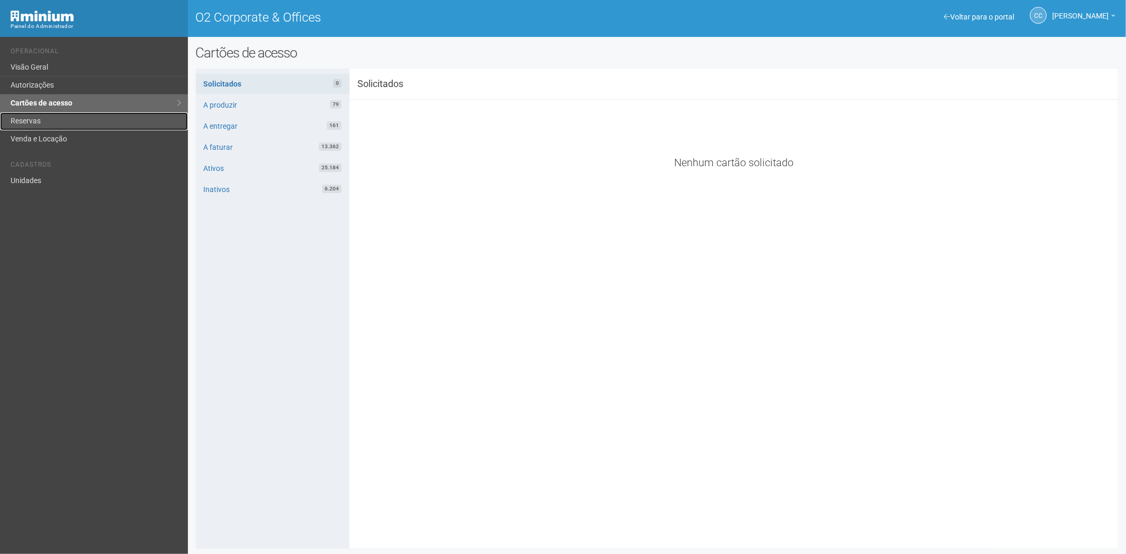
click at [51, 118] on link "Reservas" at bounding box center [94, 121] width 188 height 18
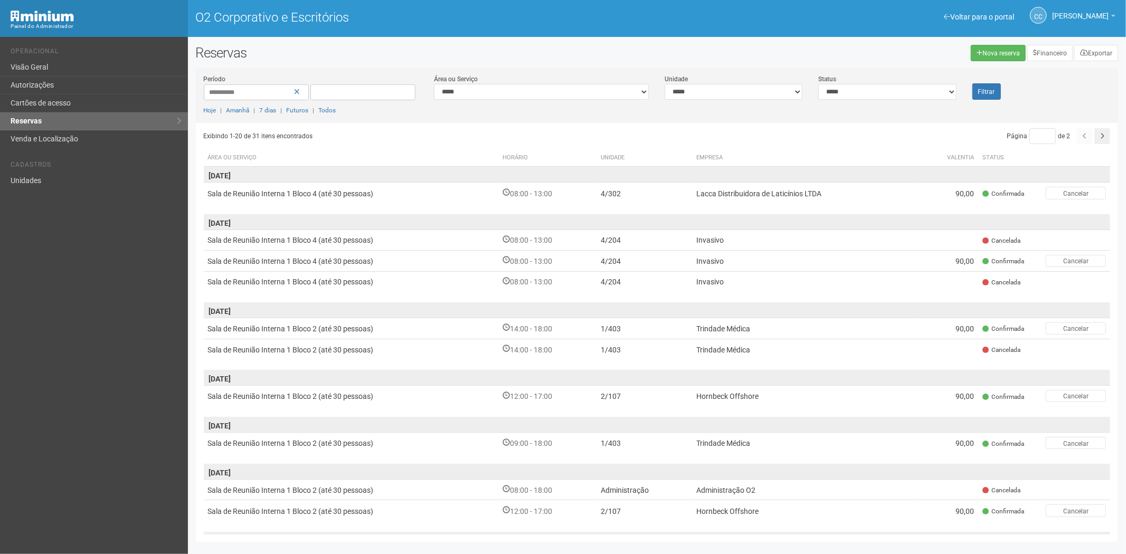
click at [24, 284] on div "Voltar para o portal Operacional Visão Geral Autorizações Cartões de acesso Res…" at bounding box center [94, 295] width 188 height 517
click at [65, 97] on link "Cartões de acesso" at bounding box center [94, 104] width 188 height 18
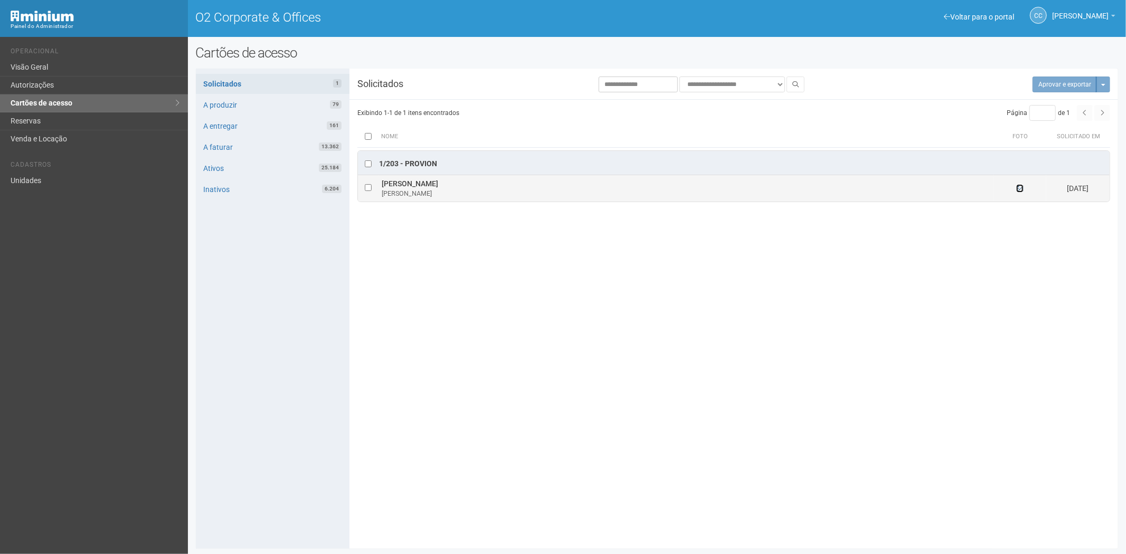
click at [1021, 191] on icon at bounding box center [1019, 188] width 7 height 7
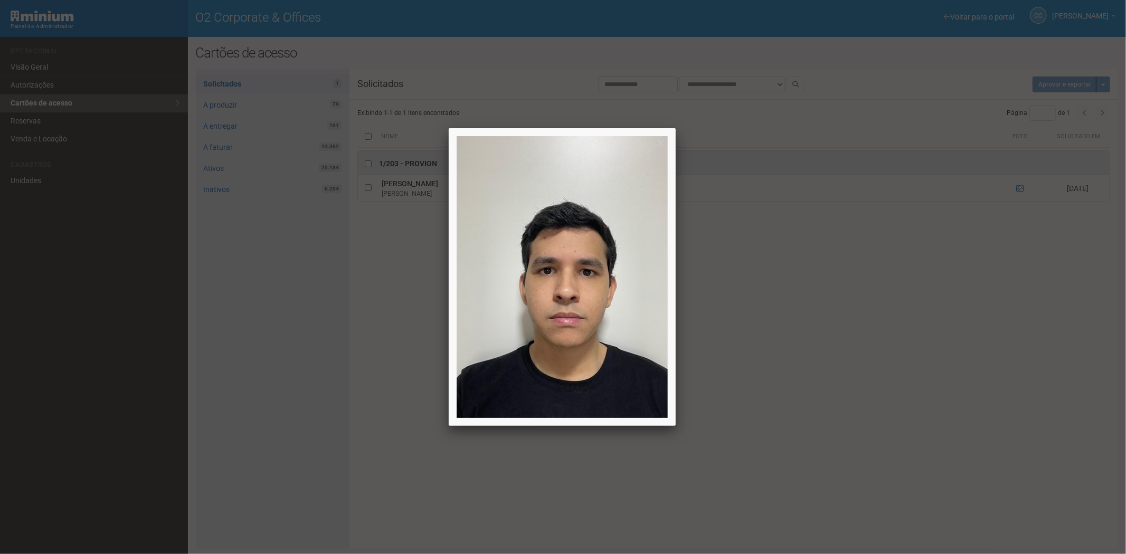
click at [935, 394] on div at bounding box center [563, 277] width 1126 height 554
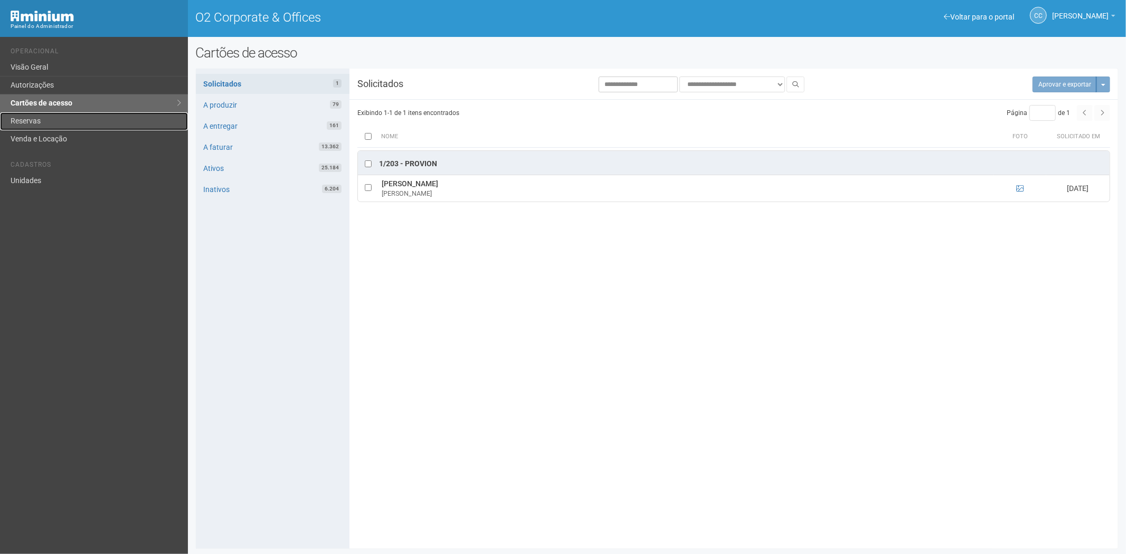
click at [63, 126] on link "Reservas" at bounding box center [94, 121] width 188 height 18
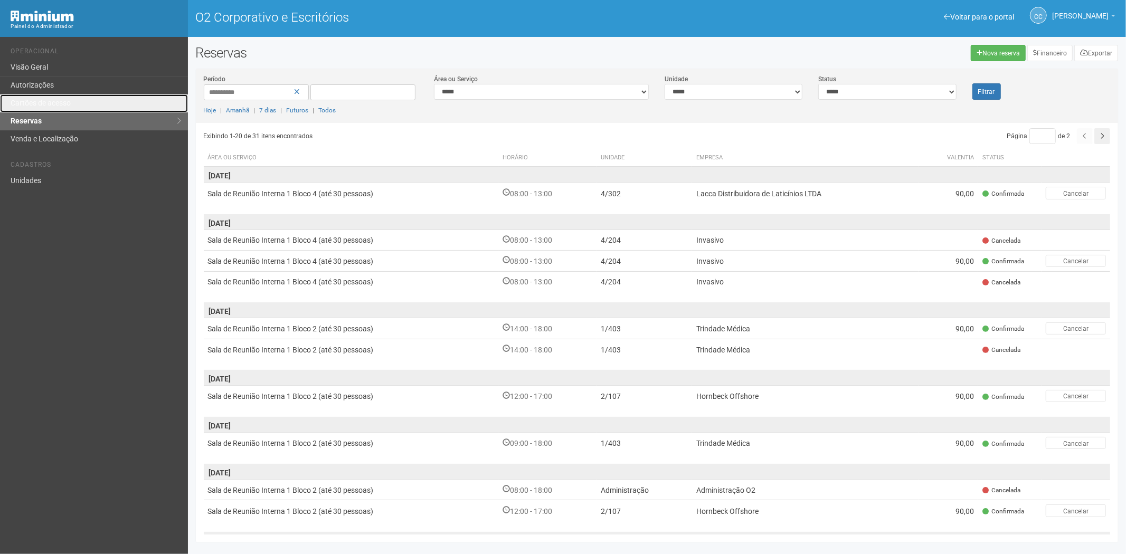
click at [68, 112] on link "Cartões de acesso" at bounding box center [94, 104] width 188 height 18
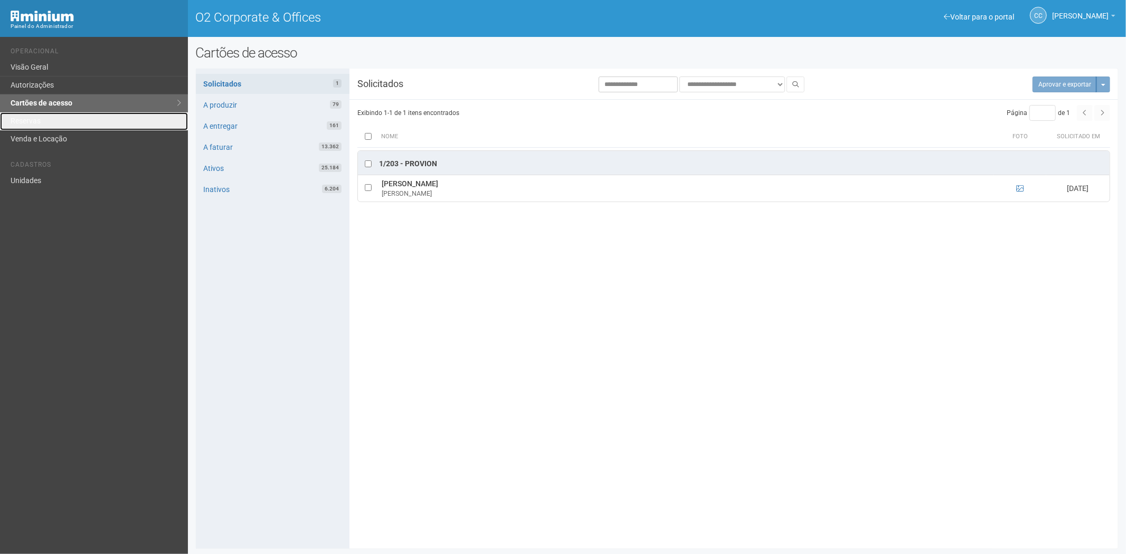
drag, startPoint x: 65, startPoint y: 117, endPoint x: 113, endPoint y: 154, distance: 60.6
click at [65, 117] on link "Reservas" at bounding box center [94, 121] width 188 height 18
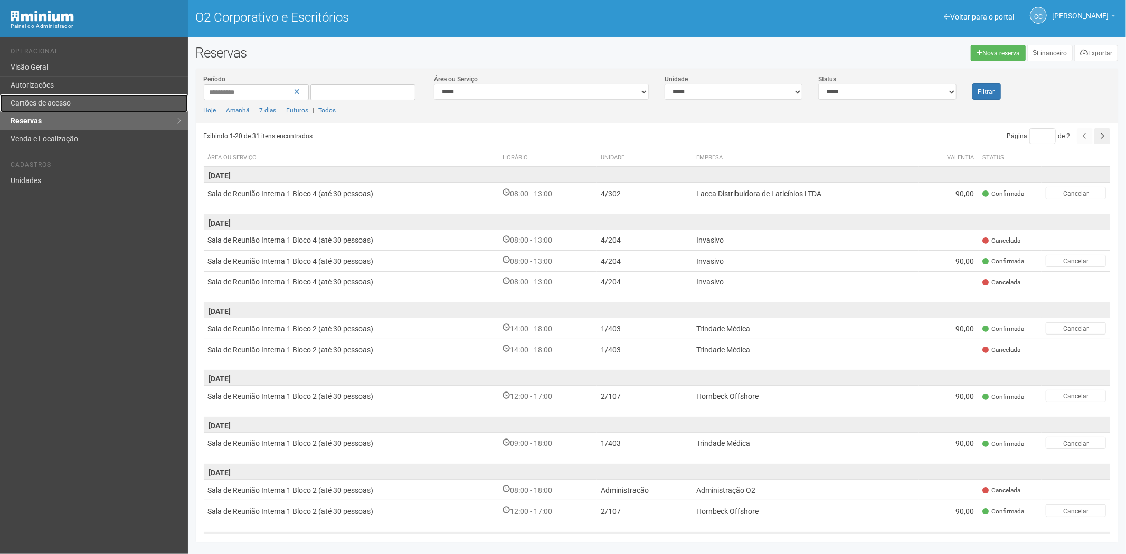
click at [107, 101] on link "Cartões de acesso" at bounding box center [94, 104] width 188 height 18
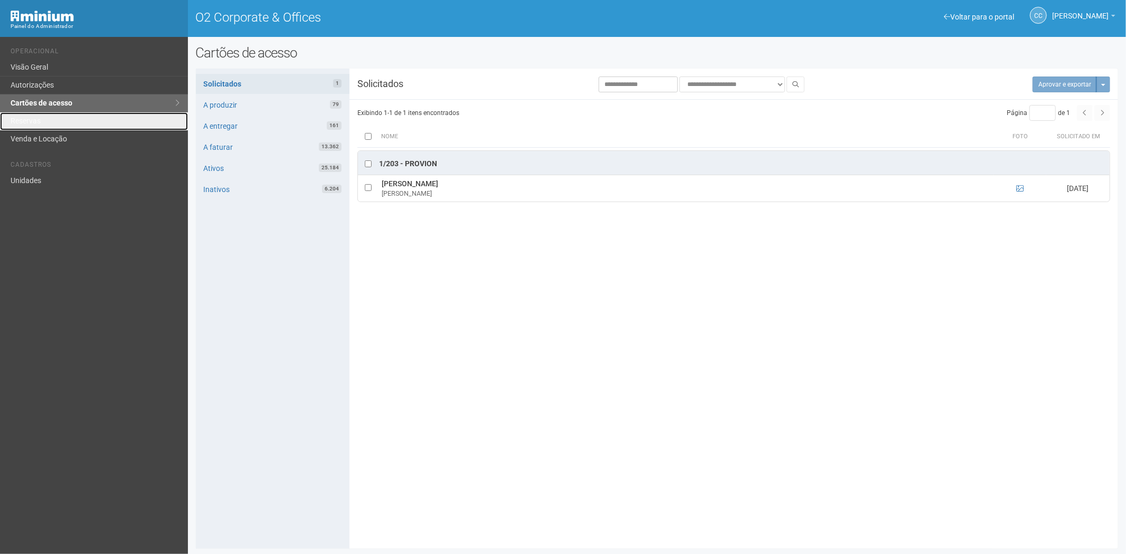
drag, startPoint x: 12, startPoint y: 115, endPoint x: 260, endPoint y: 289, distance: 302.8
click at [12, 117] on link "Reservas" at bounding box center [94, 121] width 188 height 18
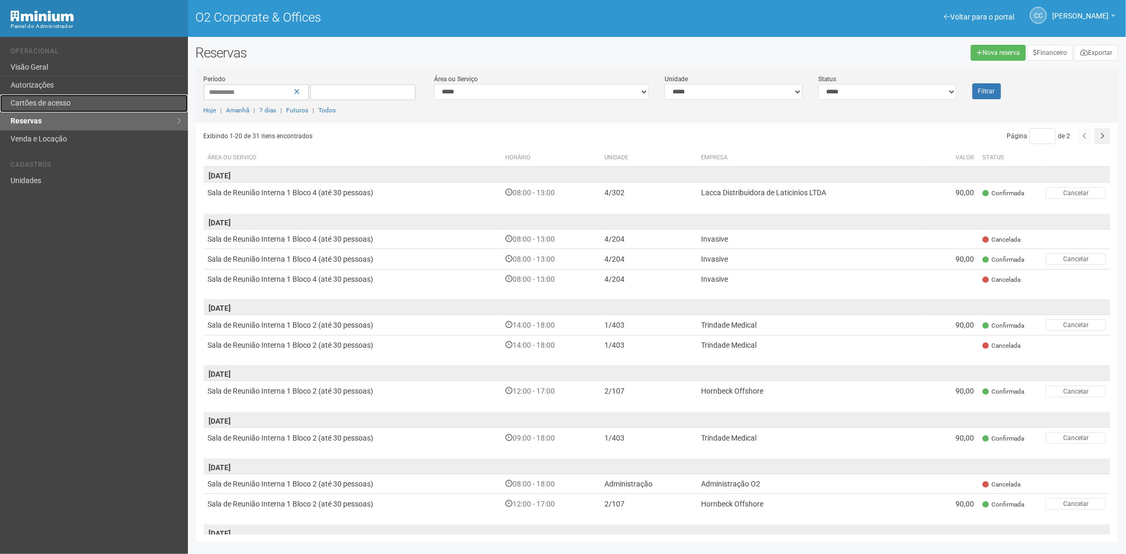
click at [38, 107] on link "Cartões de acesso" at bounding box center [94, 104] width 188 height 18
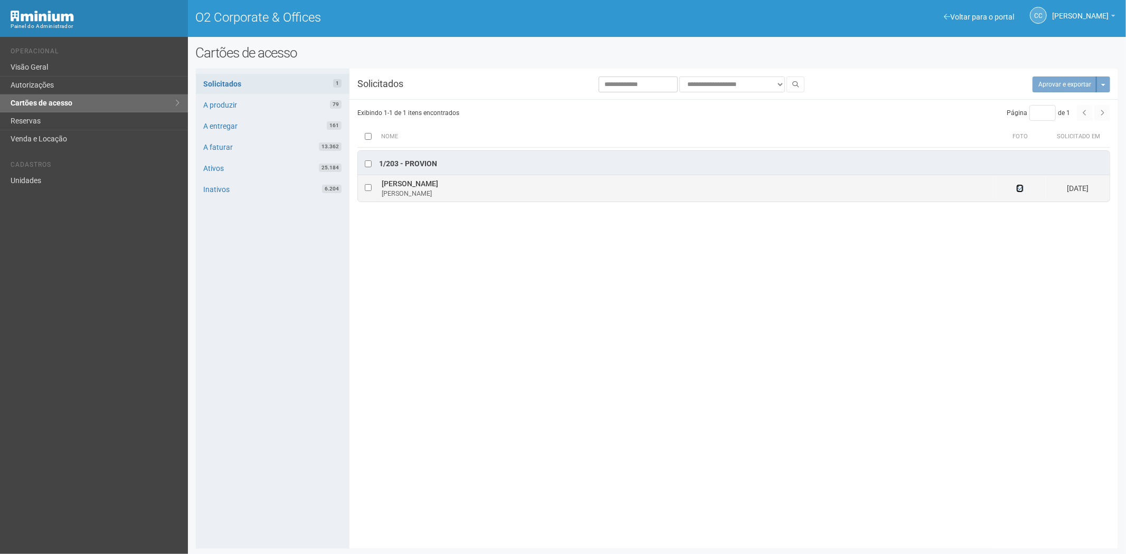
click at [1020, 190] on icon at bounding box center [1019, 188] width 7 height 7
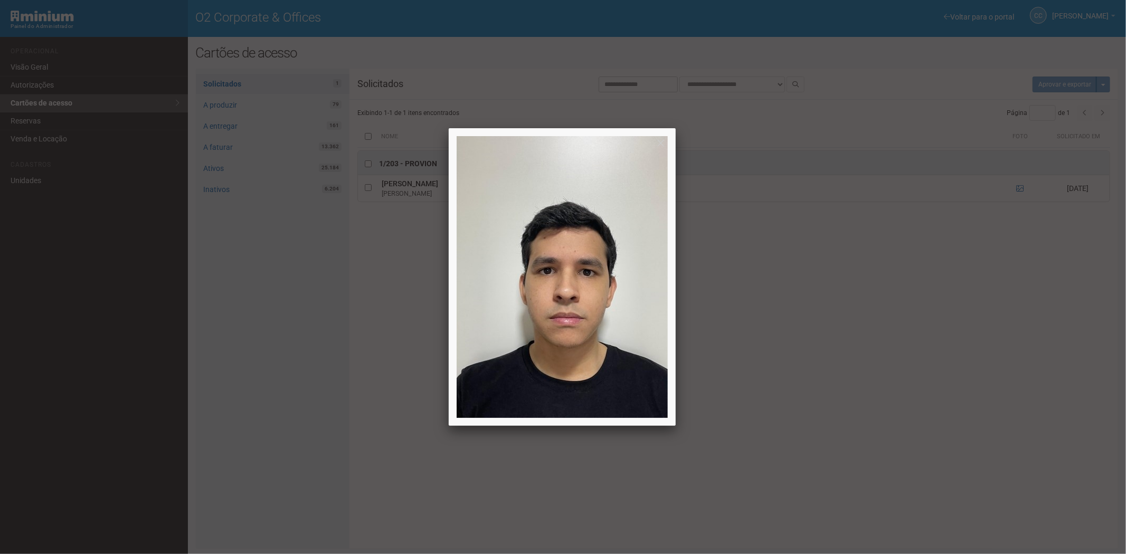
click at [931, 342] on div at bounding box center [563, 277] width 1126 height 554
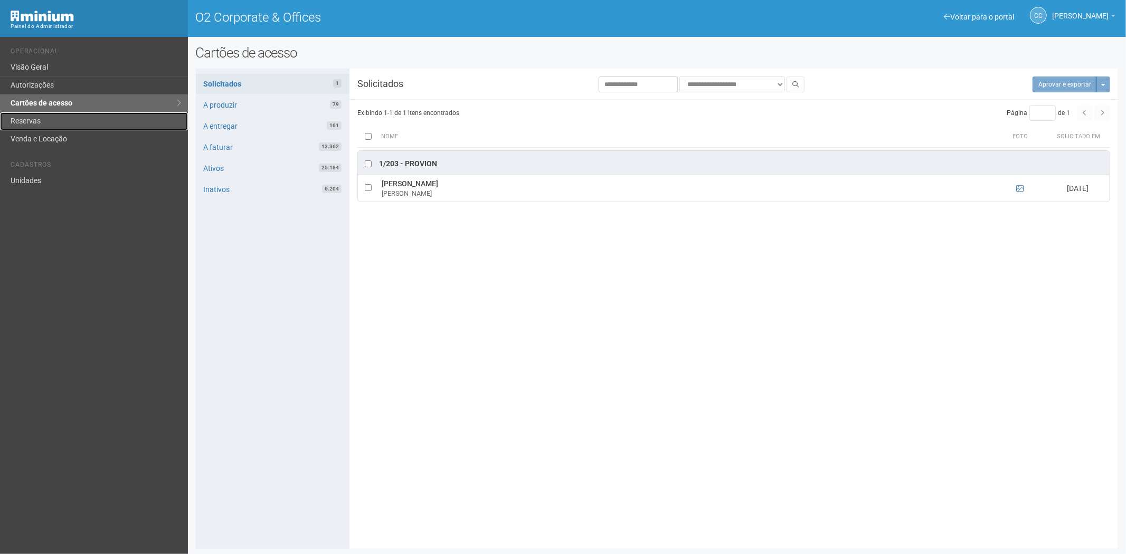
click at [67, 124] on link "Reservas" at bounding box center [94, 121] width 188 height 18
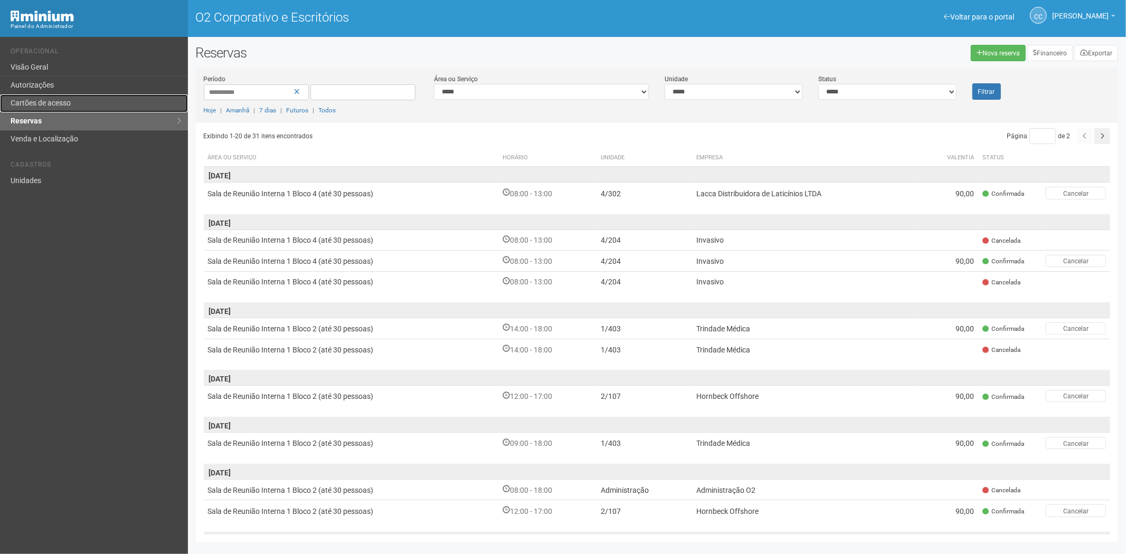
click at [51, 108] on link "Cartões de acesso" at bounding box center [94, 104] width 188 height 18
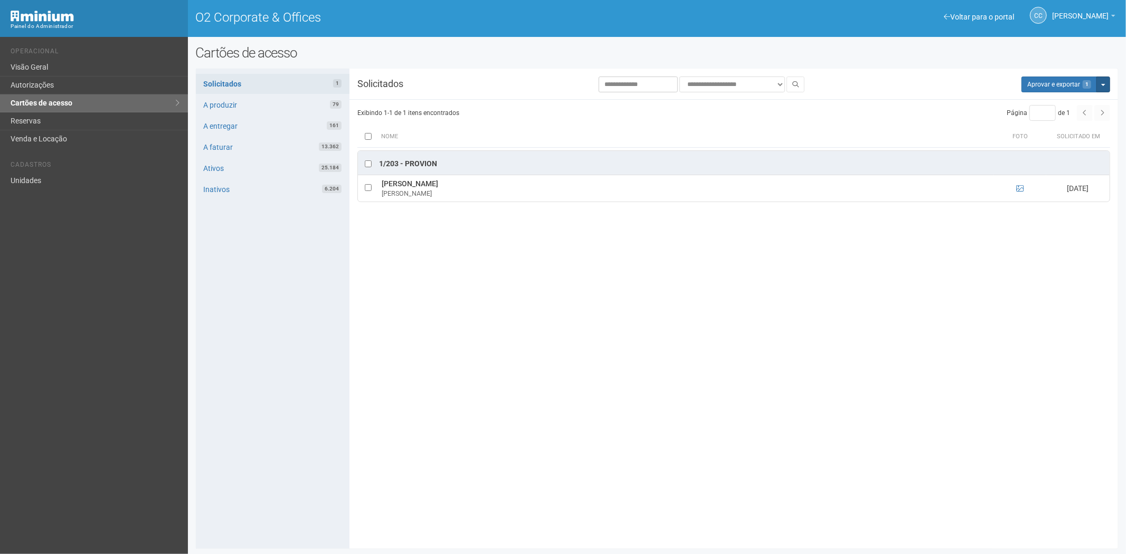
click at [1100, 88] on button "Mais opções" at bounding box center [1104, 85] width 14 height 16
click at [1063, 118] on link "Rejeitar solicitações" at bounding box center [1063, 117] width 83 height 13
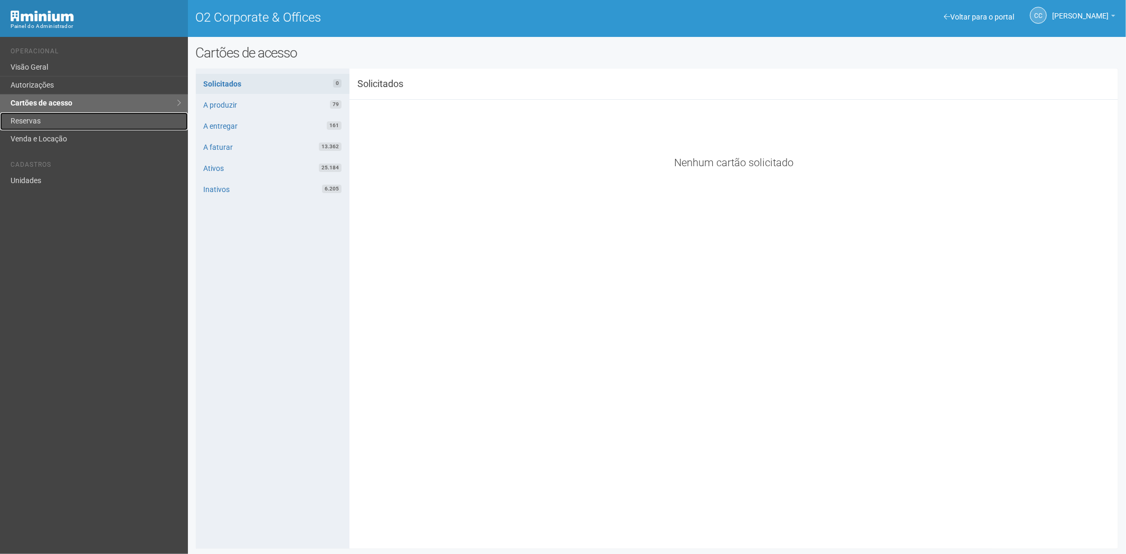
click at [62, 121] on link "Reservas" at bounding box center [94, 121] width 188 height 18
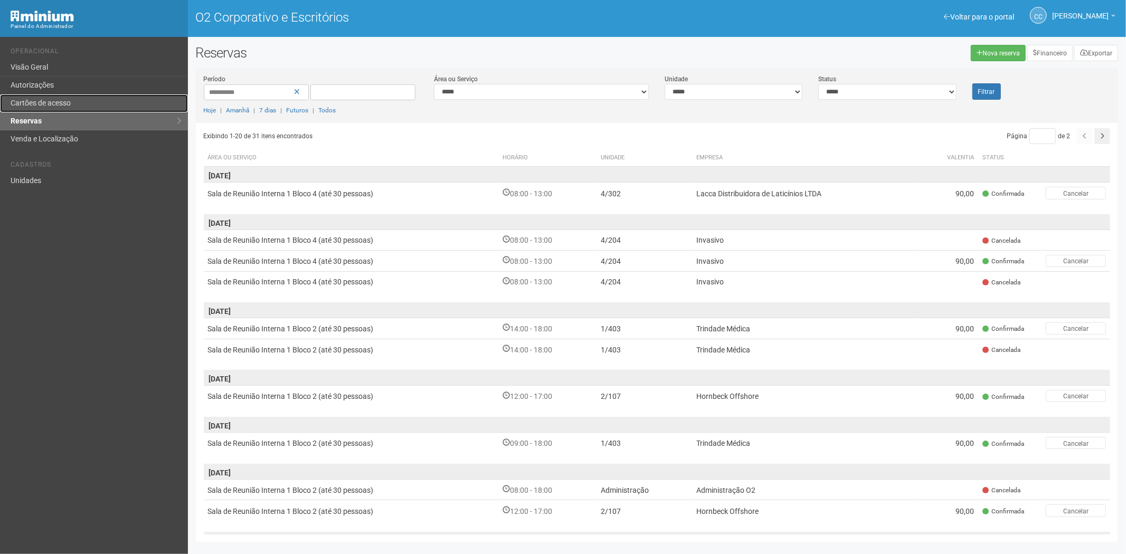
click at [92, 96] on link "Cartões de acesso" at bounding box center [94, 104] width 188 height 18
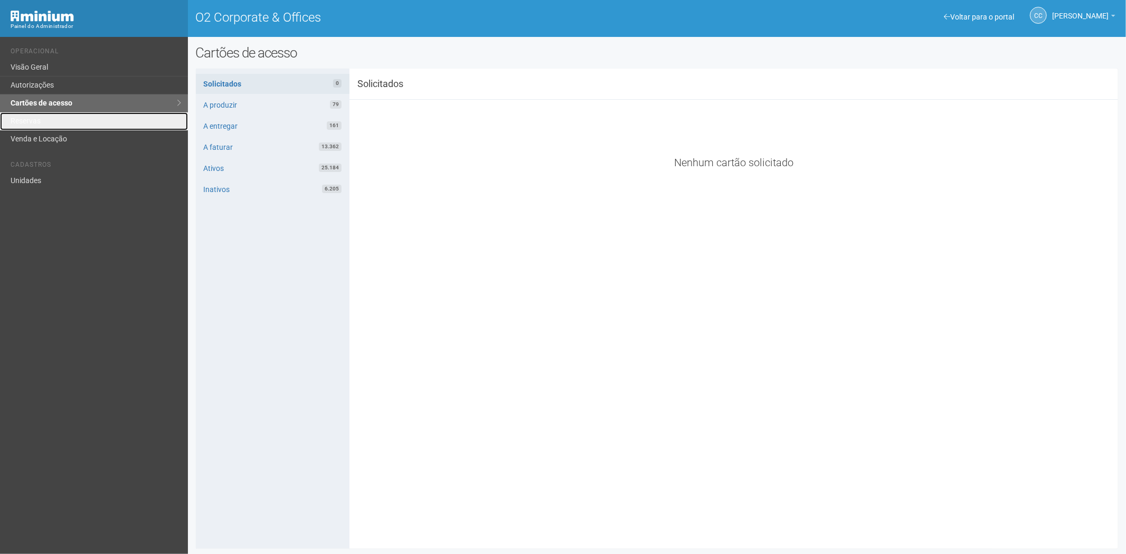
drag, startPoint x: 34, startPoint y: 122, endPoint x: 122, endPoint y: 192, distance: 112.0
click at [34, 122] on link "Reservas" at bounding box center [94, 121] width 188 height 18
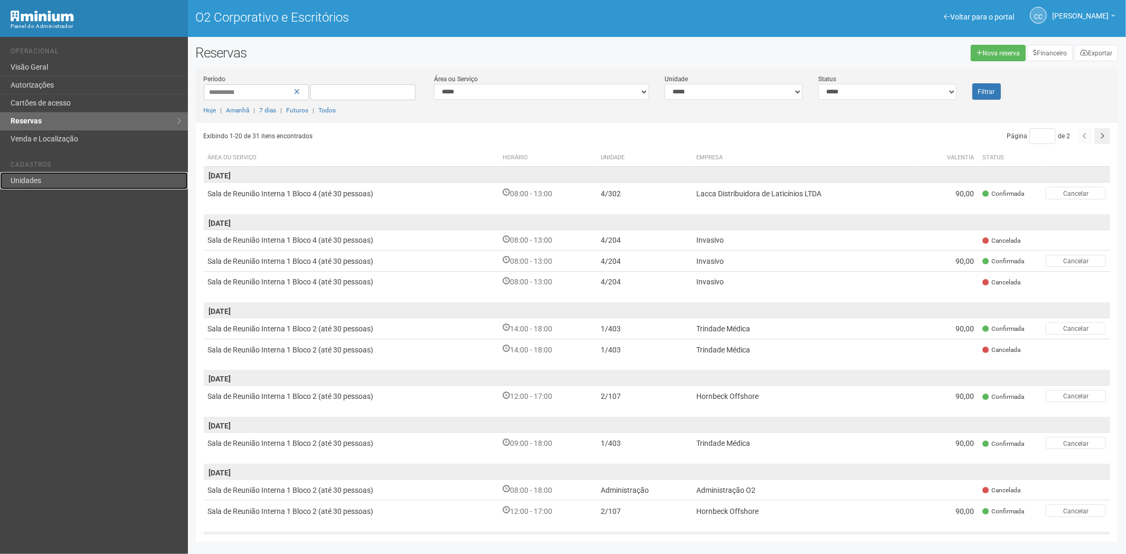
drag, startPoint x: 24, startPoint y: 185, endPoint x: 43, endPoint y: 182, distance: 19.2
click at [24, 185] on font "Unidades" at bounding box center [26, 180] width 31 height 8
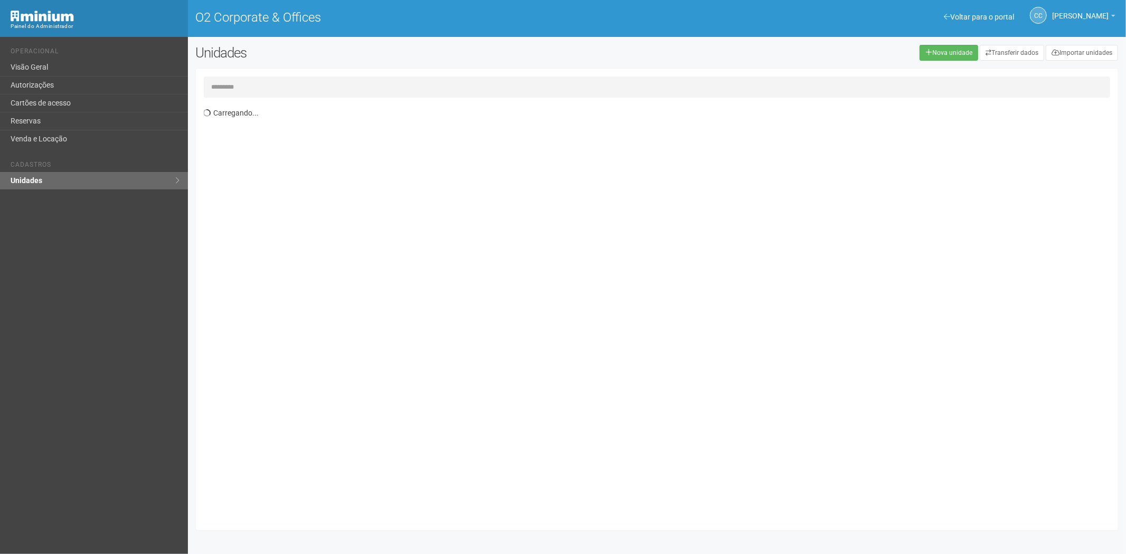
click at [251, 84] on input "text" at bounding box center [657, 87] width 907 height 21
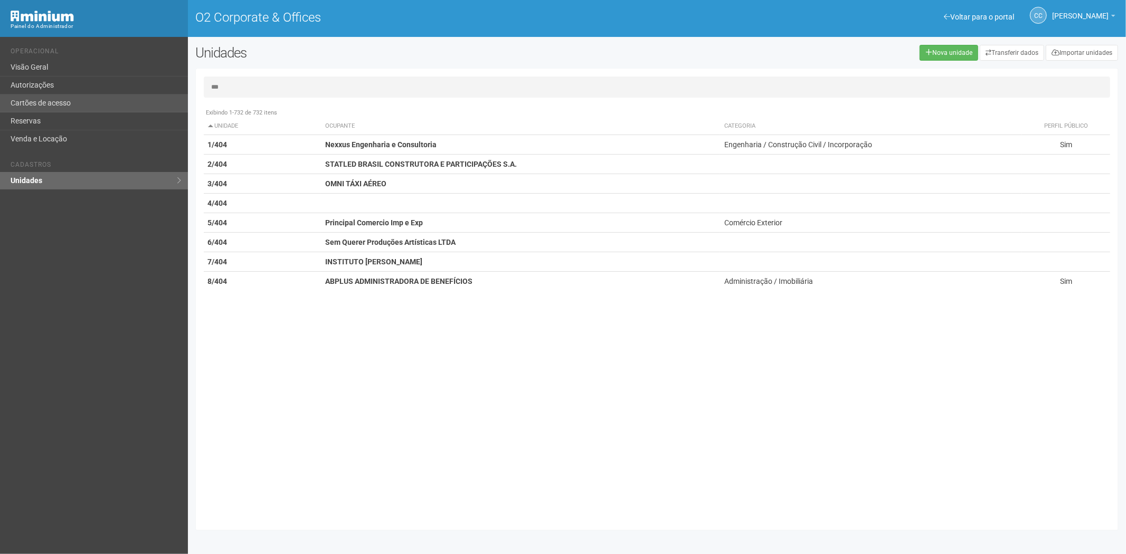
type input "***"
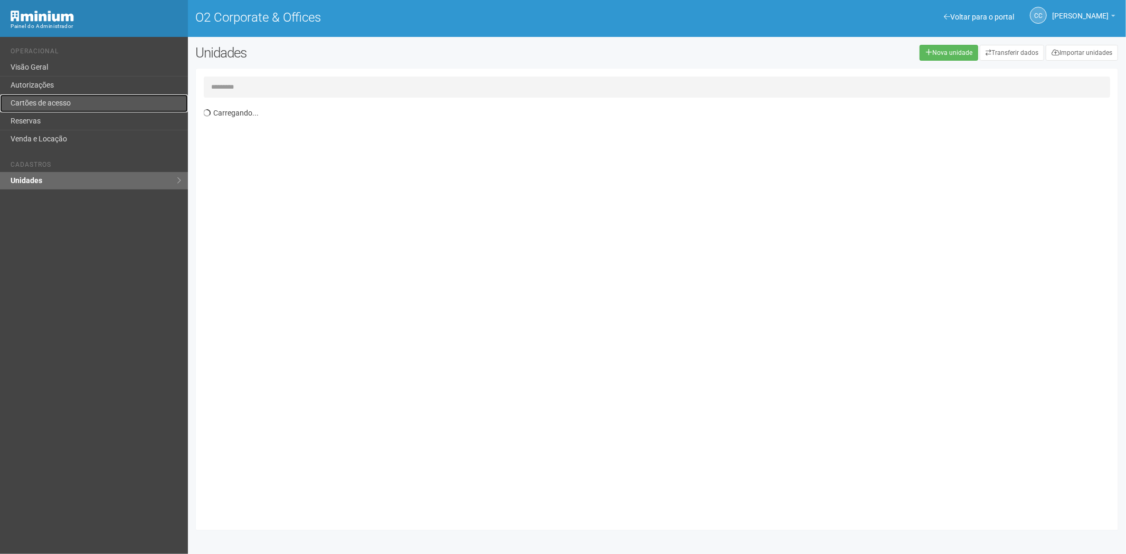
click at [57, 101] on link "Cartões de acesso" at bounding box center [94, 104] width 188 height 18
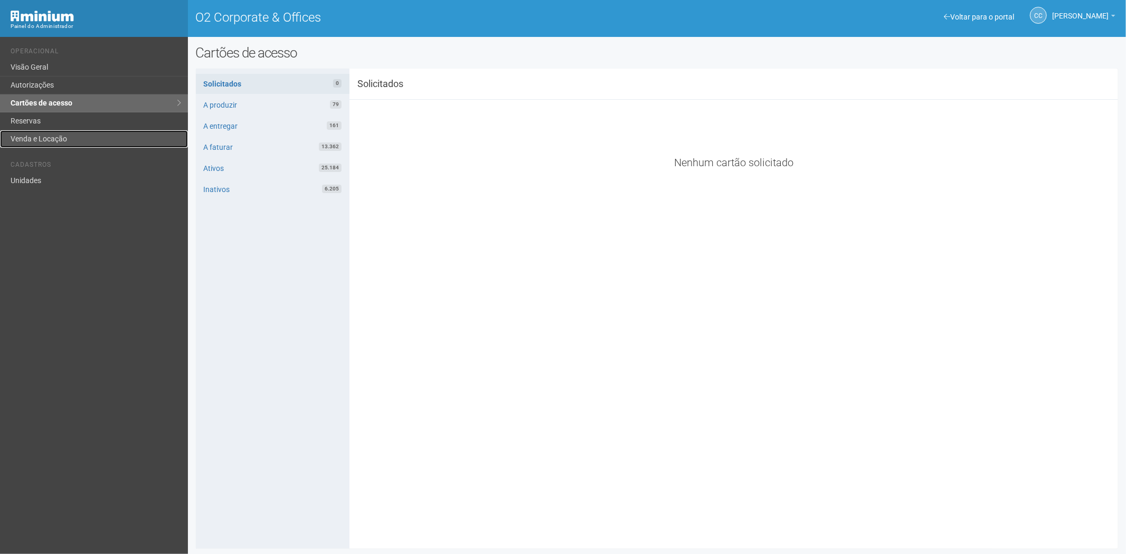
click at [65, 132] on link "Venda e Locação" at bounding box center [94, 138] width 188 height 17
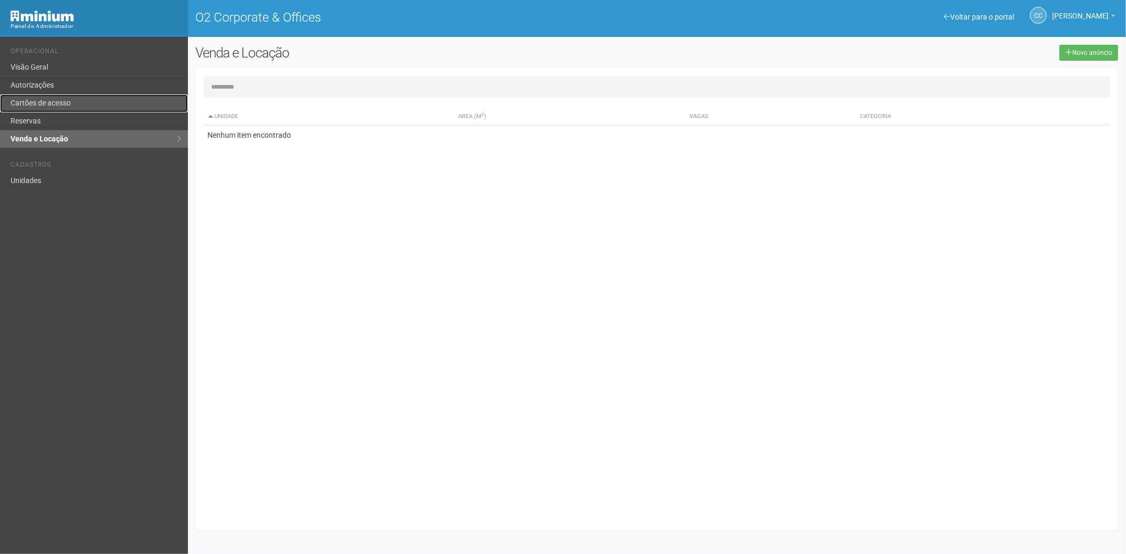
click at [64, 95] on link "Cartões de acesso" at bounding box center [94, 104] width 188 height 18
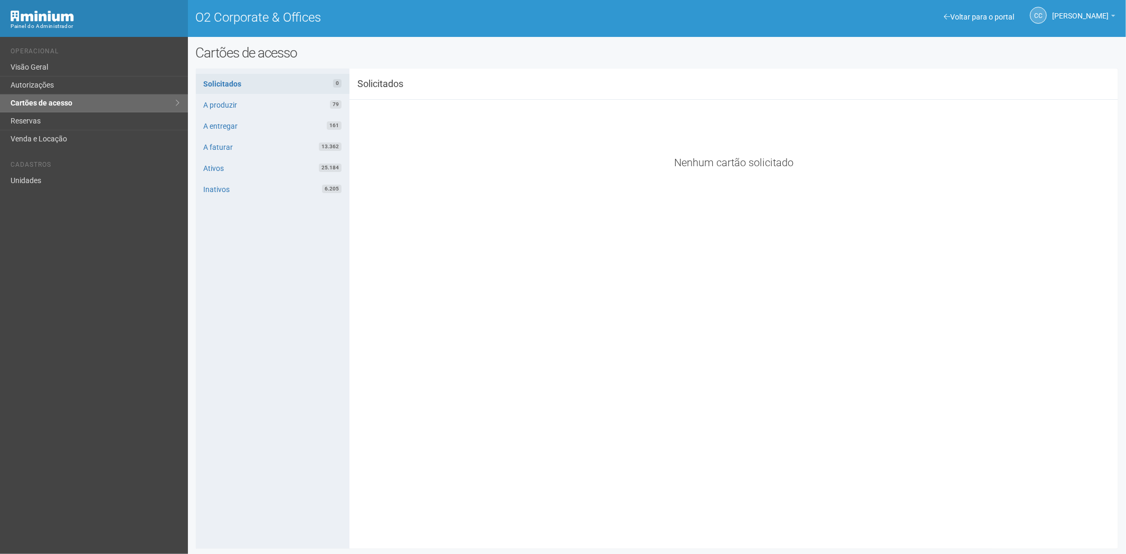
click at [508, 297] on div "**********" at bounding box center [657, 309] width 923 height 465
drag, startPoint x: 54, startPoint y: 119, endPoint x: 76, endPoint y: 150, distance: 38.4
click at [54, 119] on link "Reservas" at bounding box center [94, 121] width 188 height 18
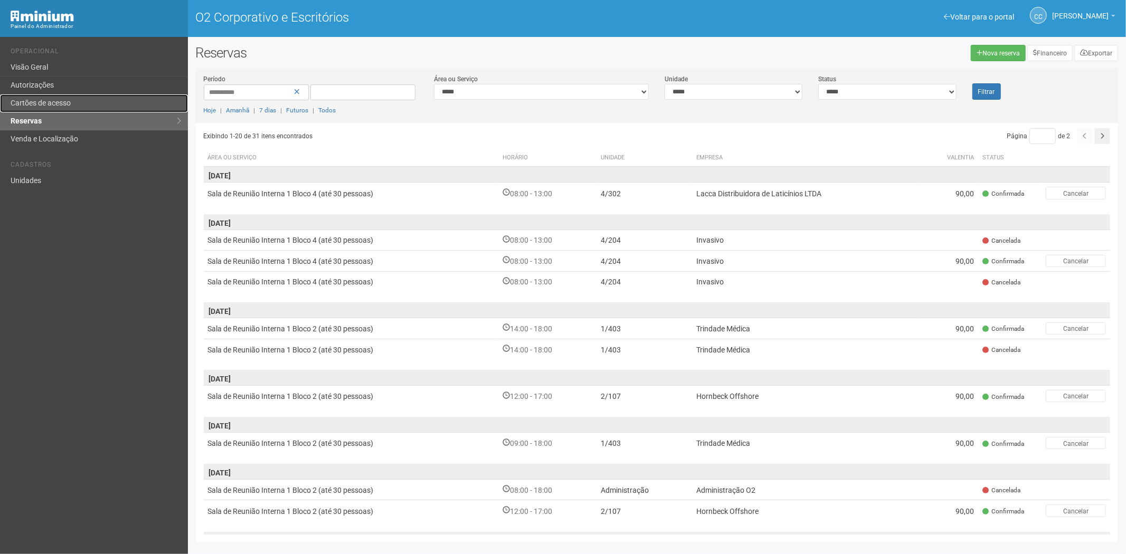
click at [80, 99] on link "Cartões de acesso" at bounding box center [94, 104] width 188 height 18
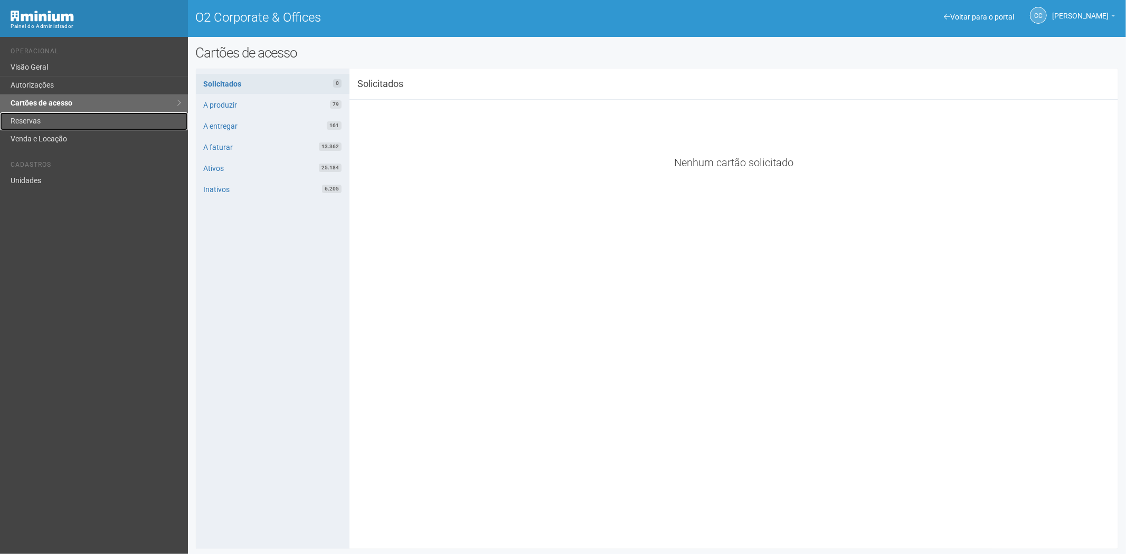
click at [77, 126] on link "Reservas" at bounding box center [94, 121] width 188 height 18
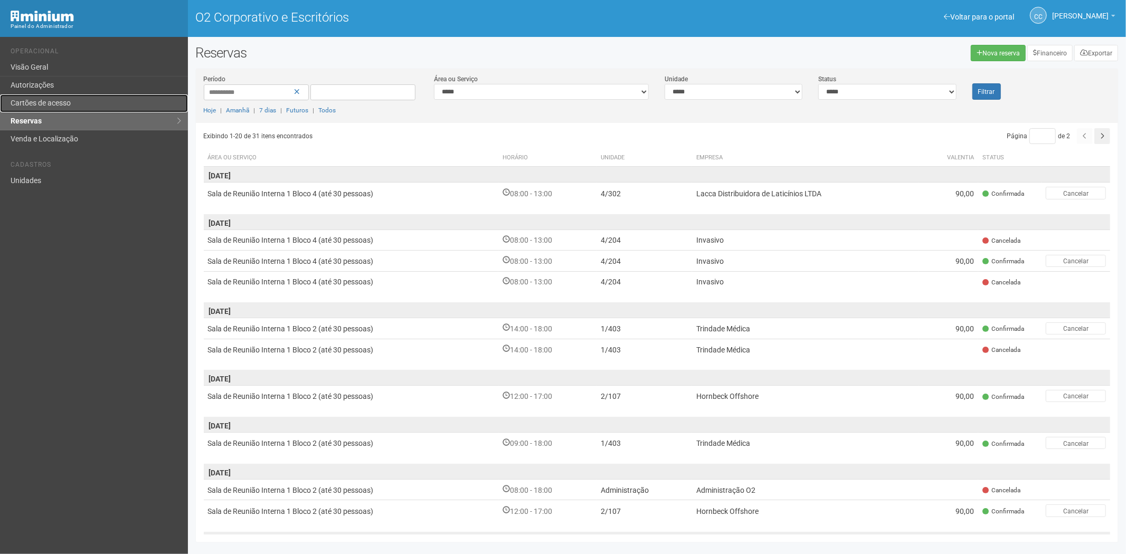
click at [82, 99] on link "Cartões de acesso" at bounding box center [94, 104] width 188 height 18
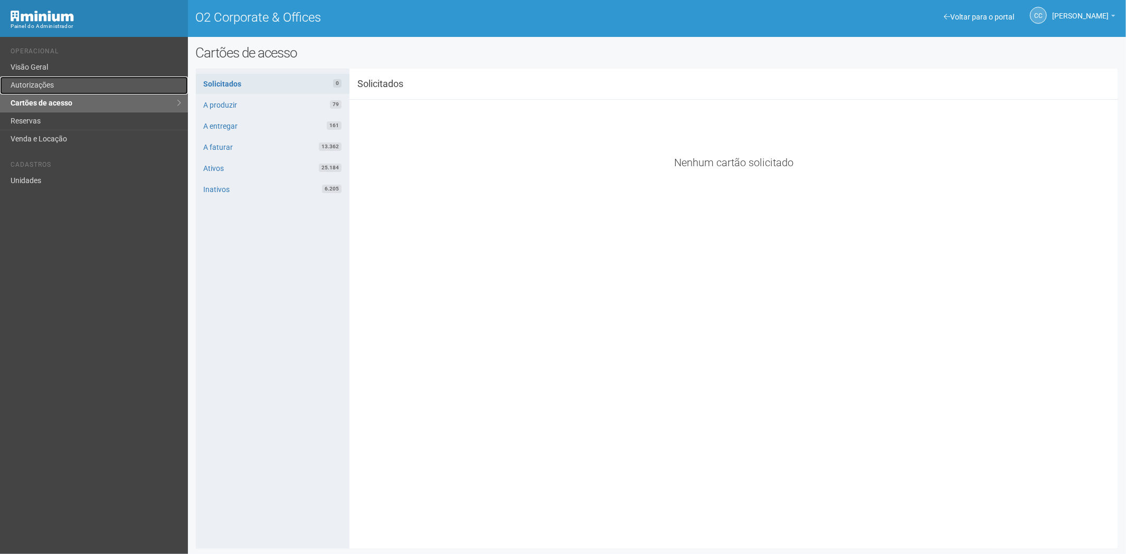
click at [94, 83] on link "Autorizações" at bounding box center [94, 86] width 188 height 18
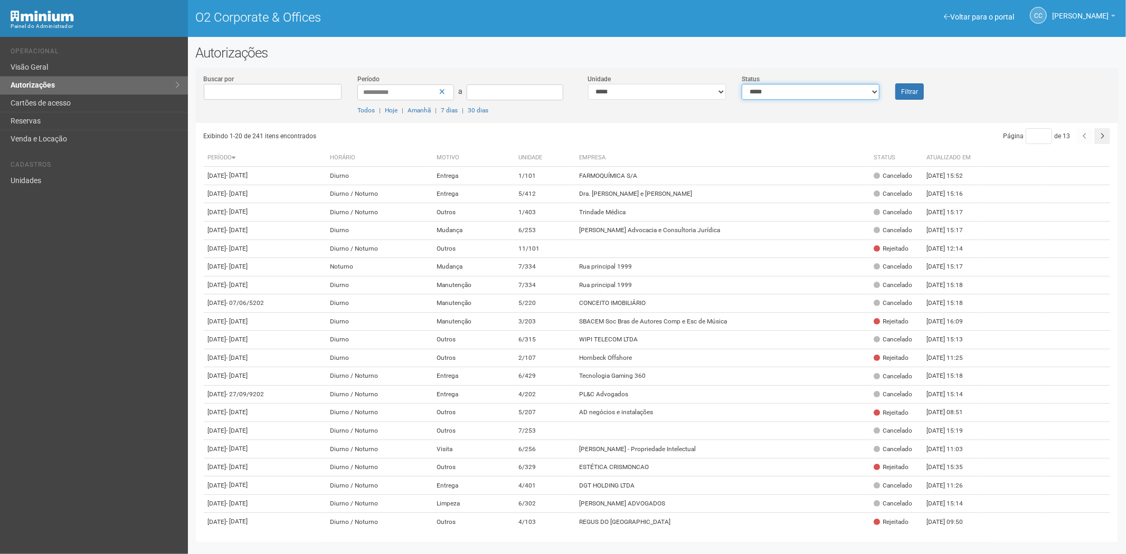
click at [818, 92] on select "**********" at bounding box center [811, 92] width 138 height 16
select select "*"
click at [742, 84] on select "**********" at bounding box center [811, 92] width 138 height 16
click at [910, 91] on font "Filtrar" at bounding box center [909, 91] width 17 height 7
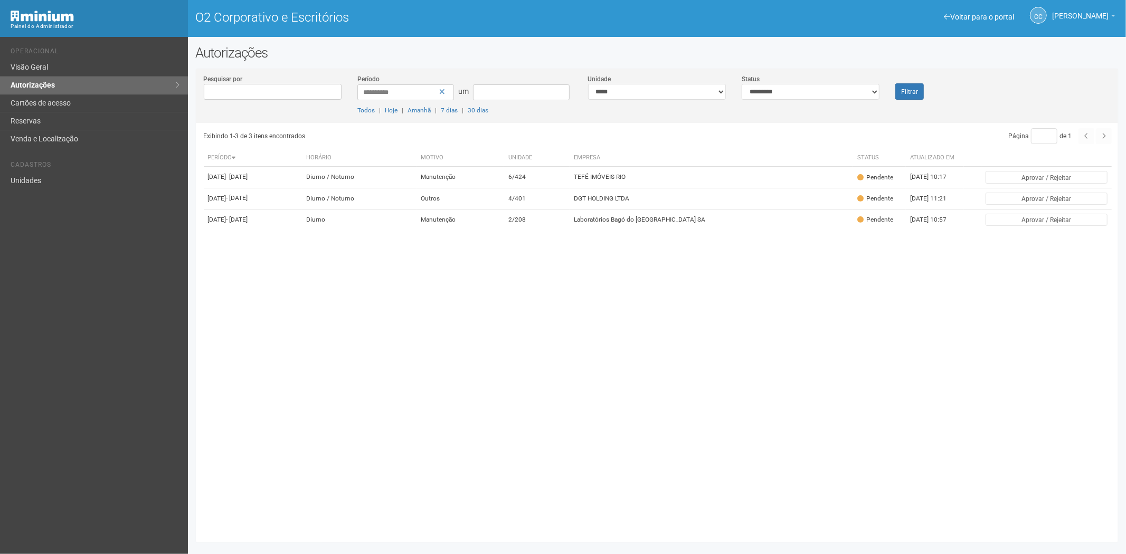
drag, startPoint x: 689, startPoint y: 161, endPoint x: 689, endPoint y: 170, distance: 9.0
click at [689, 165] on th "Empresa" at bounding box center [712, 157] width 284 height 17
click at [570, 209] on td "4/401" at bounding box center [536, 198] width 65 height 21
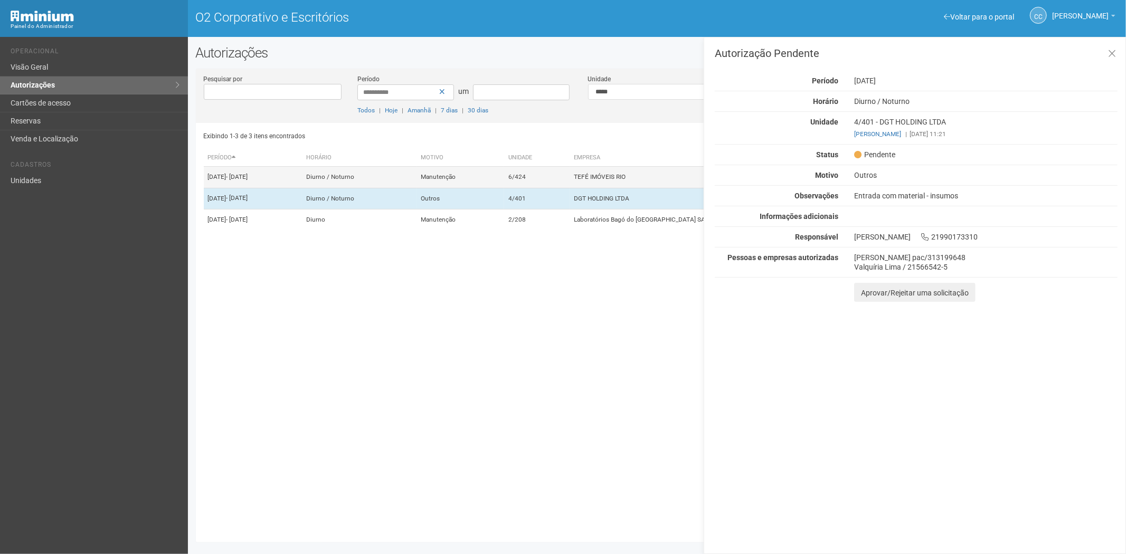
click at [570, 182] on td "6/424" at bounding box center [536, 177] width 65 height 21
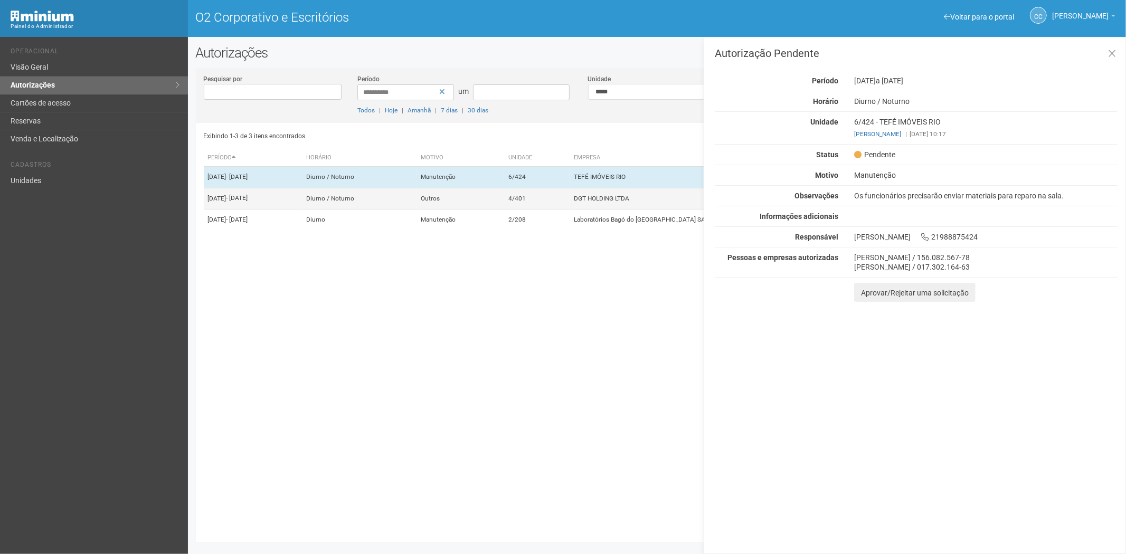
click at [504, 209] on td "Outros" at bounding box center [461, 198] width 88 height 21
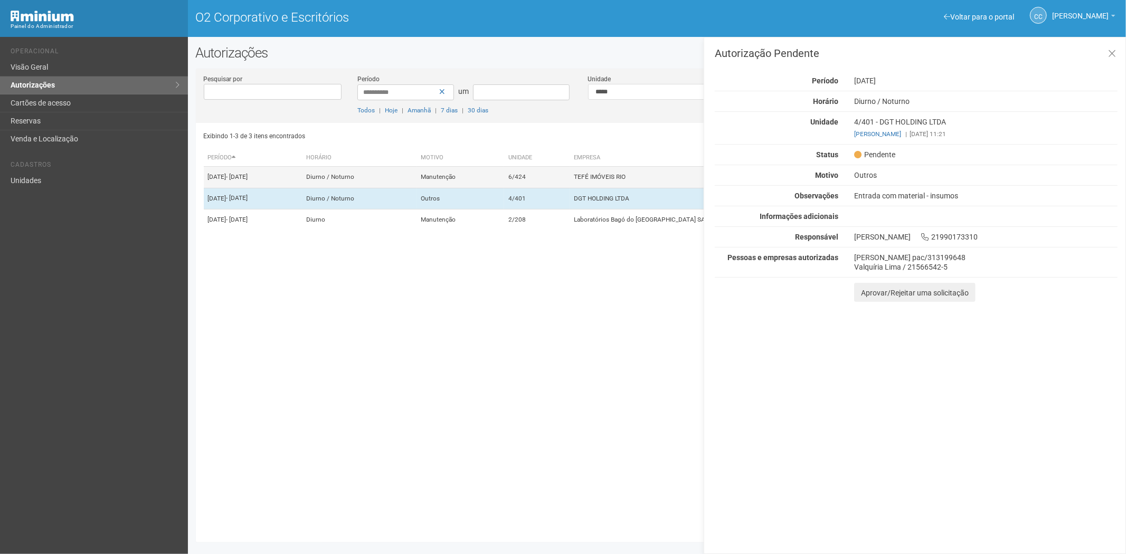
click at [504, 186] on td "Manutenção" at bounding box center [461, 177] width 88 height 21
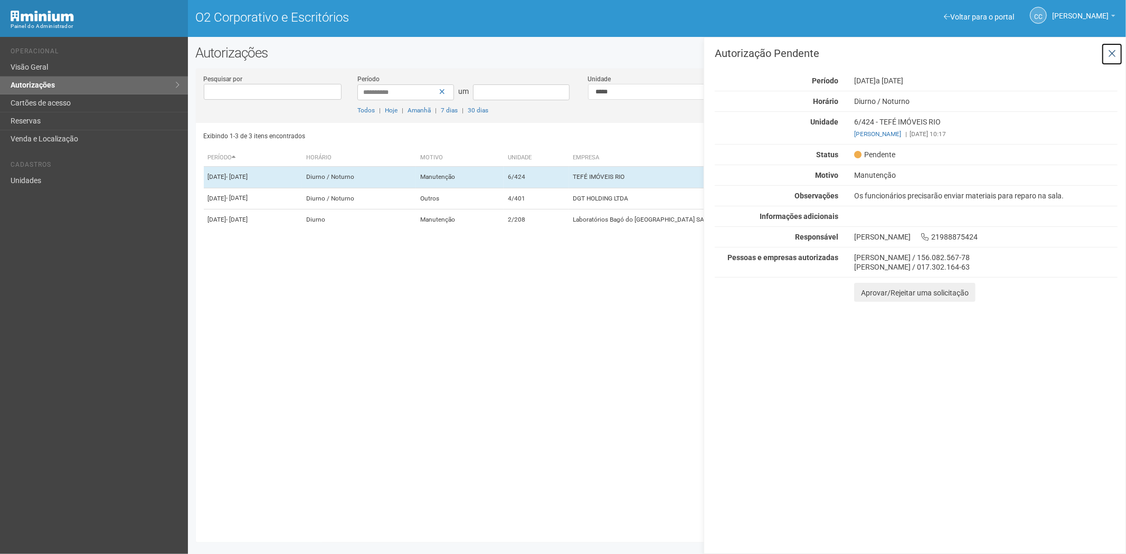
click at [1110, 49] on icon at bounding box center [1112, 54] width 8 height 11
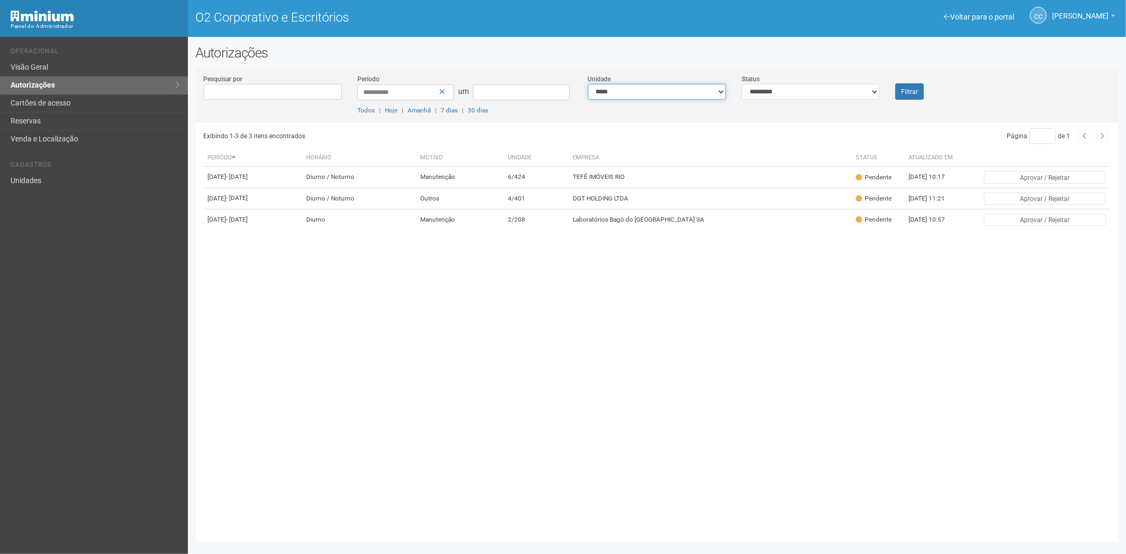
click at [692, 87] on select "**********" at bounding box center [657, 92] width 138 height 16
select select "**********"
click at [875, 87] on select "**********" at bounding box center [811, 92] width 138 height 16
select select "***"
click at [742, 84] on select "**********" at bounding box center [811, 92] width 138 height 16
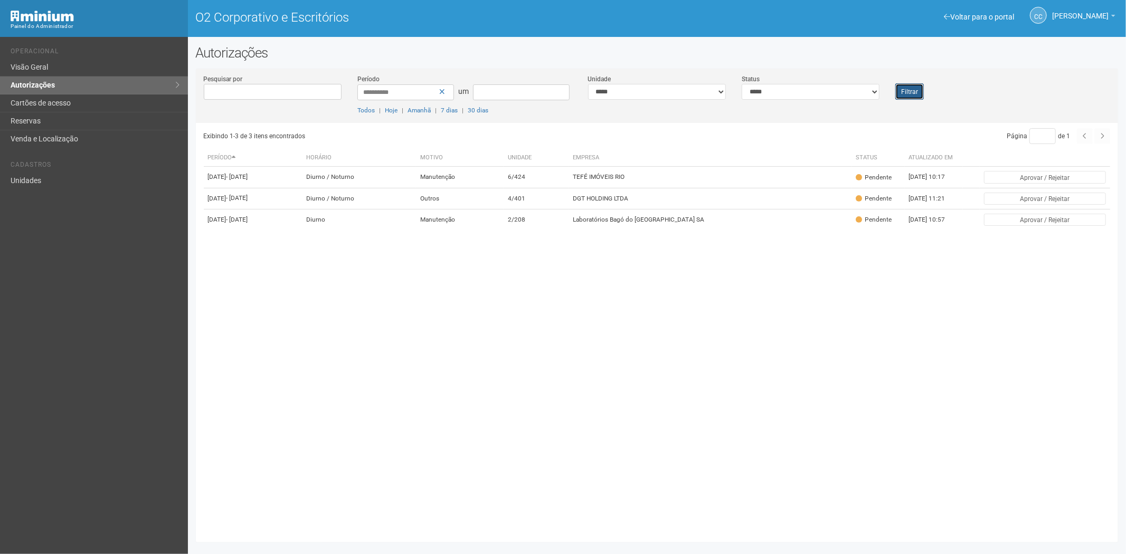
click at [907, 88] on font "Filtrar" at bounding box center [909, 91] width 17 height 7
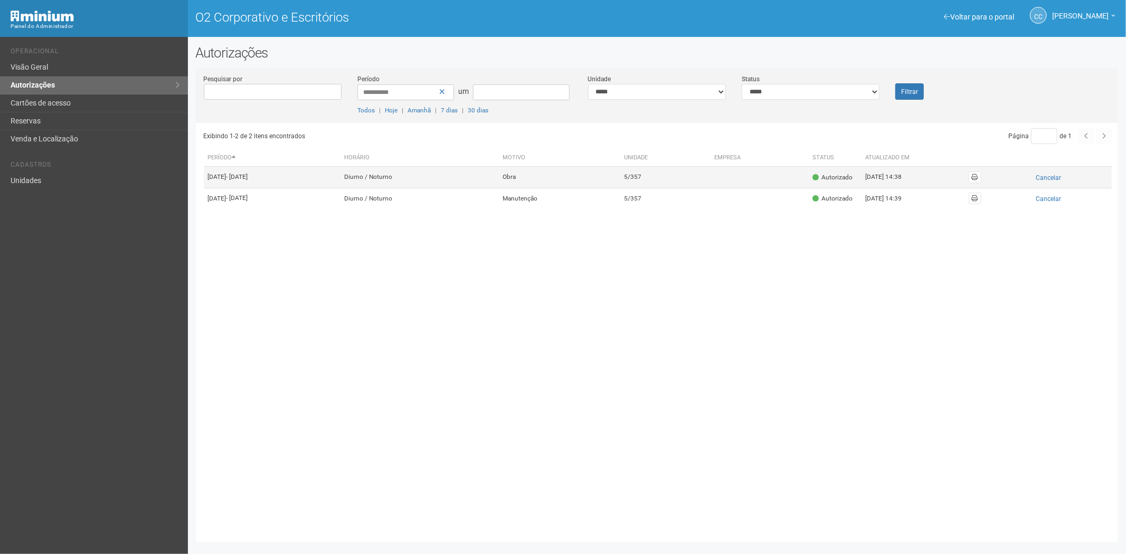
click at [620, 182] on td "Obra" at bounding box center [558, 177] width 121 height 21
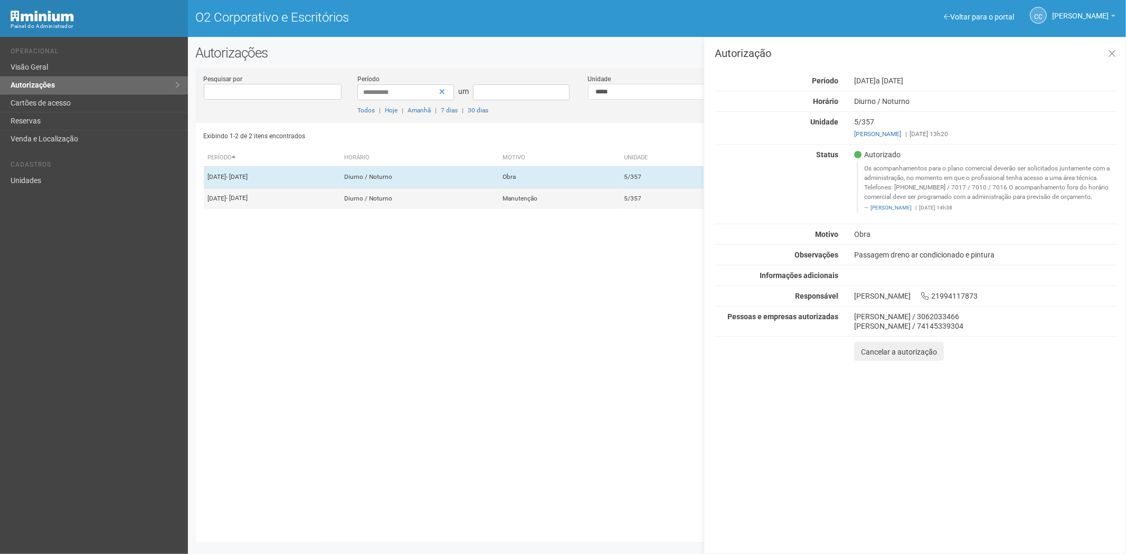
click at [498, 209] on td "Diurno / Noturno" at bounding box center [419, 198] width 158 height 21
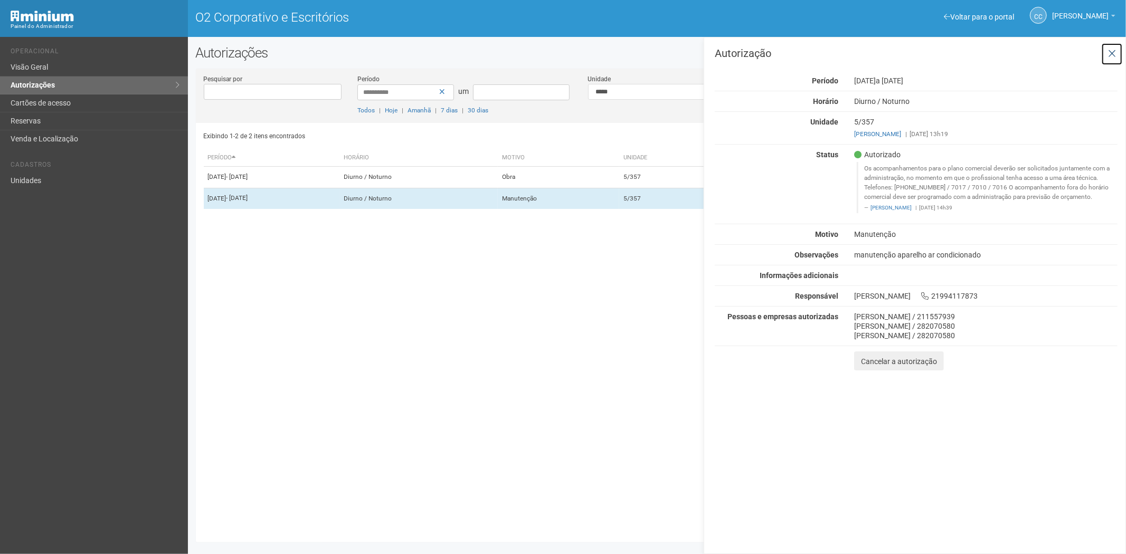
drag, startPoint x: 1115, startPoint y: 55, endPoint x: 934, endPoint y: 56, distance: 181.1
click at [1111, 55] on icon at bounding box center [1112, 54] width 8 height 11
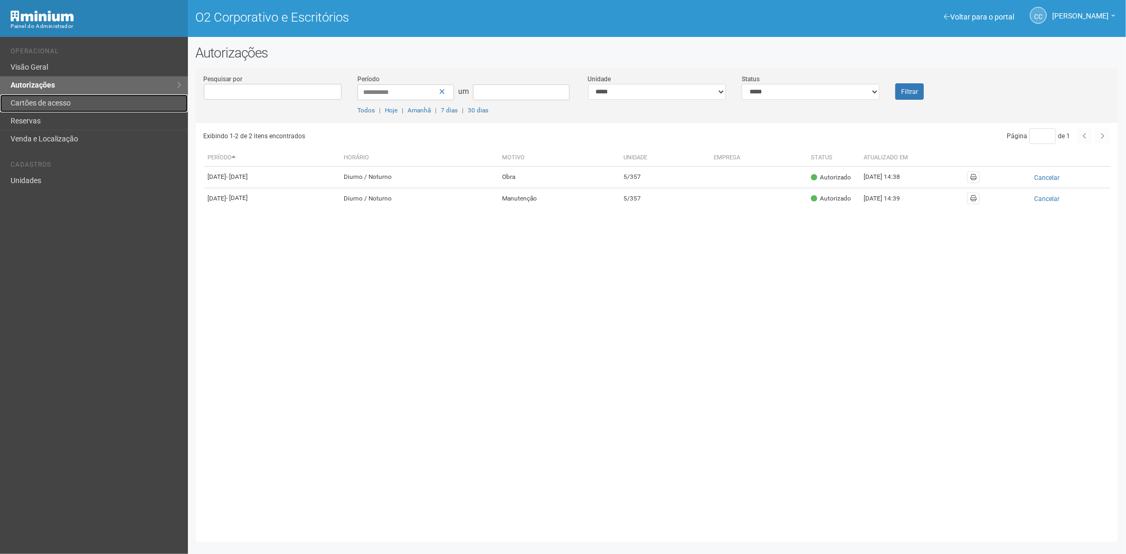
click at [57, 99] on font "Cartões de acesso" at bounding box center [41, 103] width 60 height 8
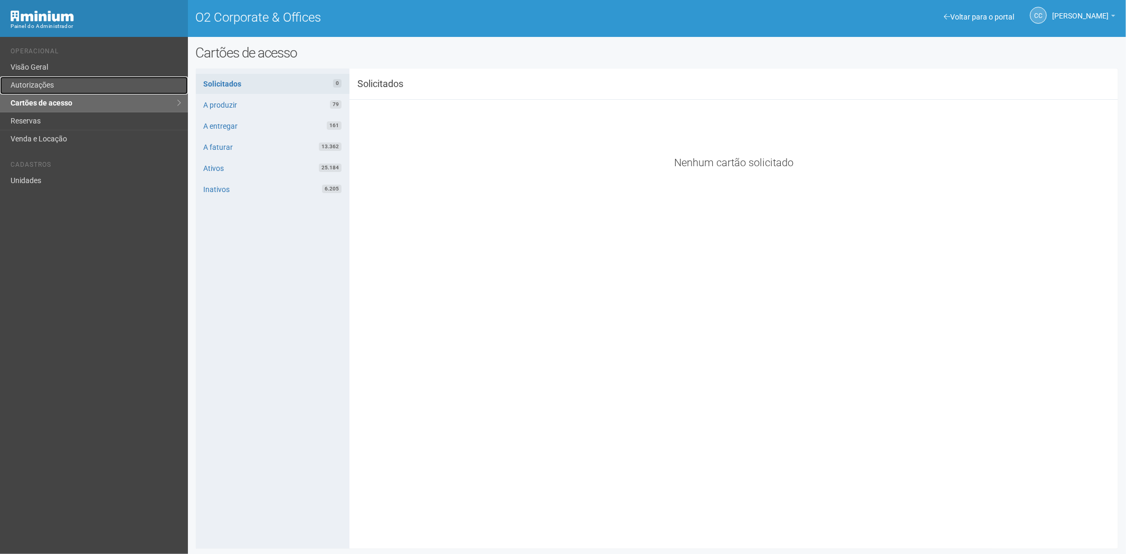
click at [51, 86] on link "Autorizações" at bounding box center [94, 86] width 188 height 18
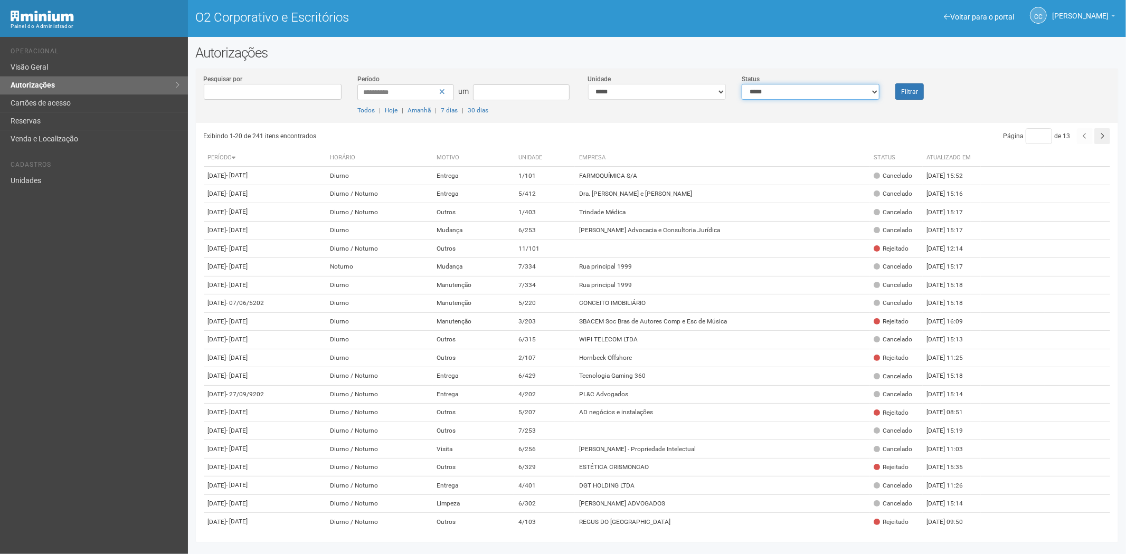
click at [779, 94] on select "**********" at bounding box center [811, 92] width 138 height 16
select select "*"
click at [742, 84] on select "**********" at bounding box center [811, 92] width 138 height 16
click at [911, 94] on font "Filtrar" at bounding box center [909, 91] width 17 height 7
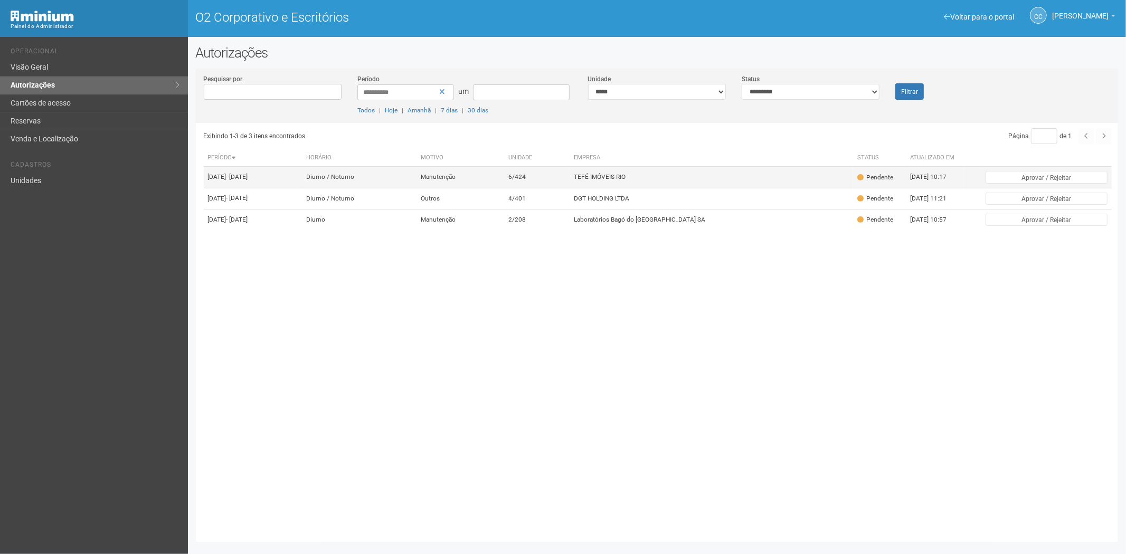
click at [727, 181] on td "TEFÉ IMÓVEIS RIO" at bounding box center [712, 177] width 284 height 21
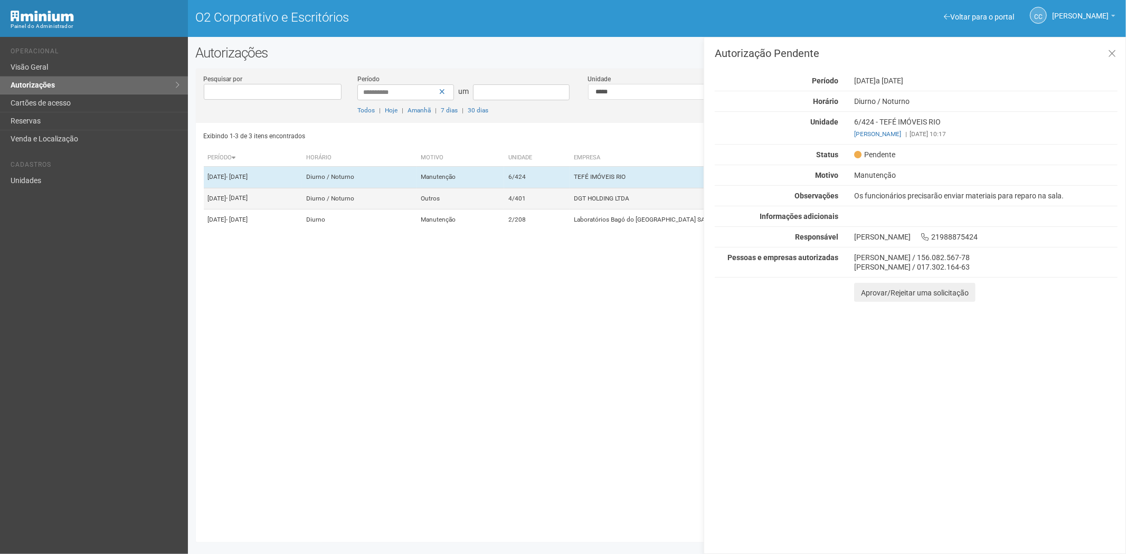
click at [504, 208] on td "Outros" at bounding box center [461, 198] width 88 height 21
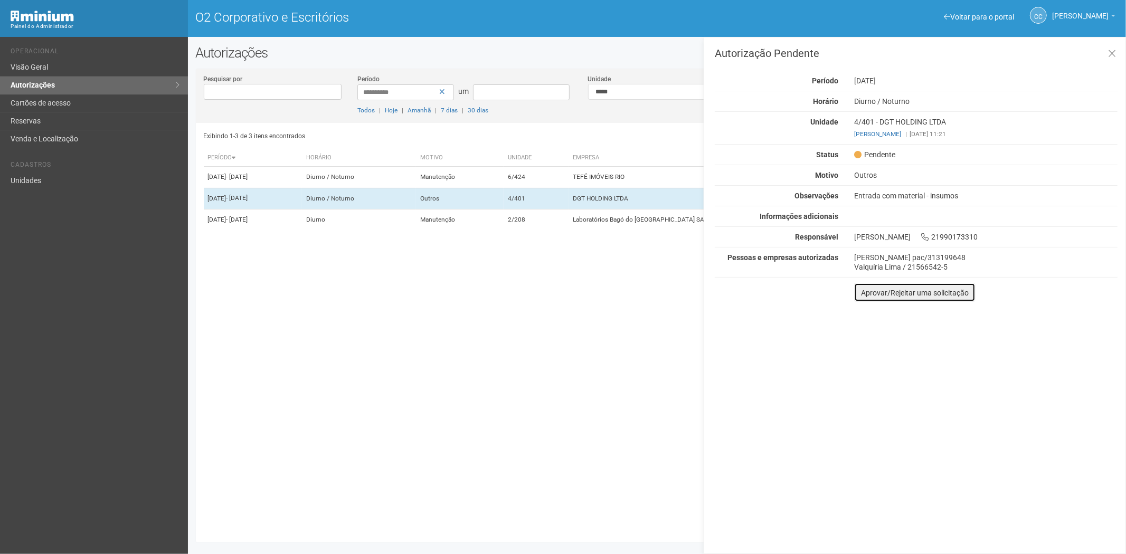
drag, startPoint x: 863, startPoint y: 296, endPoint x: 871, endPoint y: 292, distance: 9.4
click at [864, 296] on font "Aprovar/Rejeitar uma solicitação" at bounding box center [915, 293] width 108 height 8
drag, startPoint x: 893, startPoint y: 275, endPoint x: 894, endPoint y: 296, distance: 21.7
click at [892, 287] on div "Autorização Pendente Período 03/10/2025 Horário Diurno / Noturno Unidade 4/401 …" at bounding box center [916, 222] width 403 height 310
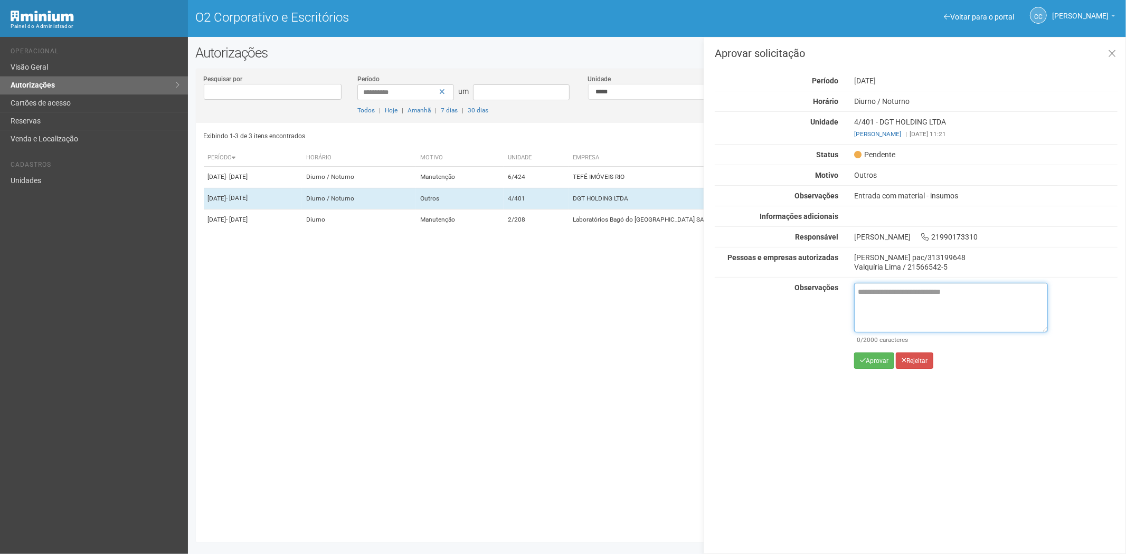
click at [892, 300] on textarea at bounding box center [951, 308] width 194 height 50
paste textarea "**********"
type textarea "**********"
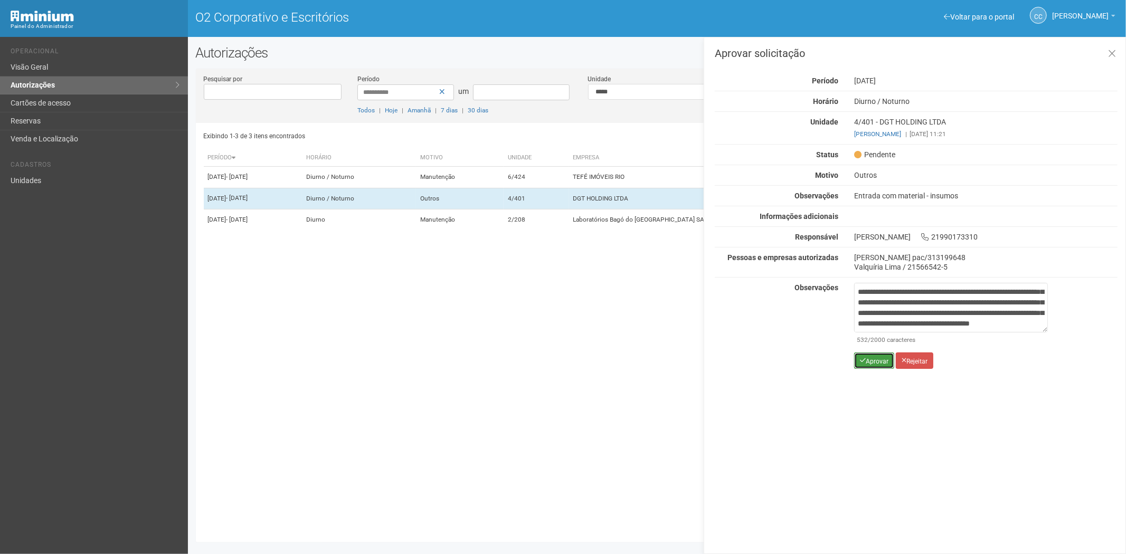
click at [877, 365] on button "Aprovar" at bounding box center [874, 361] width 40 height 16
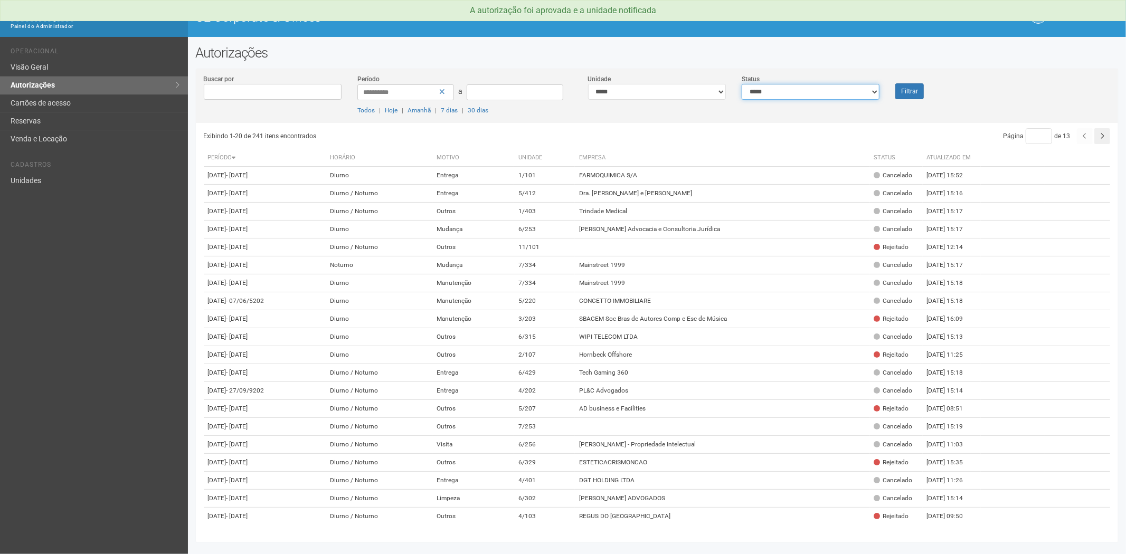
click at [799, 96] on select "**********" at bounding box center [811, 92] width 138 height 16
select select "*"
click at [742, 84] on select "**********" at bounding box center [811, 92] width 138 height 16
click at [911, 92] on button "Filtrar" at bounding box center [910, 91] width 29 height 16
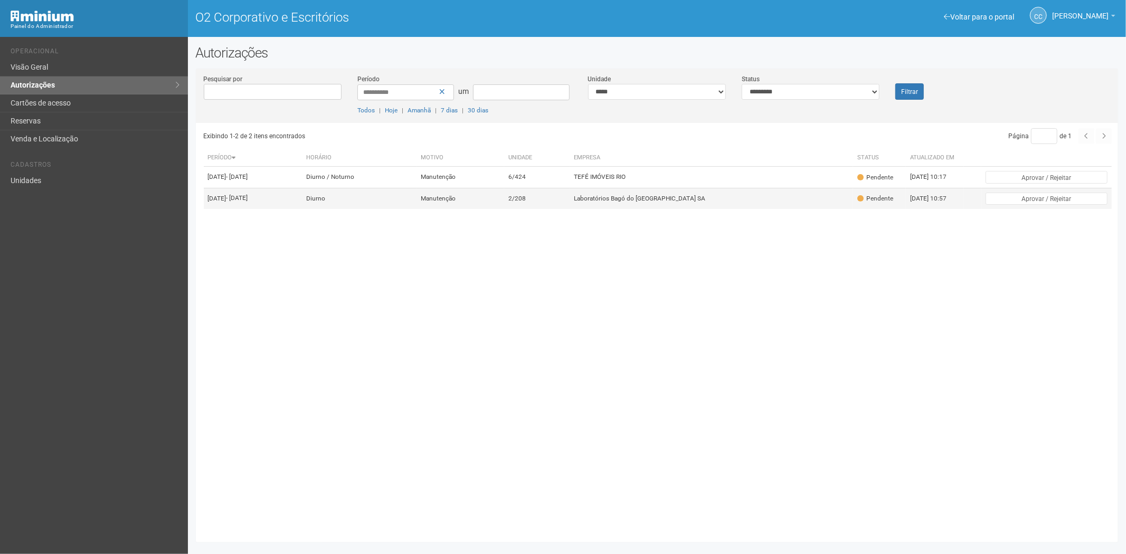
click at [657, 209] on td "Laboratórios Bagó do [GEOGRAPHIC_DATA] SA" at bounding box center [712, 198] width 284 height 21
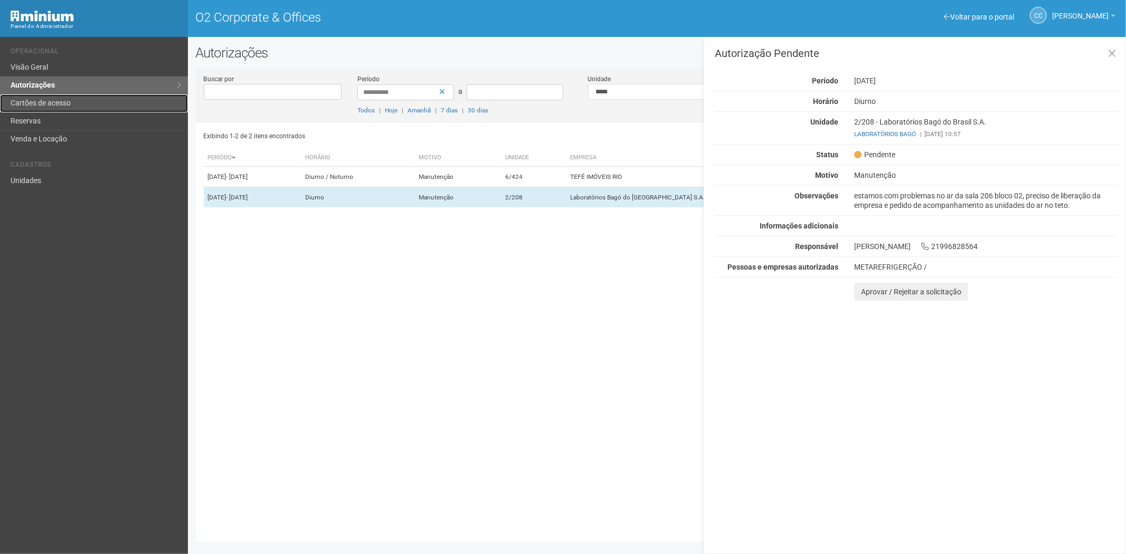
click at [62, 101] on link "Cartões de acesso" at bounding box center [94, 104] width 188 height 18
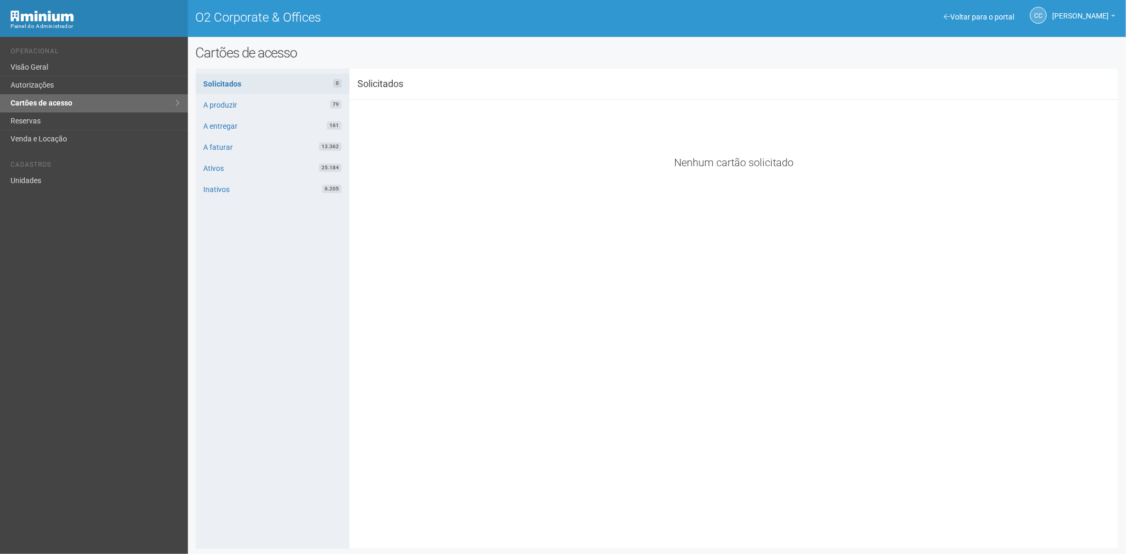
drag, startPoint x: 573, startPoint y: 112, endPoint x: 438, endPoint y: 37, distance: 154.8
click at [557, 99] on div "**********" at bounding box center [734, 149] width 769 height 144
click at [51, 119] on link "Reservas" at bounding box center [94, 121] width 188 height 18
